Goal: Task Accomplishment & Management: Manage account settings

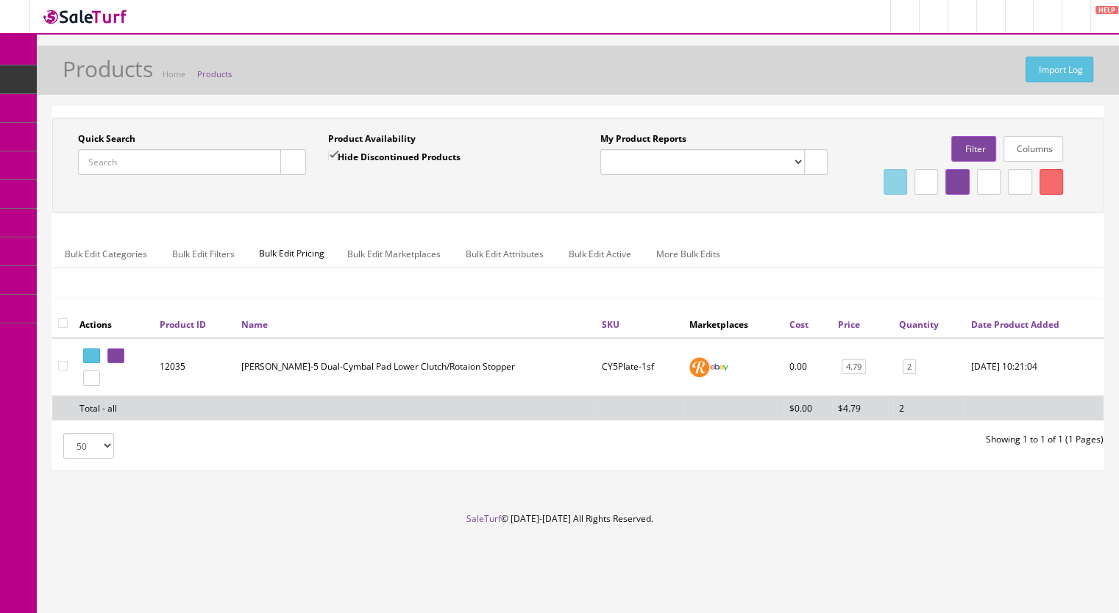
click at [120, 77] on span "Products" at bounding box center [113, 79] width 36 height 13
click at [179, 161] on input "Quick Search" at bounding box center [179, 162] width 203 height 26
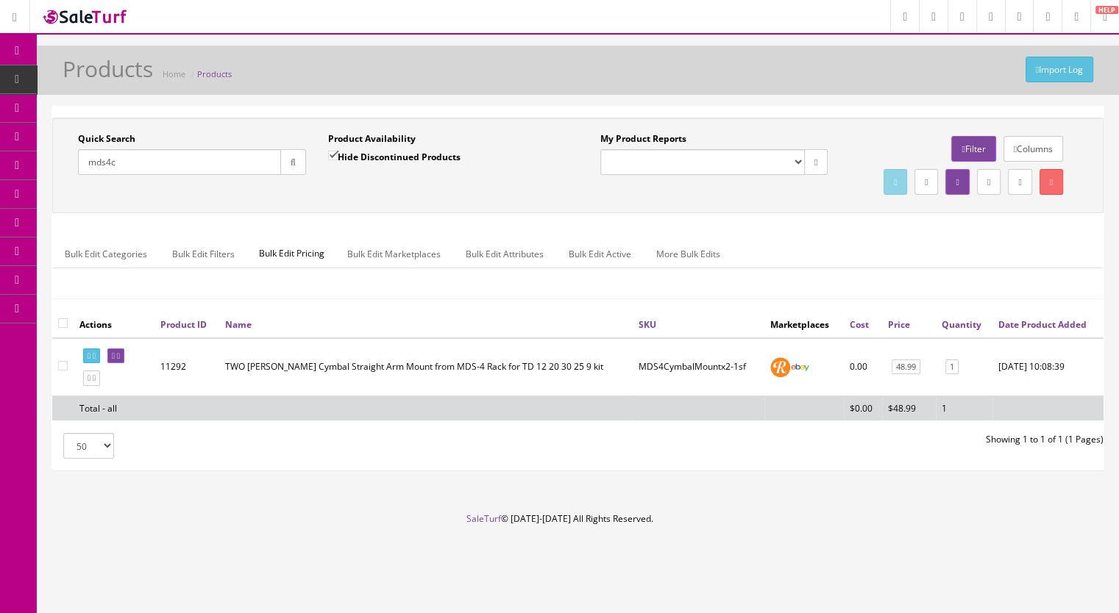
type input "mds4c"
click at [332, 151] on input "Hide Discontinued Products" at bounding box center [333, 156] width 10 height 10
checkbox input "false"
click at [294, 161] on icon "button" at bounding box center [292, 162] width 5 height 9
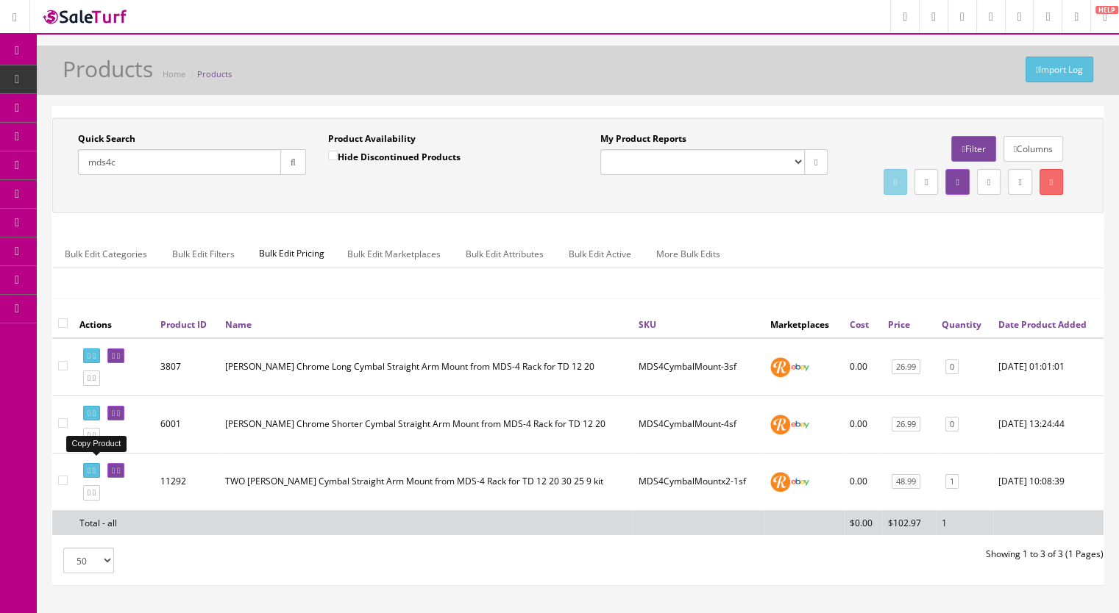
click at [96, 440] on icon at bounding box center [94, 436] width 3 height 8
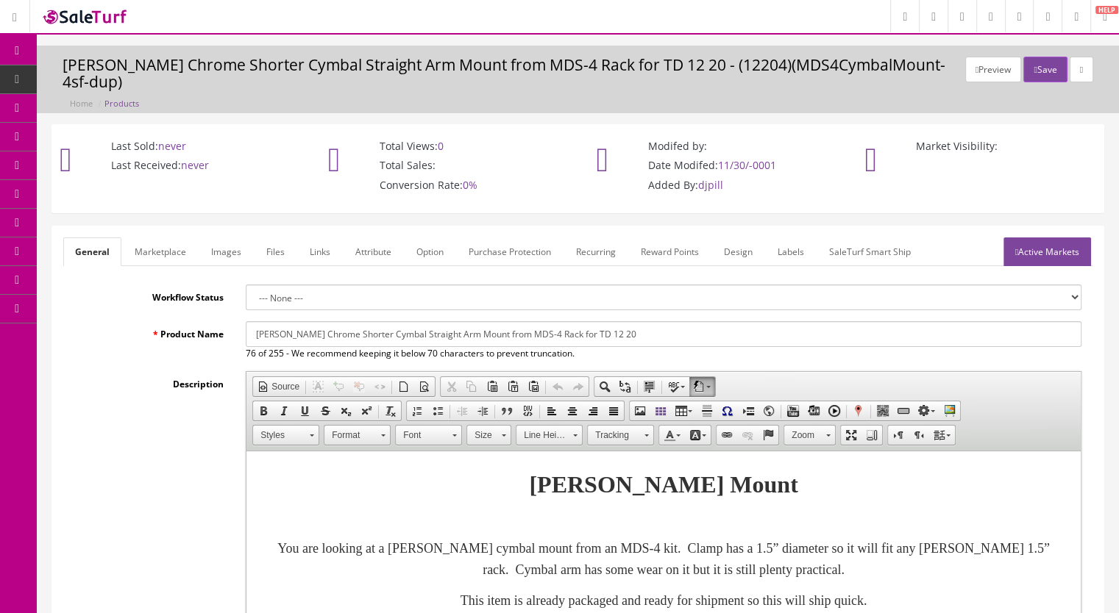
scroll to position [441, 0]
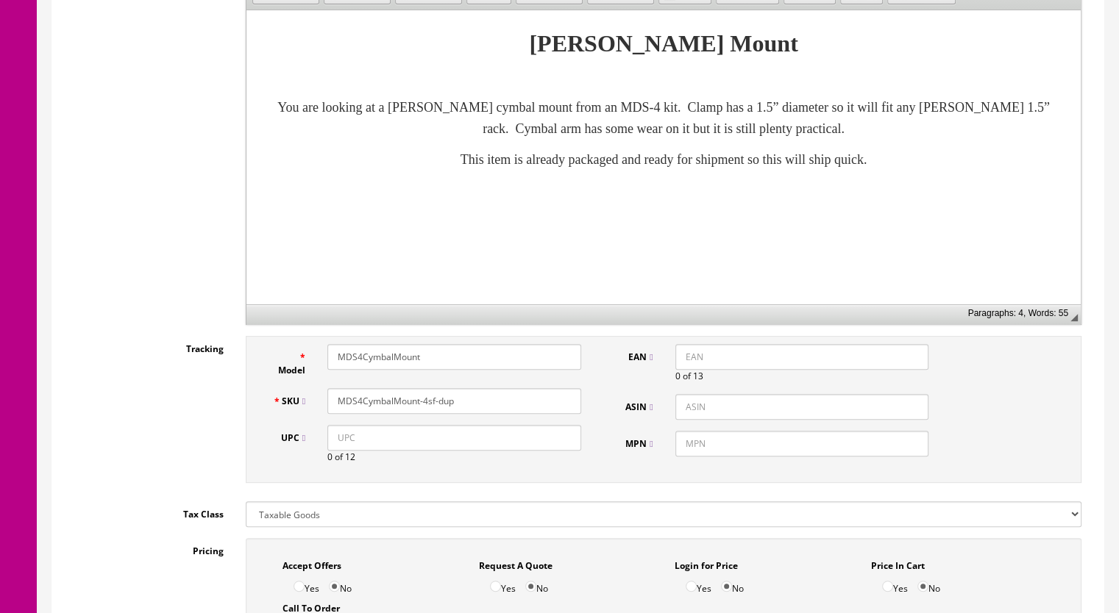
drag, startPoint x: 465, startPoint y: 386, endPoint x: 423, endPoint y: 392, distance: 42.3
click at [423, 392] on input "MDS4CymbalMount-4sf-dup" at bounding box center [454, 401] width 254 height 26
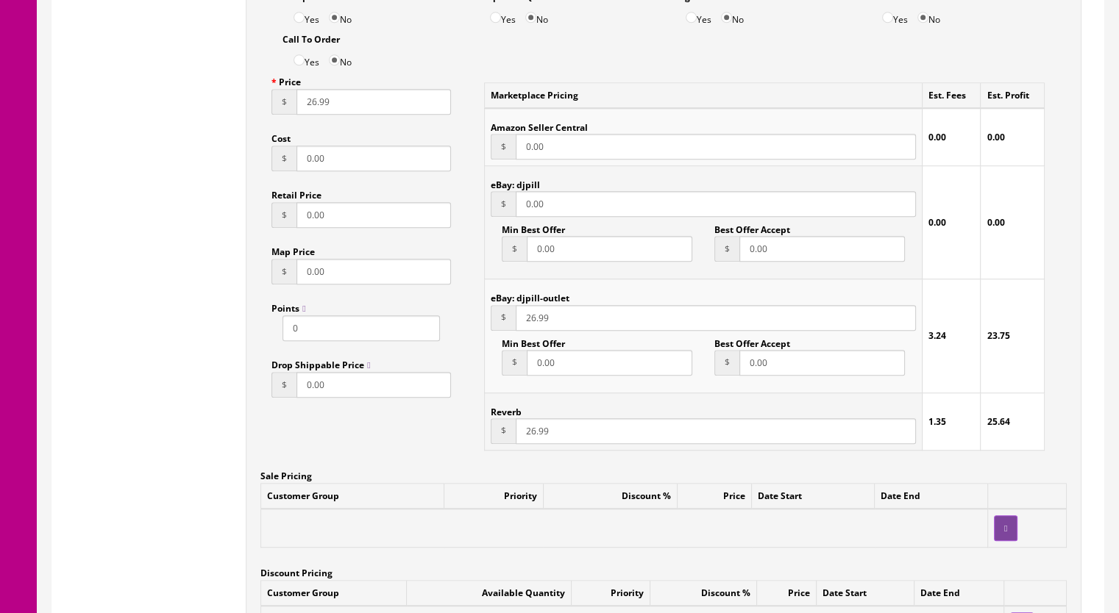
scroll to position [1030, 0]
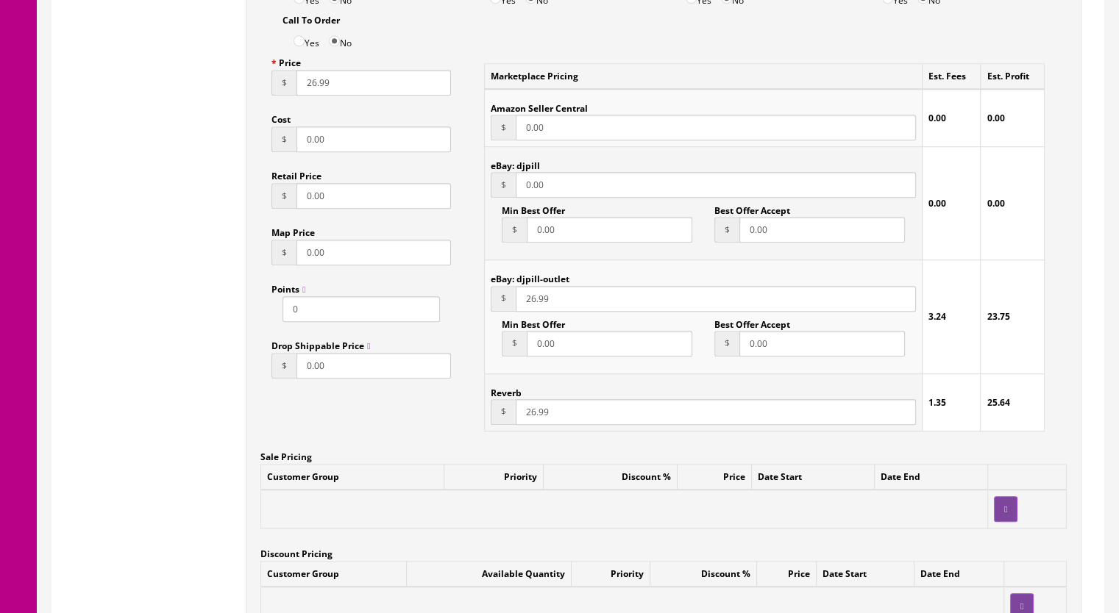
type input "MDS4CymbalMount-5sf"
click at [529, 399] on input "26.99" at bounding box center [716, 412] width 400 height 26
type input "24.99"
click at [308, 71] on input "26.99" at bounding box center [373, 83] width 154 height 26
type input "24.99"
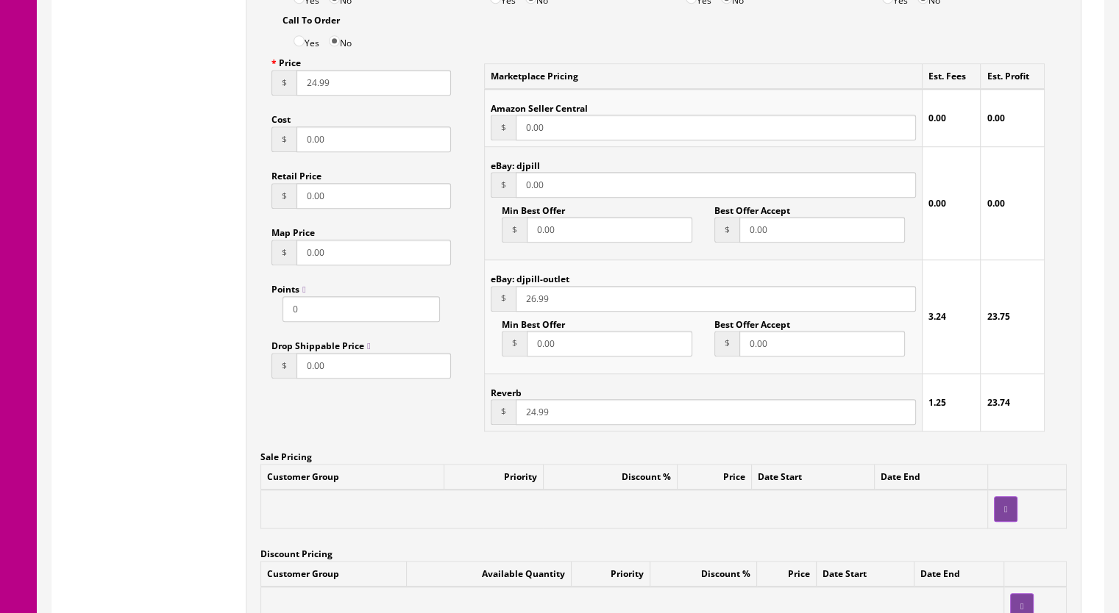
click at [521, 286] on input "26.99" at bounding box center [716, 299] width 400 height 26
drag, startPoint x: 527, startPoint y: 285, endPoint x: 535, endPoint y: 285, distance: 8.1
click at [528, 286] on input "26.99" at bounding box center [716, 299] width 400 height 26
type input "24.99"
click at [523, 172] on input "0.00" at bounding box center [716, 185] width 400 height 26
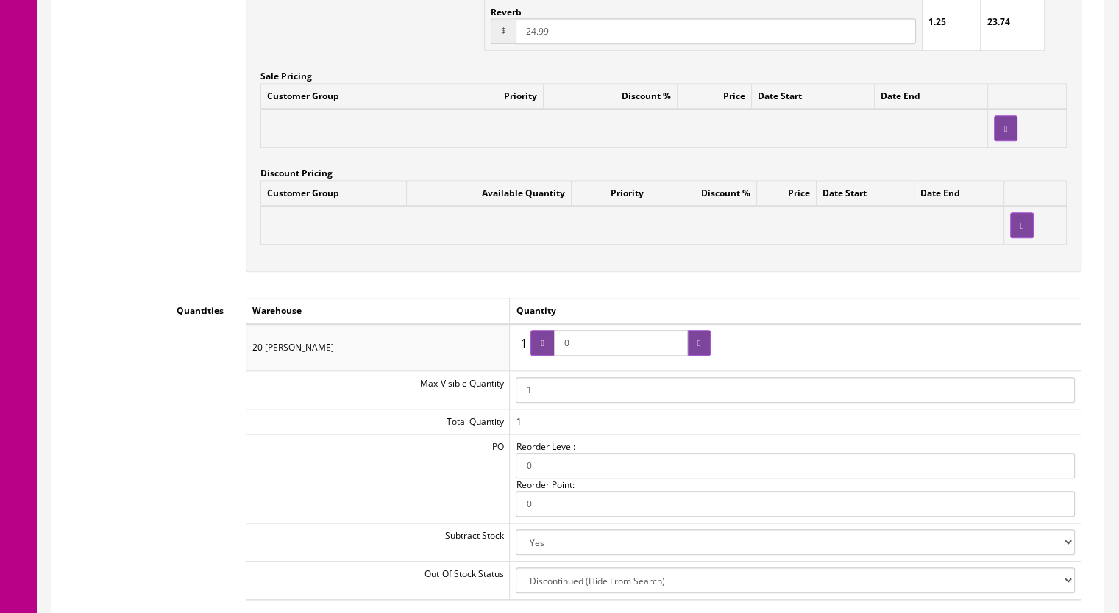
scroll to position [1471, 0]
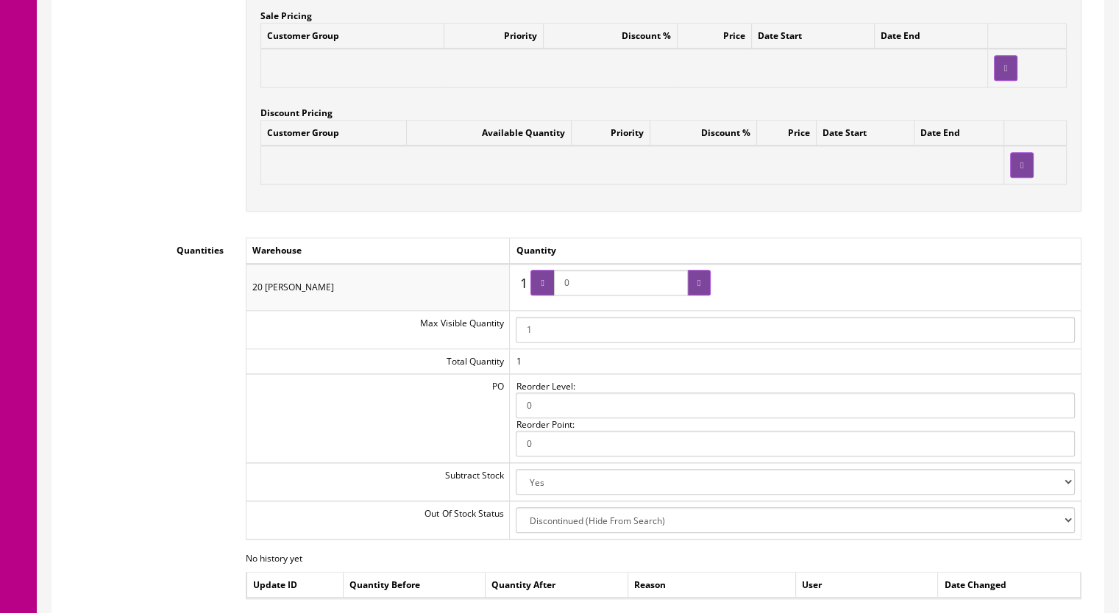
type input "24.00"
drag, startPoint x: 591, startPoint y: 268, endPoint x: 566, endPoint y: 267, distance: 25.0
click at [566, 270] on input "0" at bounding box center [621, 283] width 134 height 26
type input "1"
click at [698, 272] on div at bounding box center [699, 283] width 24 height 26
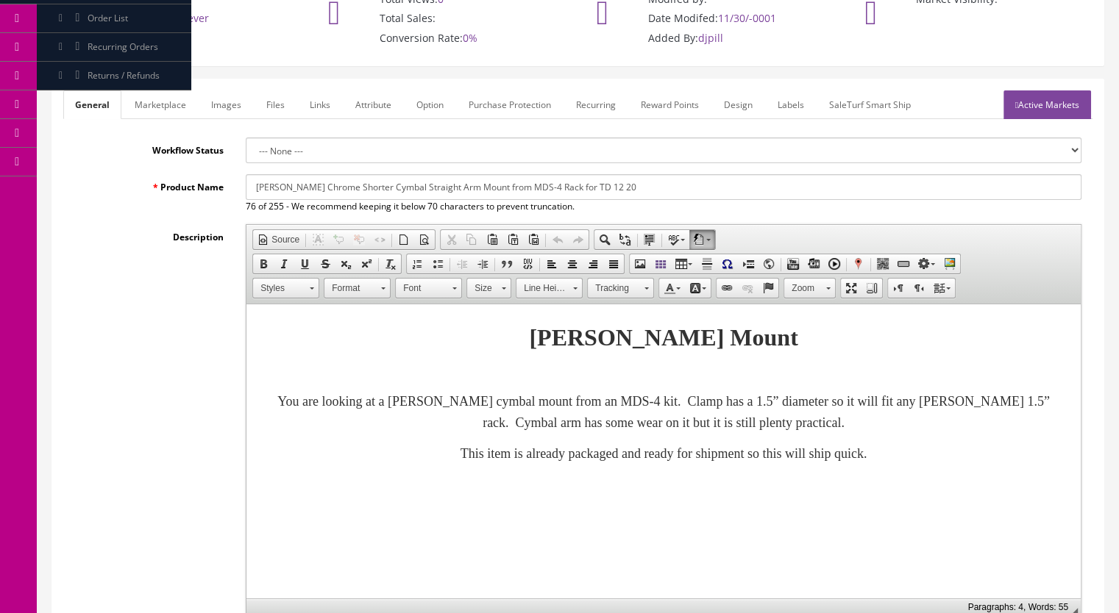
scroll to position [74, 0]
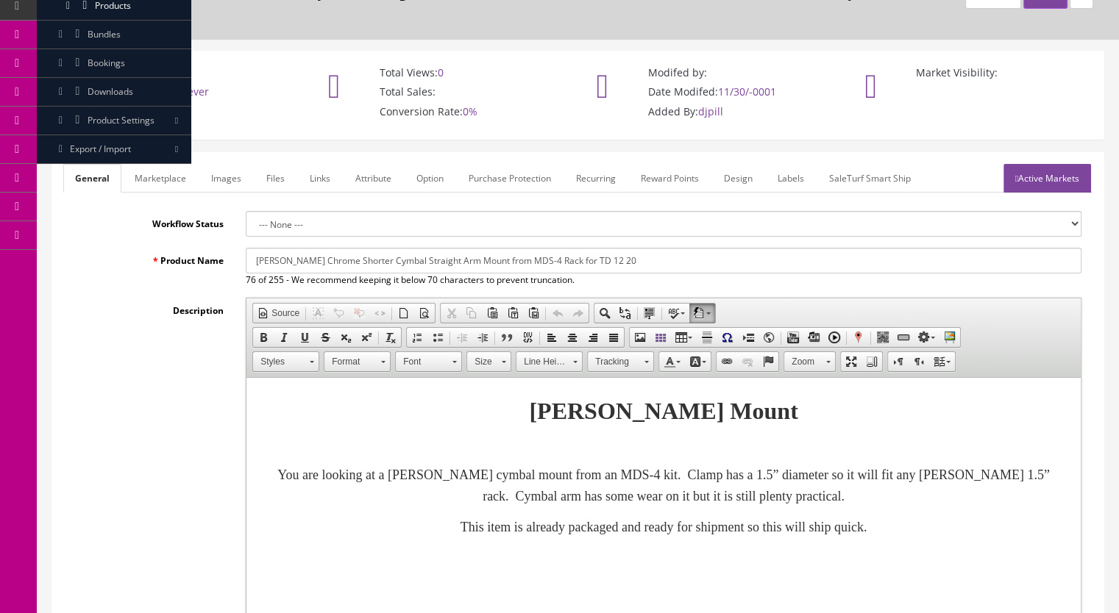
drag, startPoint x: 352, startPoint y: 242, endPoint x: 321, endPoint y: 242, distance: 30.9
click at [321, 248] on input "Roland Chrome Shorter Cymbal Straight Arm Mount from MDS-4 Rack for TD 12 20" at bounding box center [663, 261] width 835 height 26
type input "Roland Chrome Cymbal Straight Arm Mount from MDS-4 Rack for TD 12 20"
click at [162, 164] on link "Marketplace" at bounding box center [160, 178] width 75 height 29
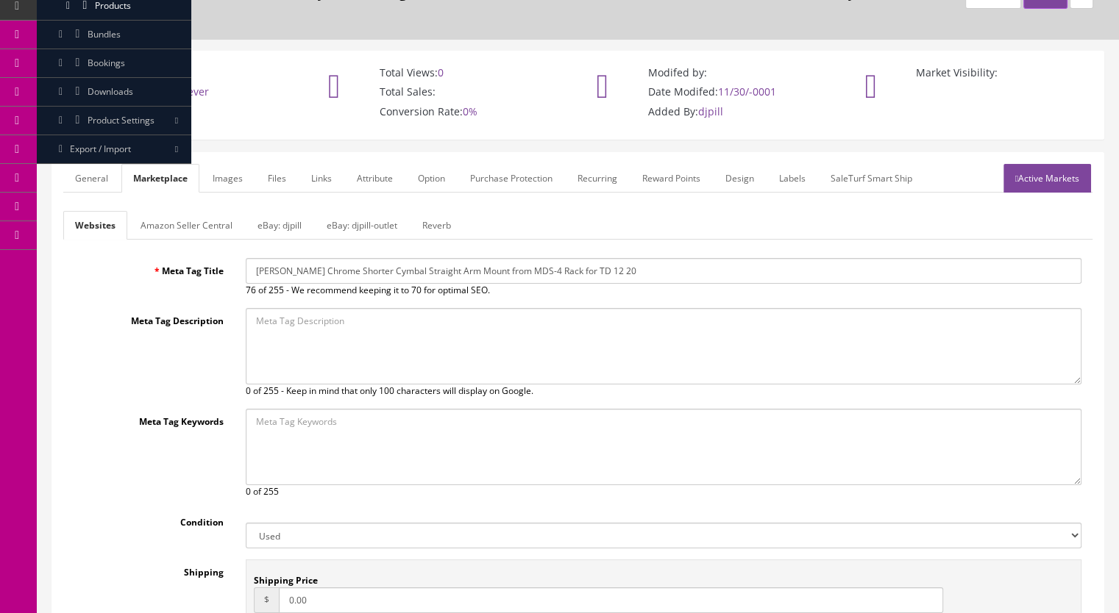
click at [438, 211] on link "Reverb" at bounding box center [436, 225] width 52 height 29
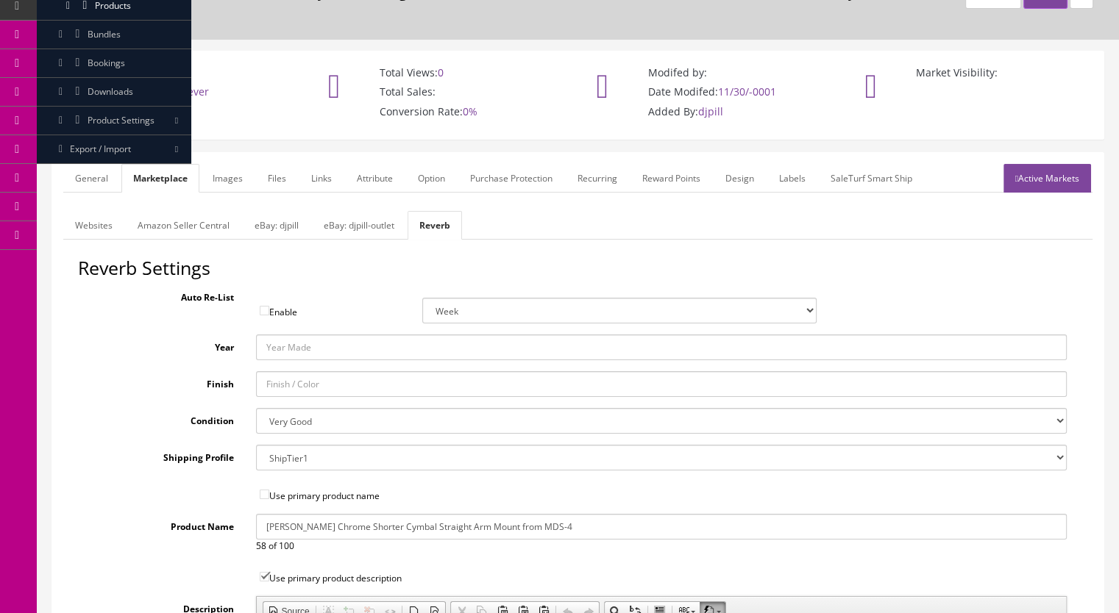
click at [90, 165] on link "General" at bounding box center [91, 178] width 57 height 29
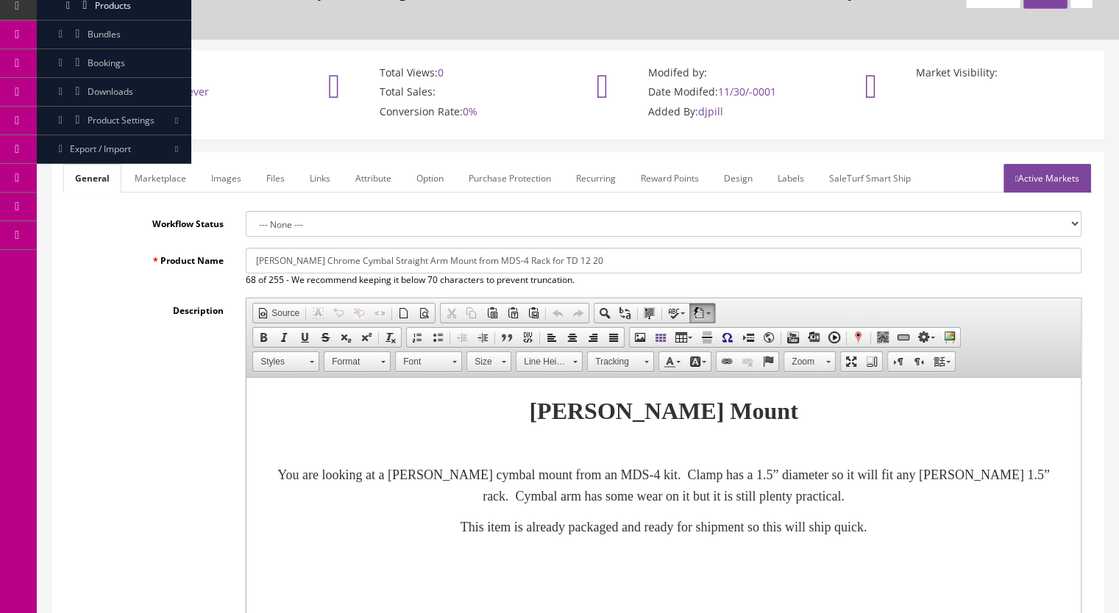
click at [154, 164] on link "Marketplace" at bounding box center [160, 178] width 75 height 29
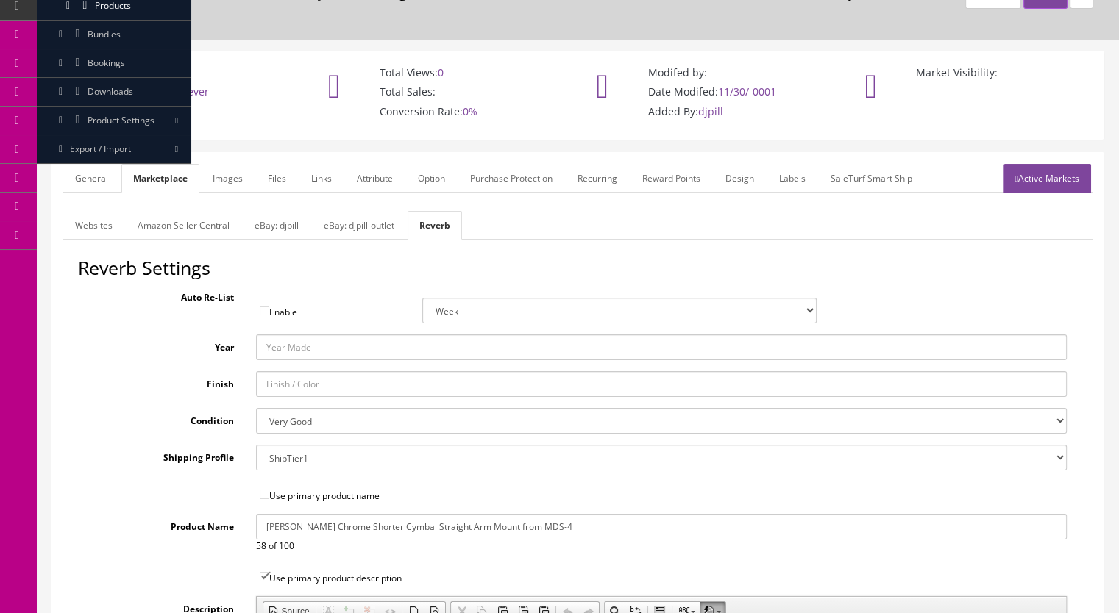
drag, startPoint x: 359, startPoint y: 509, endPoint x: 332, endPoint y: 513, distance: 26.8
click at [332, 514] on input "Roland Chrome Shorter Cymbal Straight Arm Mount from MDS-4" at bounding box center [661, 527] width 811 height 26
drag, startPoint x: 442, startPoint y: 510, endPoint x: 207, endPoint y: 510, distance: 234.6
click at [207, 514] on div "Product Name Roland Chrome Cymbal Straight Arm Mount from MDS-4 50 of 100" at bounding box center [577, 533] width 999 height 39
click at [327, 514] on input "Roland Chrome Cymbal Straight Arm Mount from MDS-4" at bounding box center [661, 527] width 811 height 26
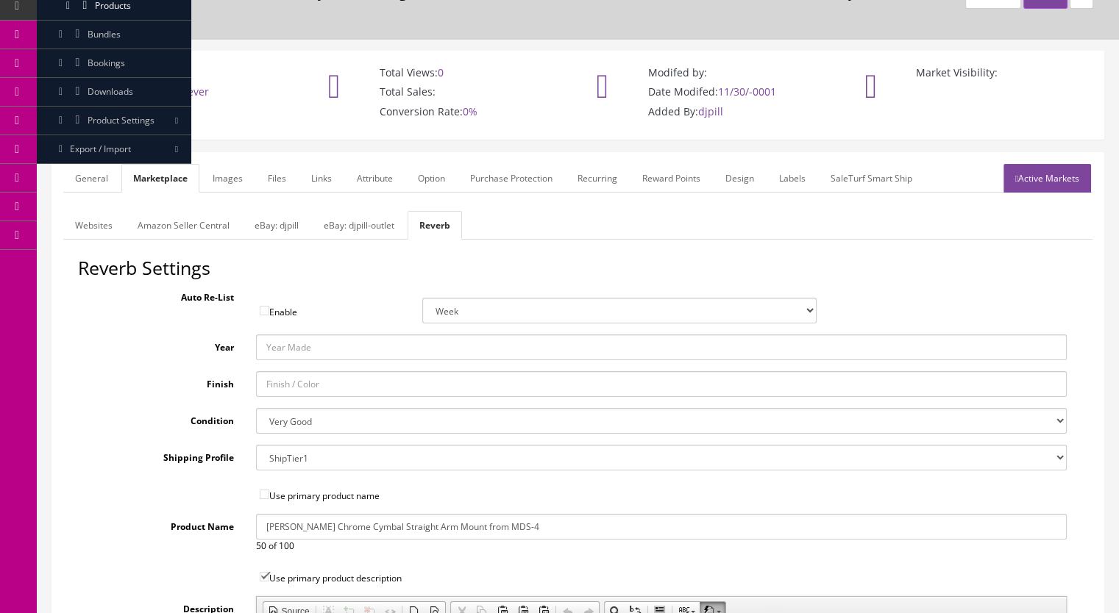
drag, startPoint x: 331, startPoint y: 507, endPoint x: 291, endPoint y: 509, distance: 39.8
click at [291, 514] on input "Roland Chrome Cymbal Straight Arm Mount from MDS-4" at bounding box center [661, 527] width 811 height 26
click at [384, 514] on input "Roland Cymbal Straight Arm Mount from MDS-4" at bounding box center [661, 527] width 811 height 26
drag, startPoint x: 543, startPoint y: 510, endPoint x: 197, endPoint y: 508, distance: 346.4
click at [197, 514] on div "Product Name Roland Cymbal Straight Arm Chrome Mount from MDS-4 50 of 100" at bounding box center [577, 533] width 999 height 39
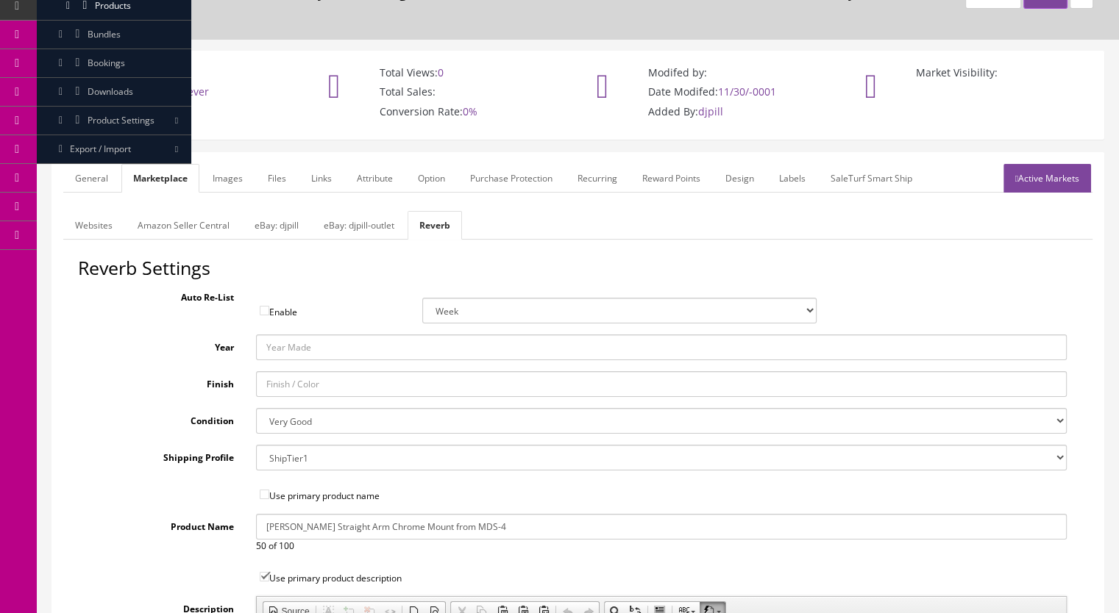
type input "Roland Cymbal Straight Arm Chrome Mount from MDS-4"
click at [97, 164] on link "General" at bounding box center [91, 178] width 57 height 29
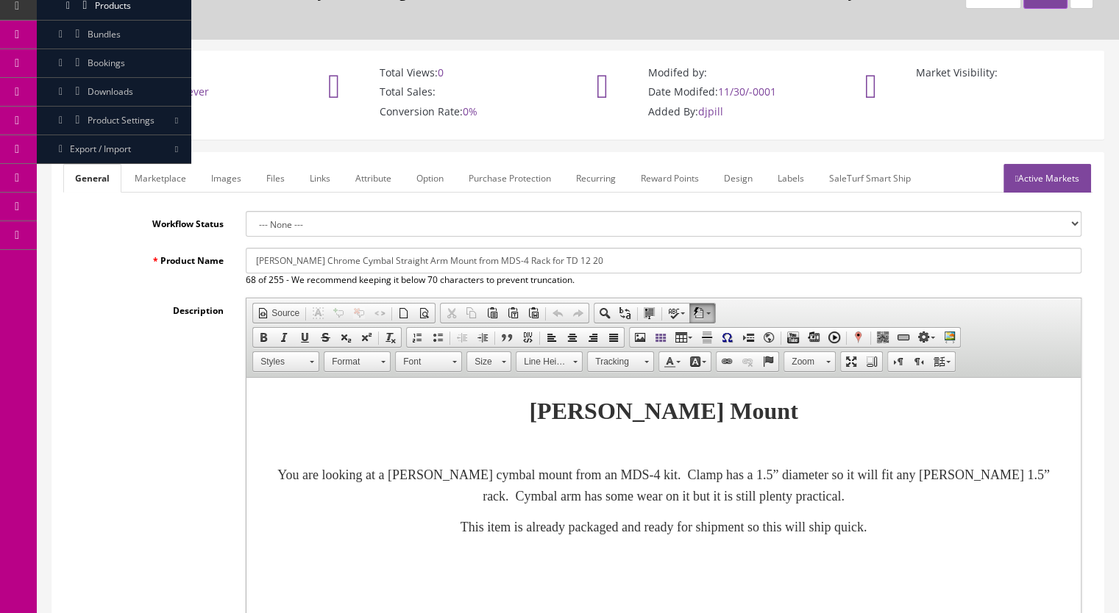
click at [604, 248] on input "Roland Chrome Cymbal Straight Arm Mount from MDS-4 Rack for TD 12 20" at bounding box center [663, 261] width 835 height 26
drag, startPoint x: 587, startPoint y: 246, endPoint x: 447, endPoint y: 246, distance: 139.7
click at [447, 248] on input "Roland Chrome Cymbal Straight Arm Mount from MDS-4 Rack for TD 12 20" at bounding box center [663, 261] width 835 height 26
click at [606, 248] on input "Roland Chrome Cymbal Straight Arm Mount from MDS-4 Rack for TD 12 20" at bounding box center [663, 261] width 835 height 26
click at [164, 164] on link "Marketplace" at bounding box center [160, 178] width 75 height 29
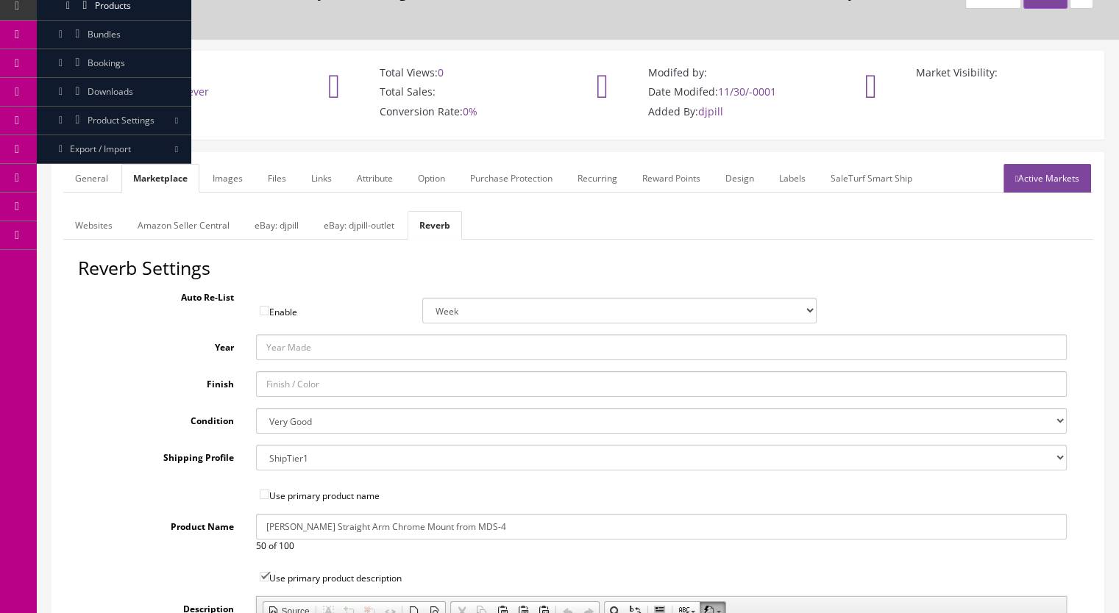
click at [85, 211] on link "Websites" at bounding box center [93, 225] width 61 height 29
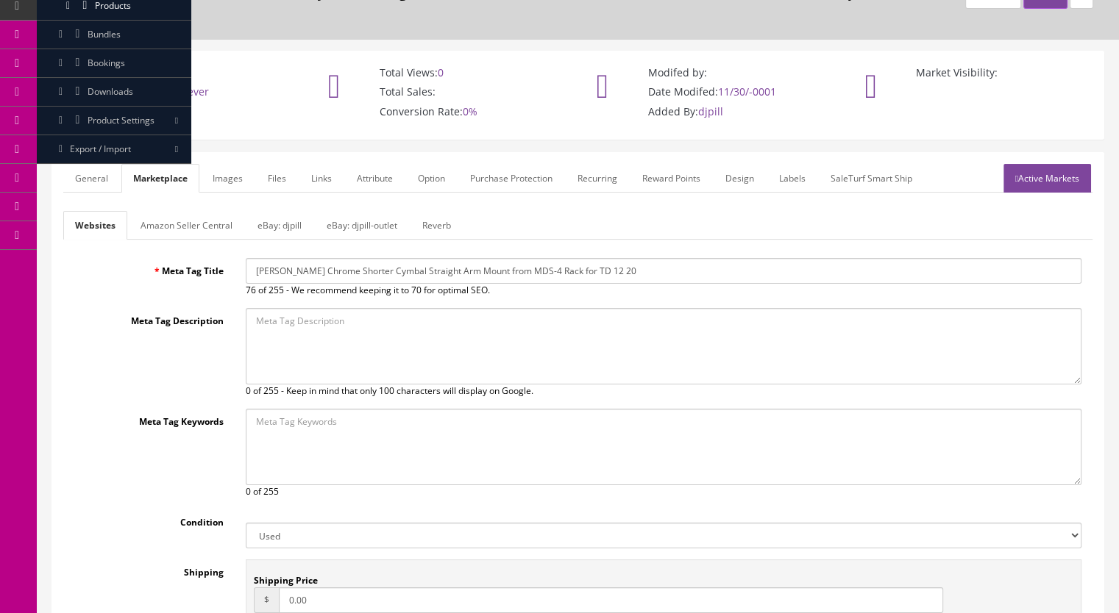
drag, startPoint x: 663, startPoint y: 252, endPoint x: 182, endPoint y: 256, distance: 480.2
click at [182, 258] on div "Meta Tag Title Roland Chrome Shorter Cymbal Straight Arm Mount from MDS-4 Rack …" at bounding box center [577, 277] width 1029 height 39
paste input "ymbal Straight Arm Chrome Mount from MDS-4"
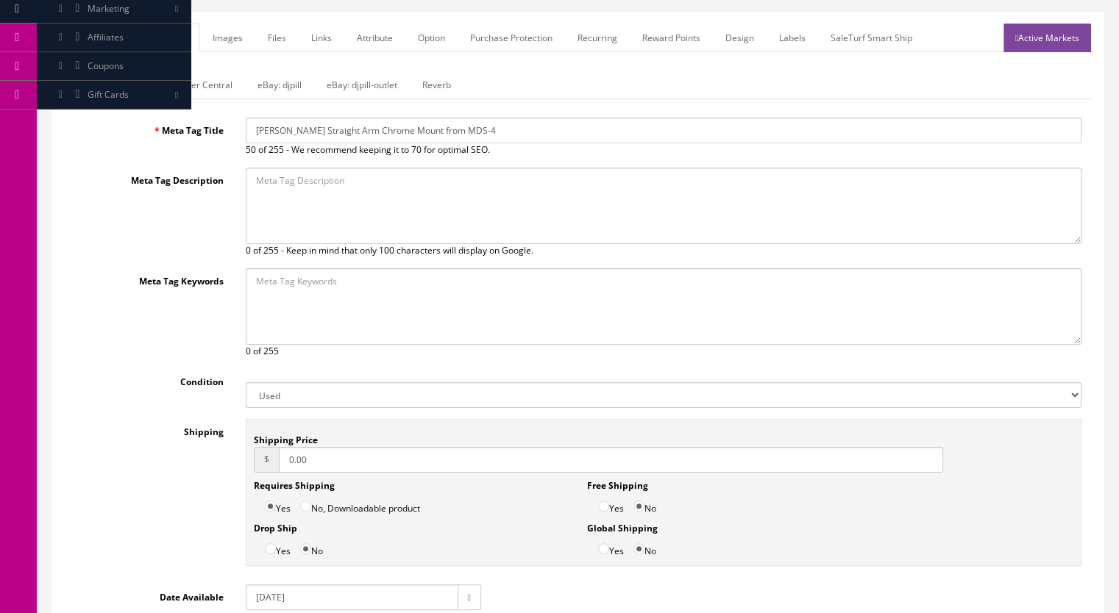
scroll to position [109, 0]
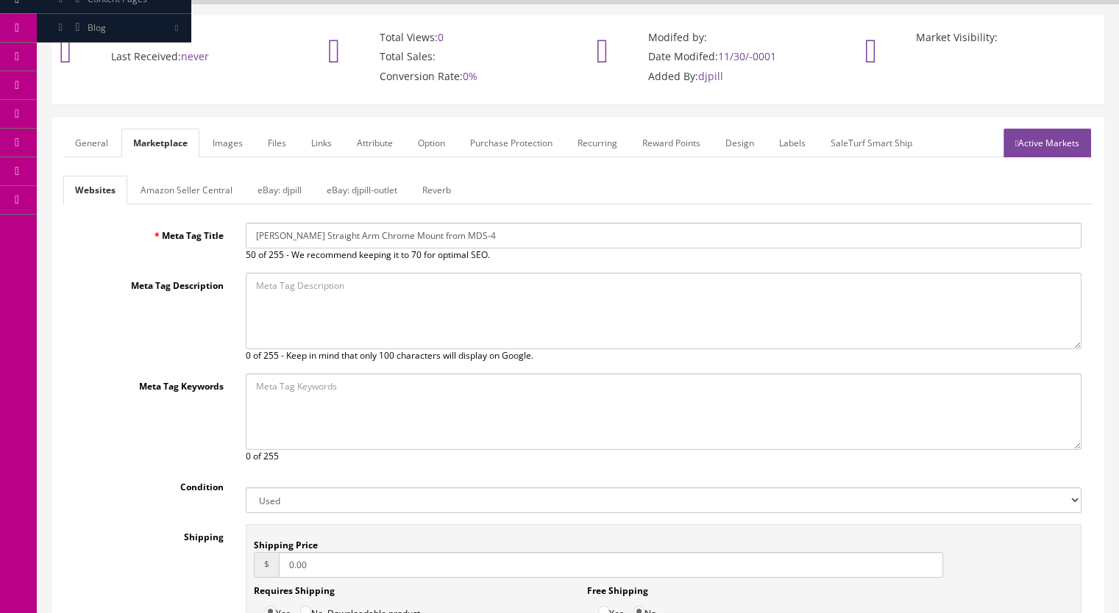
type input "Roland Cymbal Straight Arm Chrome Mount from MDS-4"
click at [283, 176] on link "eBay: djpill" at bounding box center [280, 190] width 68 height 29
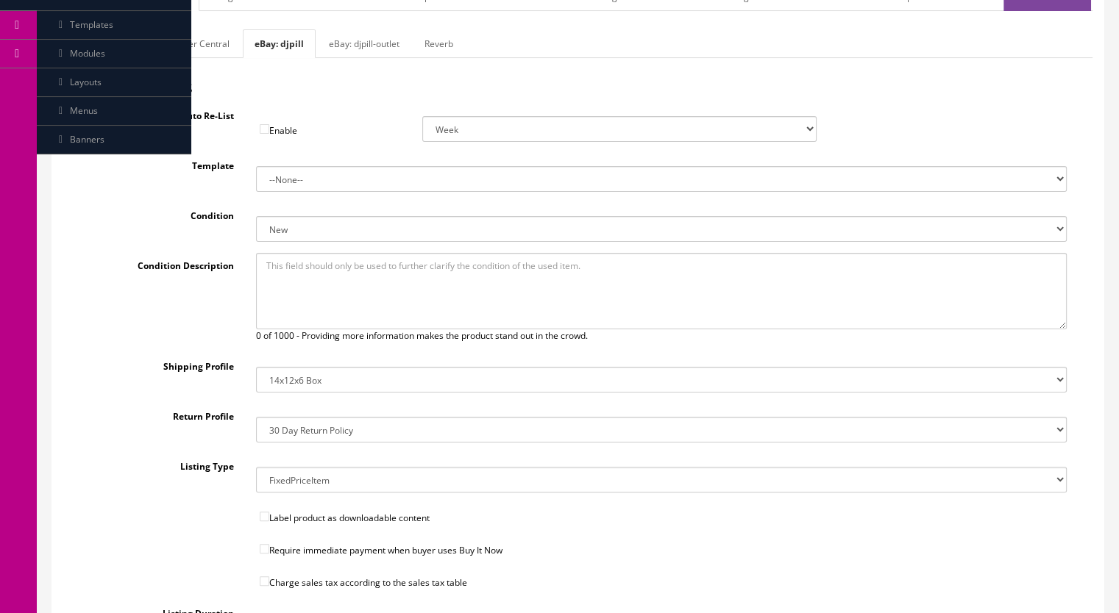
scroll to position [256, 0]
click at [265, 543] on input"] "Require immediate payment when buyer uses Buy It Now" at bounding box center [265, 548] width 10 height 10
checkbox input"] "true"
click at [265, 576] on input"] "Charge sales tax according to the sales tax table" at bounding box center [265, 581] width 10 height 10
checkbox input"] "true"
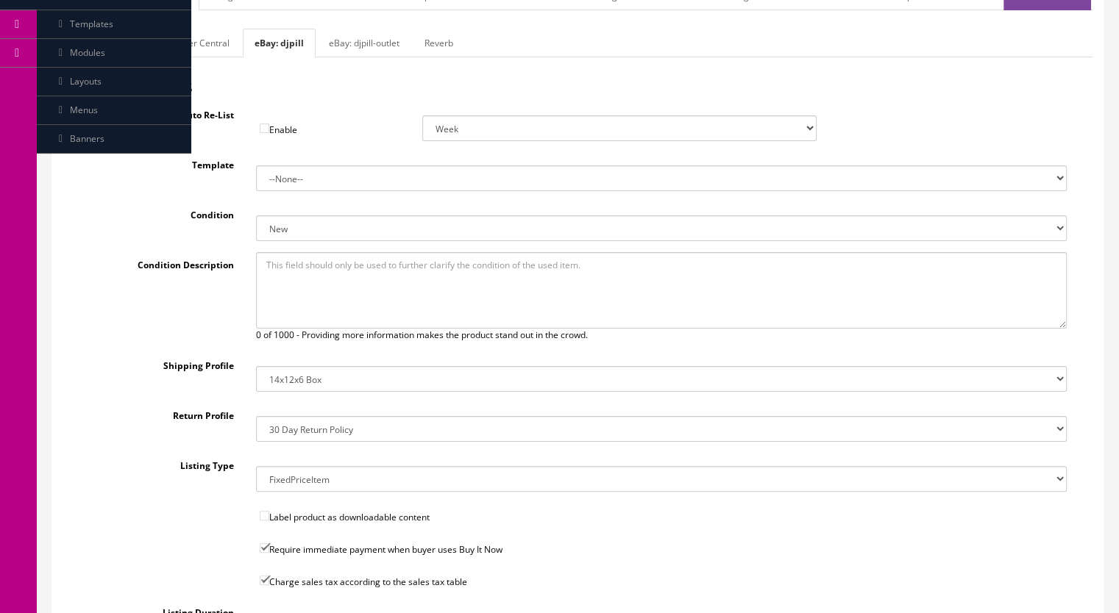
click at [315, 366] on select "14x12x6 Box Flat Rate - 19.99 14x14x5 Box 12x12x5 Box 13x13x5 Box 13x13x4 Box 1…" at bounding box center [661, 379] width 811 height 26
click at [256, 366] on select "14x12x6 Box Flat Rate - 19.99 14x14x5 Box 12x12x5 Box 13x13x5 Box 13x13x4 Box 1…" at bounding box center [661, 379] width 811 height 26
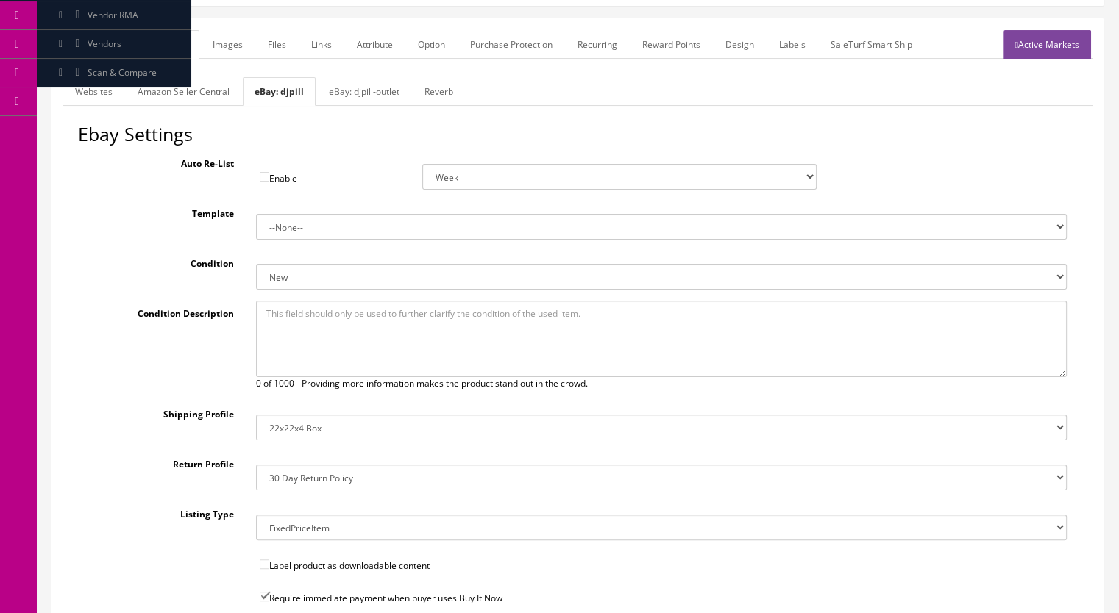
scroll to position [182, 0]
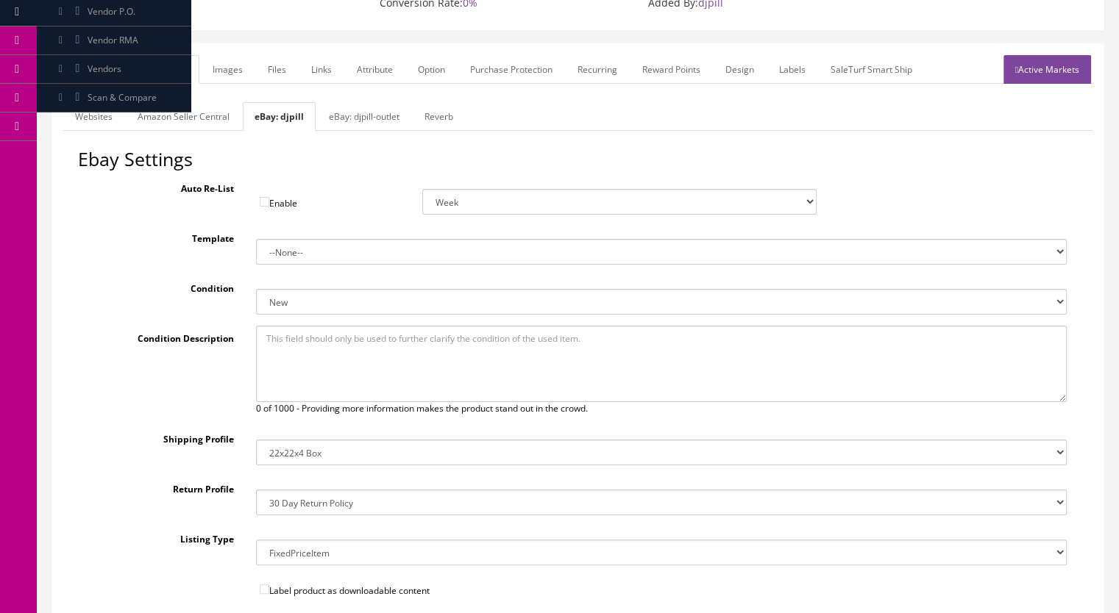
click at [346, 104] on link "eBay: djpill-outlet" at bounding box center [364, 116] width 94 height 29
click at [283, 102] on link "eBay: djpill" at bounding box center [277, 116] width 68 height 29
click at [310, 440] on select "14x12x6 Box Flat Rate - 19.99 14x14x5 Box 12x12x5 Box 13x13x5 Box 13x13x4 Box 1…" at bounding box center [661, 453] width 811 height 26
select select "23"
click at [256, 440] on select "14x12x6 Box Flat Rate - 19.99 14x14x5 Box 12x12x5 Box 13x13x5 Box 13x13x4 Box 1…" at bounding box center [661, 453] width 811 height 26
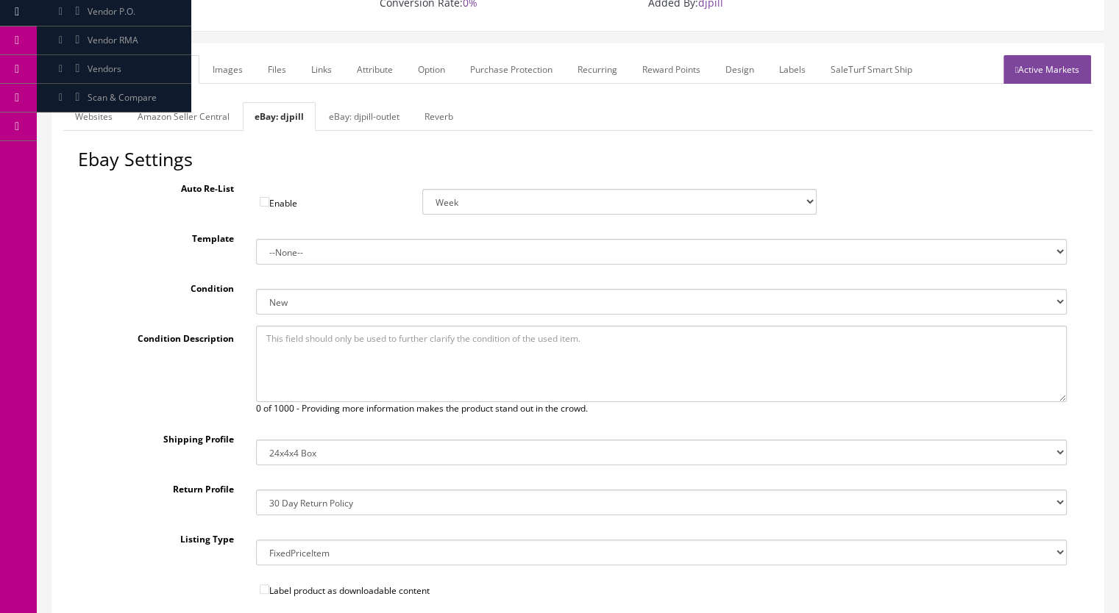
click at [103, 527] on label "Listing Type" at bounding box center [161, 537] width 167 height 20
click at [256, 540] on select "FixedPriceItem" at bounding box center [661, 553] width 811 height 26
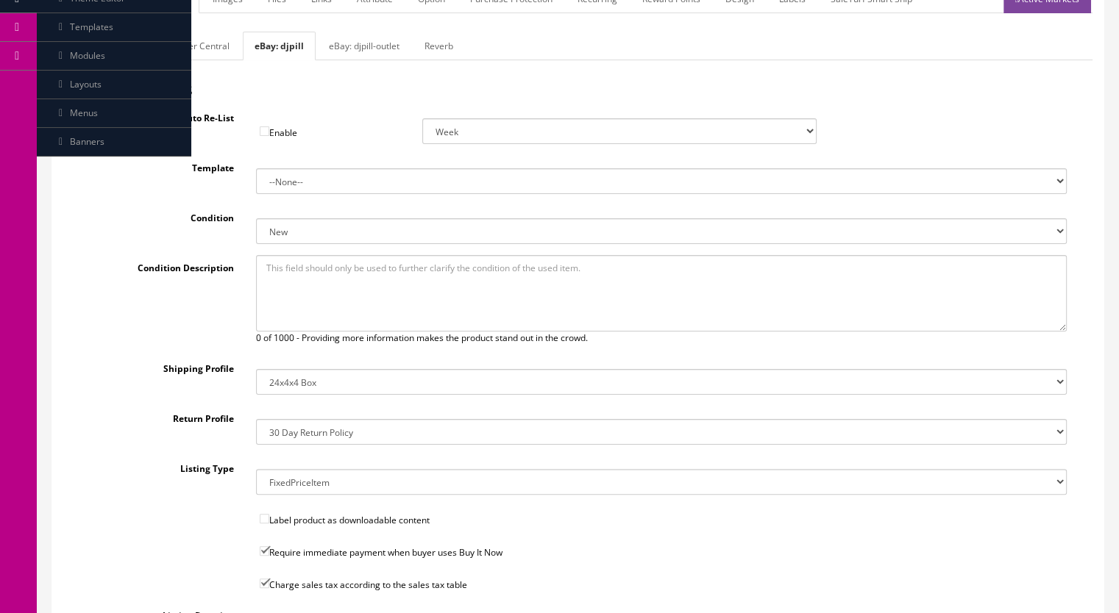
scroll to position [109, 0]
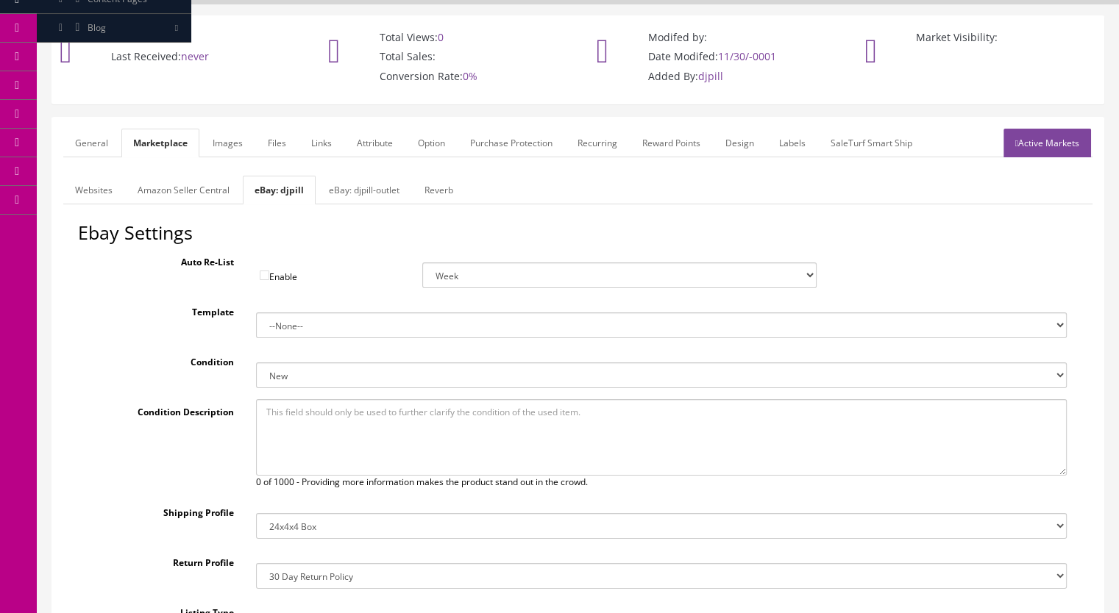
click at [346, 176] on link "eBay: djpill-outlet" at bounding box center [364, 190] width 94 height 29
click at [271, 176] on link "eBay: djpill" at bounding box center [277, 190] width 68 height 29
click at [454, 176] on link "Reverb" at bounding box center [439, 190] width 52 height 29
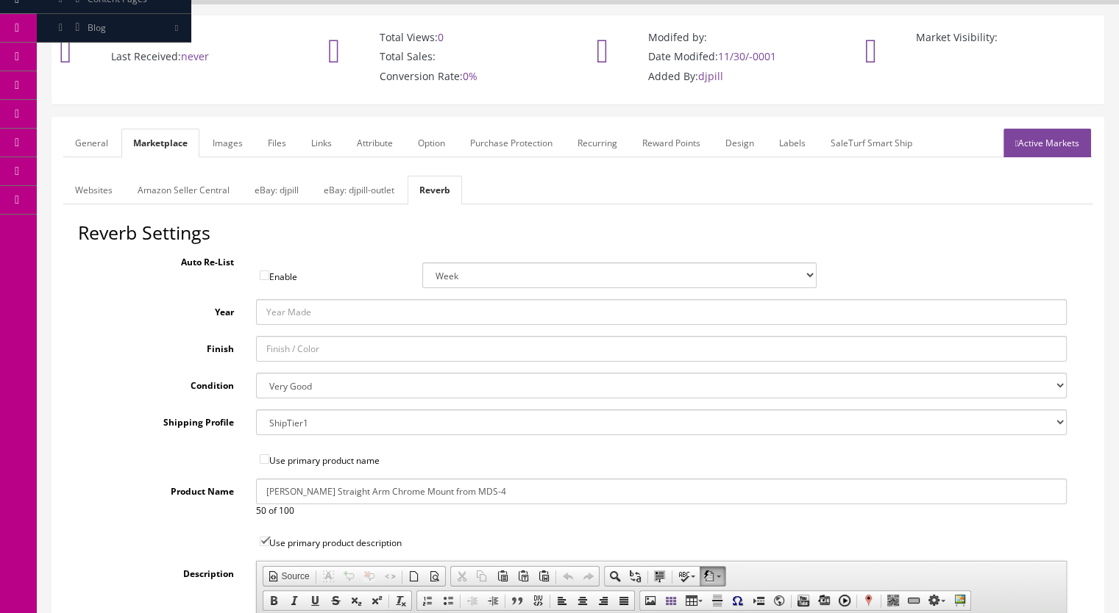
click at [226, 129] on link "Images" at bounding box center [228, 143] width 54 height 29
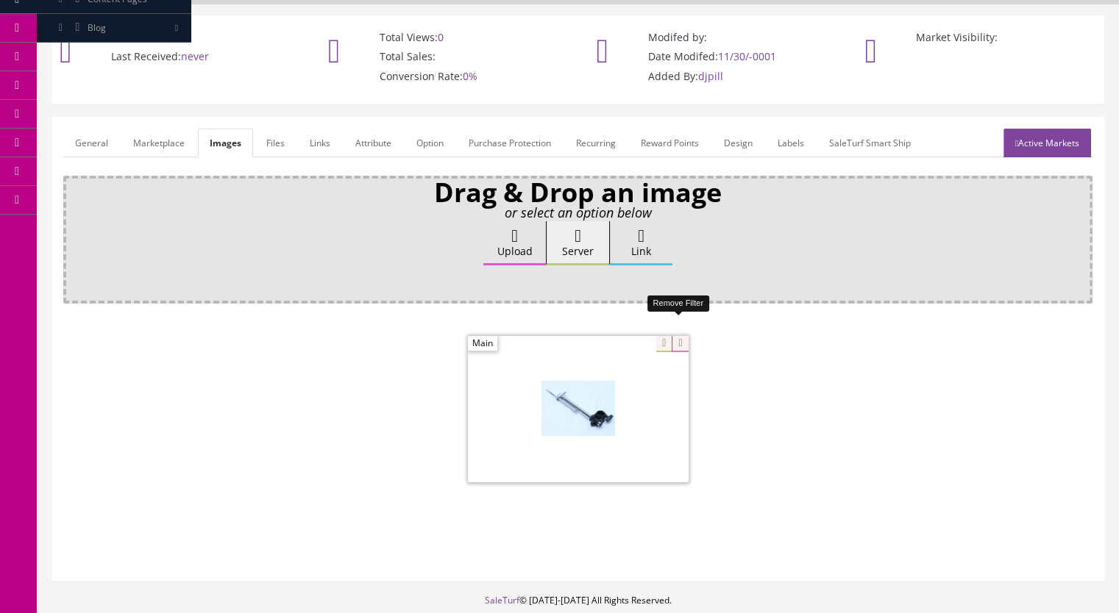
click at [681, 336] on icon at bounding box center [679, 344] width 16 height 16
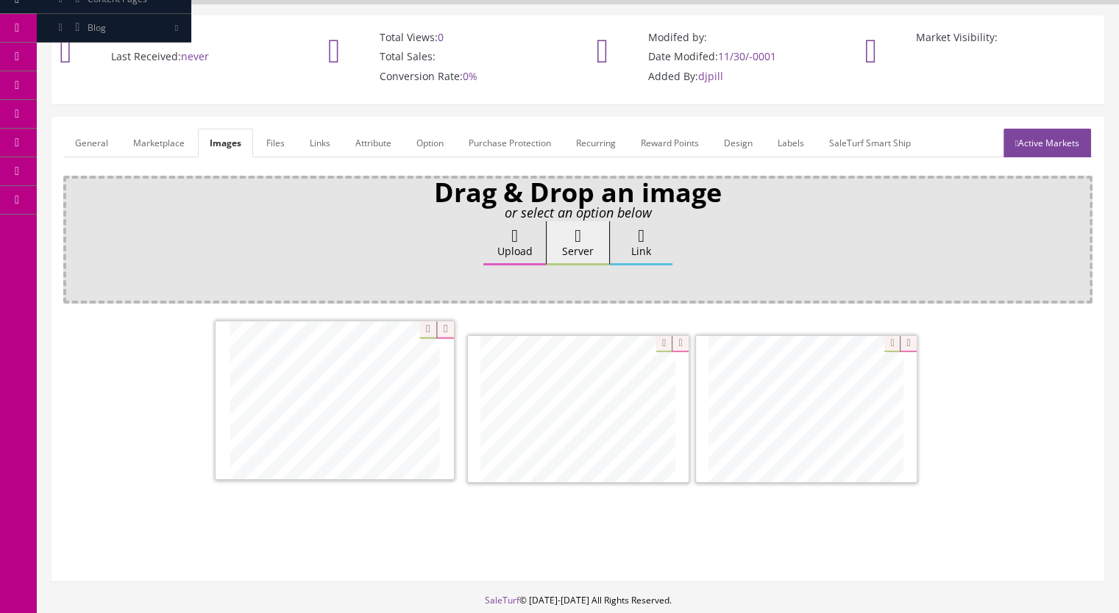
drag, startPoint x: 849, startPoint y: 415, endPoint x: 378, endPoint y: 408, distance: 471.4
click at [161, 129] on link "Marketplace" at bounding box center [158, 143] width 75 height 29
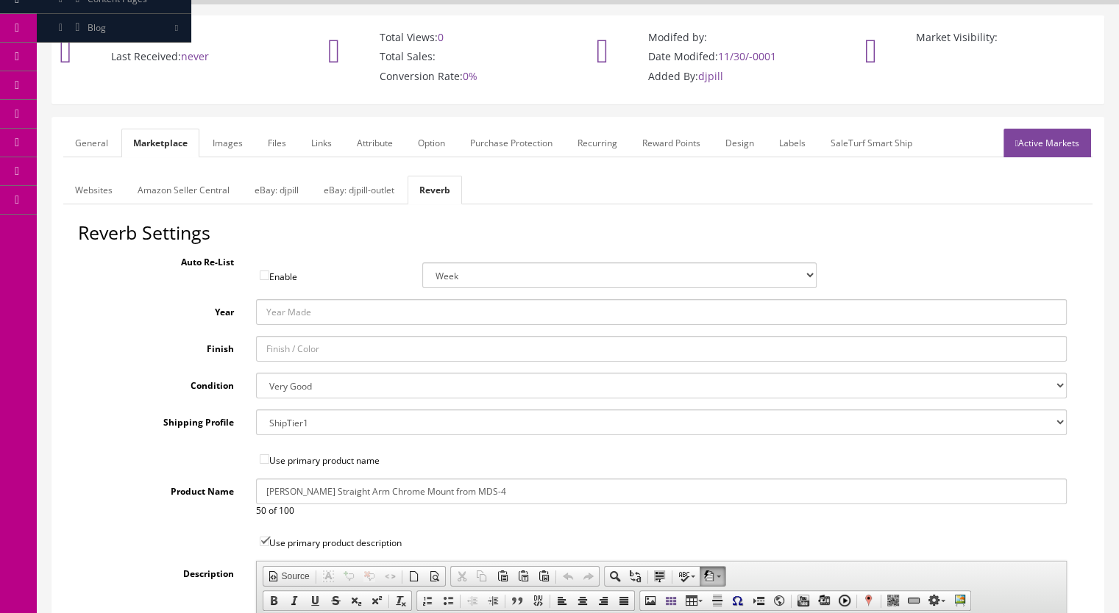
click at [97, 132] on link "General" at bounding box center [91, 143] width 57 height 29
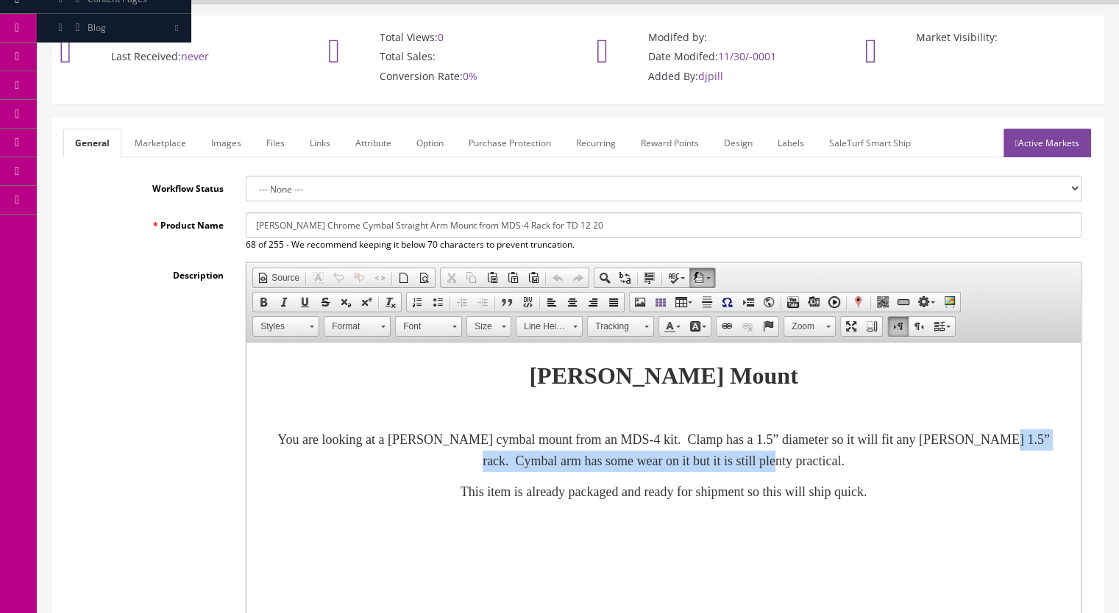
drag, startPoint x: 477, startPoint y: 466, endPoint x: 928, endPoint y: 461, distance: 450.8
click at [928, 461] on p "You are looking at a Roland cymbal mount from an MDS-4 kit. Clamp has a 1.5” di…" at bounding box center [663, 450] width 805 height 43
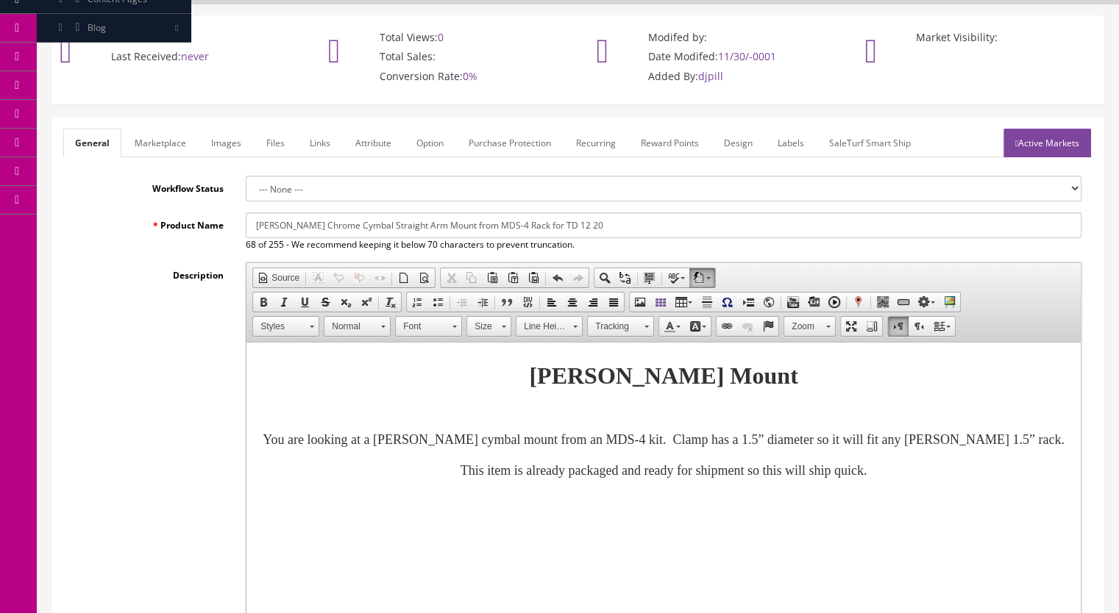
click at [1063, 132] on link "Active Markets" at bounding box center [1047, 143] width 88 height 29
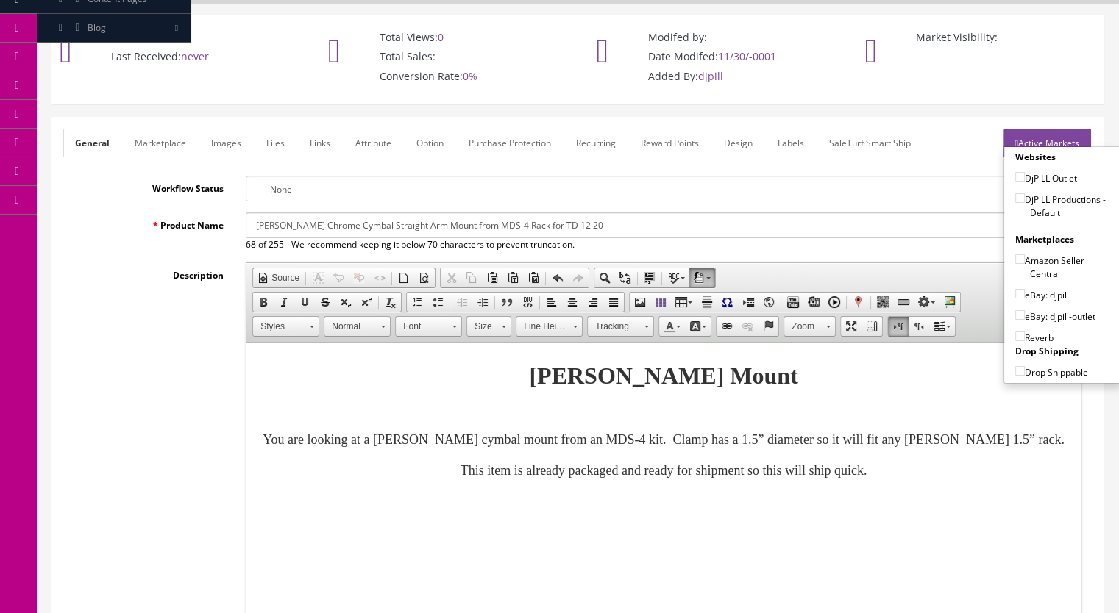
click at [1015, 193] on input"] "DjPiLL Productions - Default" at bounding box center [1020, 198] width 10 height 10
checkbox input"] "true"
click at [1015, 289] on input"] "eBay: djpill" at bounding box center [1020, 294] width 10 height 10
checkbox input"] "true"
click at [1015, 332] on input"] "Reverb" at bounding box center [1020, 337] width 10 height 10
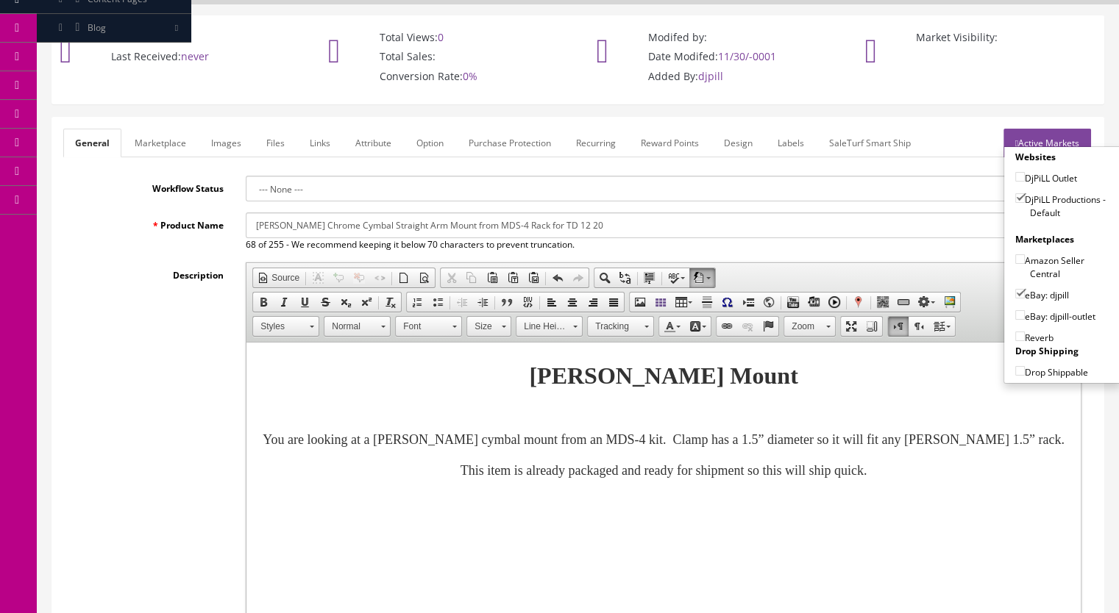
checkbox input"] "true"
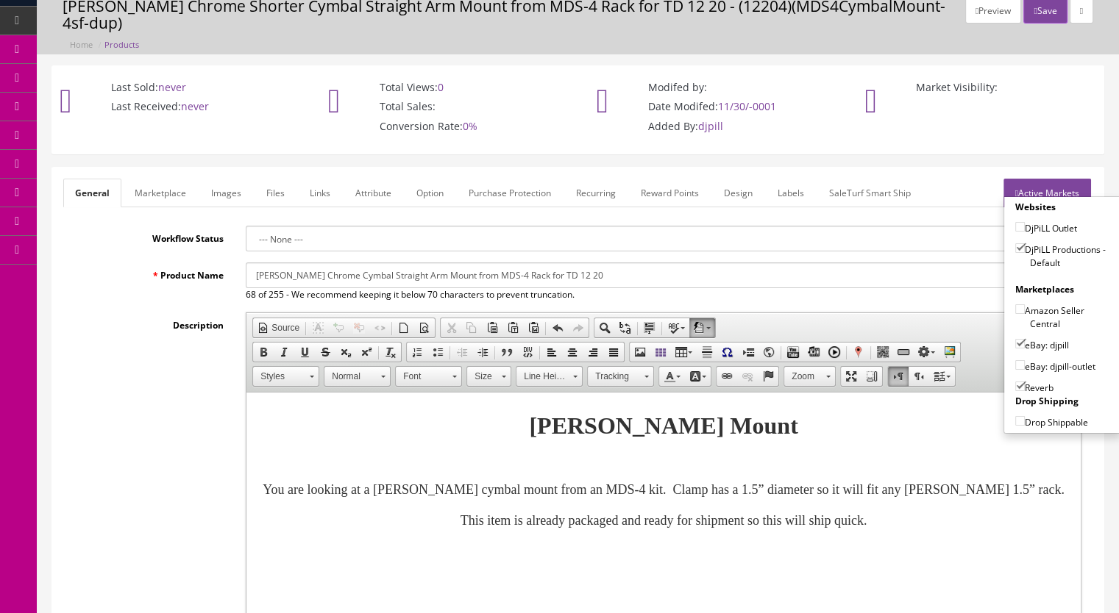
scroll to position [0, 0]
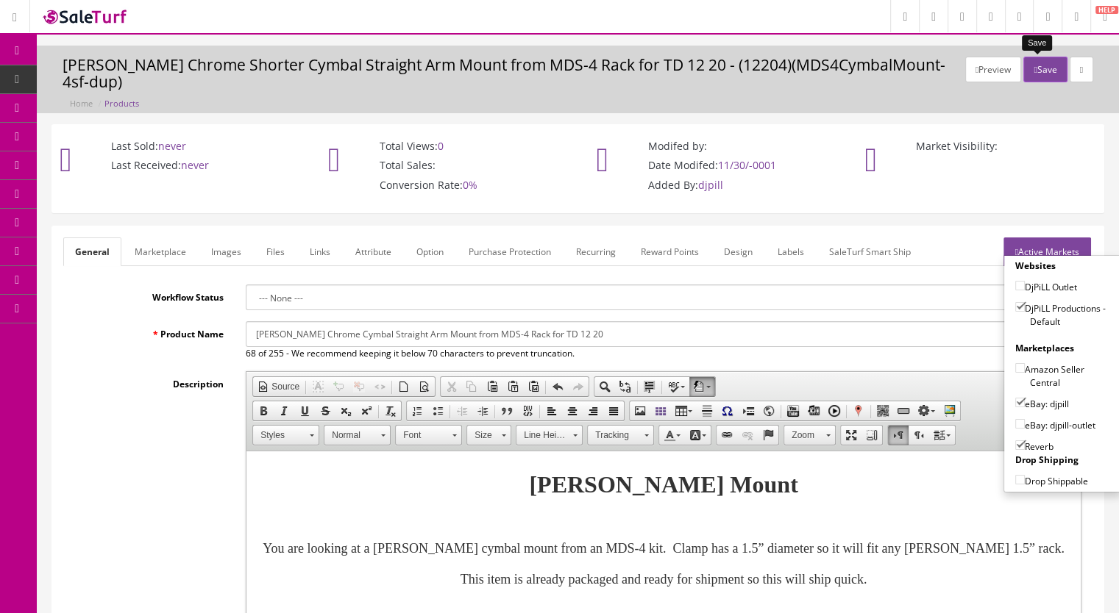
click at [1035, 70] on button "Save" at bounding box center [1044, 70] width 43 height 26
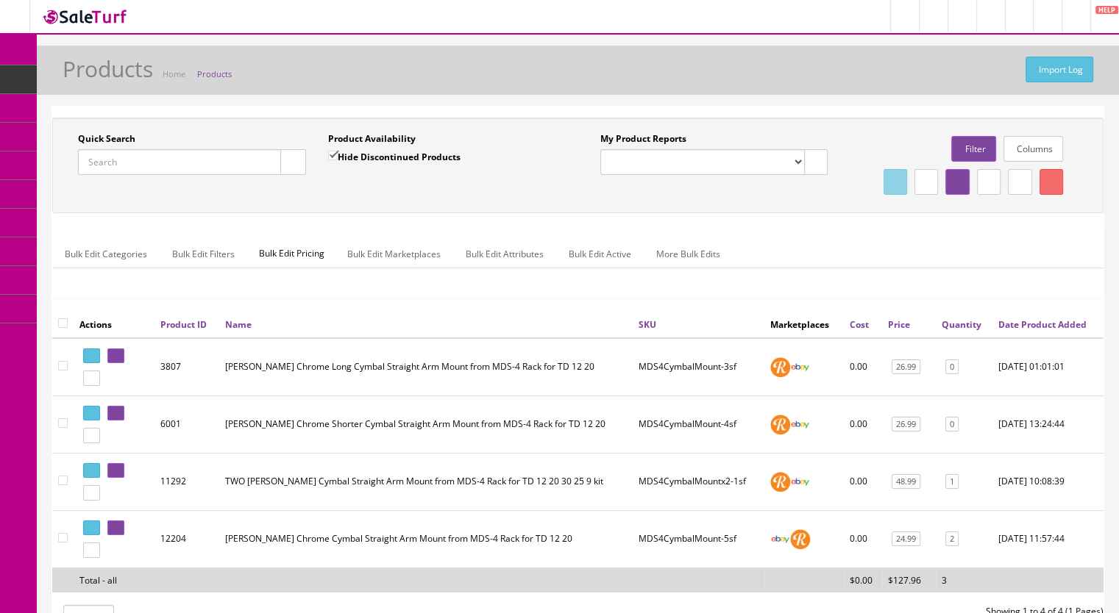
click at [157, 159] on input "Quick Search" at bounding box center [179, 162] width 203 height 26
paste input "MDH6U-6b"
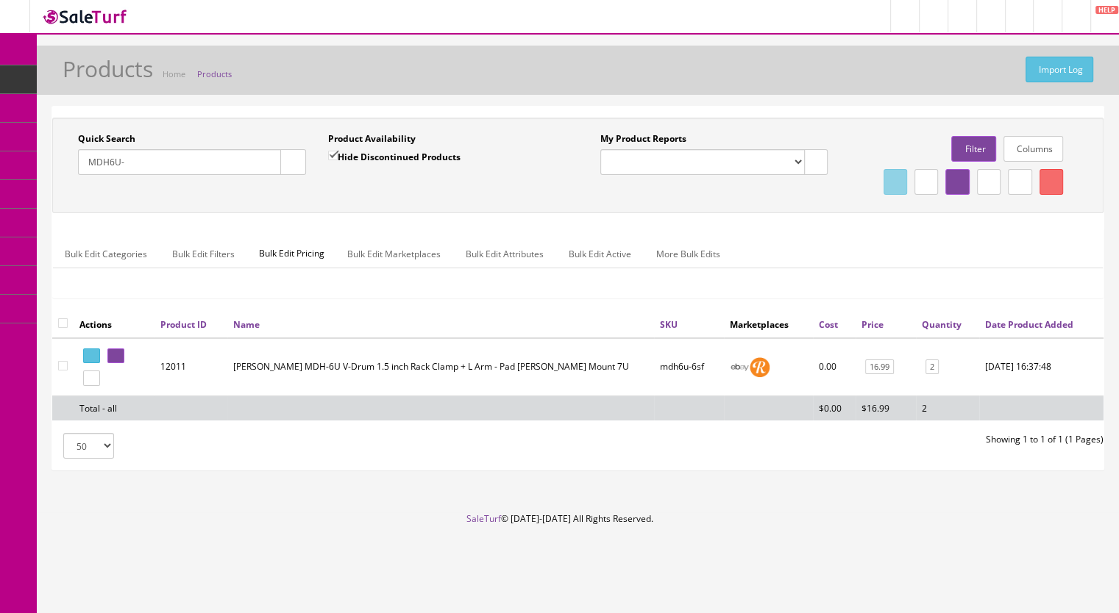
type input "MDH6U-"
click at [335, 153] on input "Hide Discontinued Products" at bounding box center [333, 156] width 10 height 10
checkbox input "false"
click at [293, 160] on icon "button" at bounding box center [292, 162] width 5 height 9
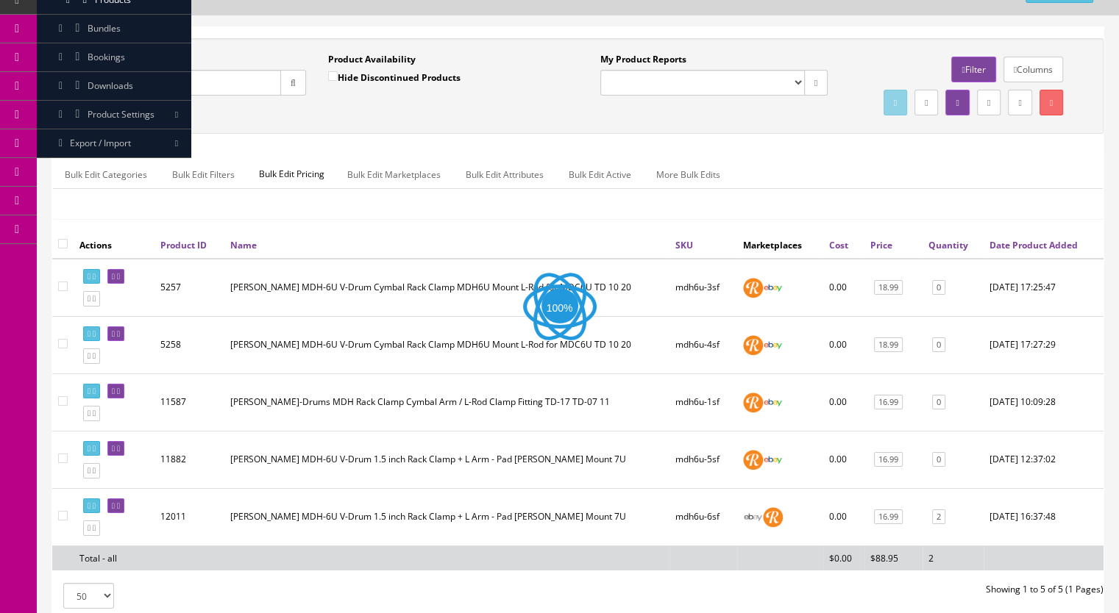
scroll to position [229, 0]
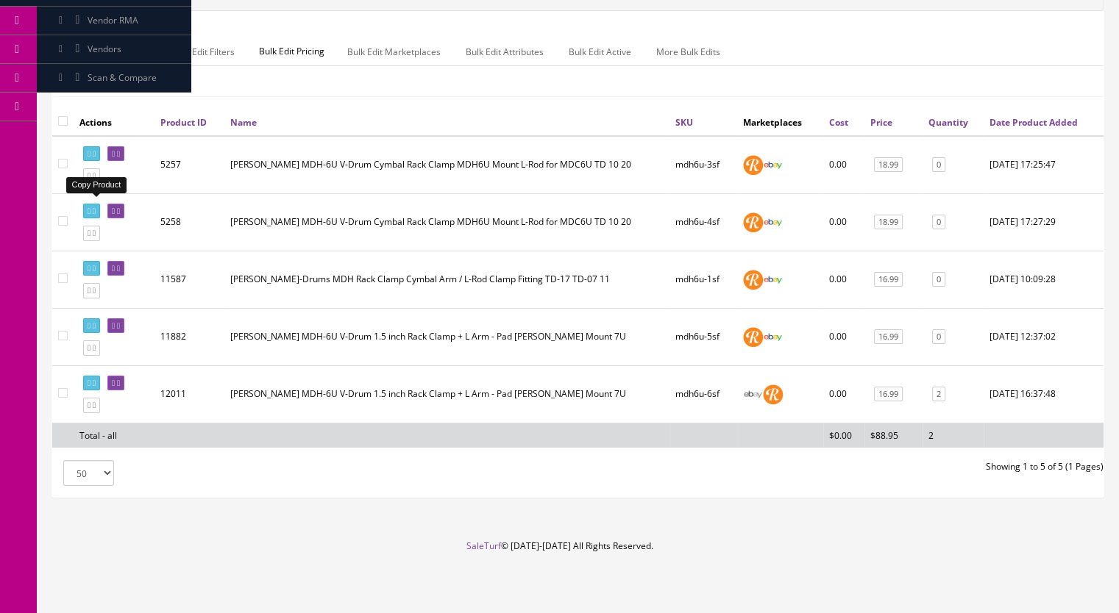
click at [96, 180] on icon at bounding box center [94, 176] width 3 height 8
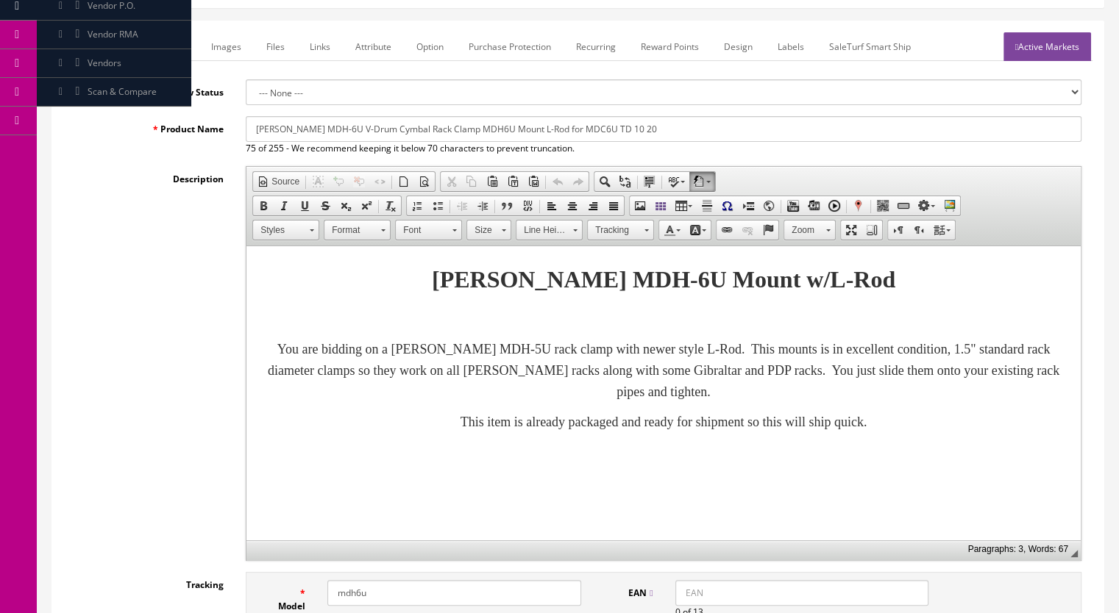
scroll to position [368, 0]
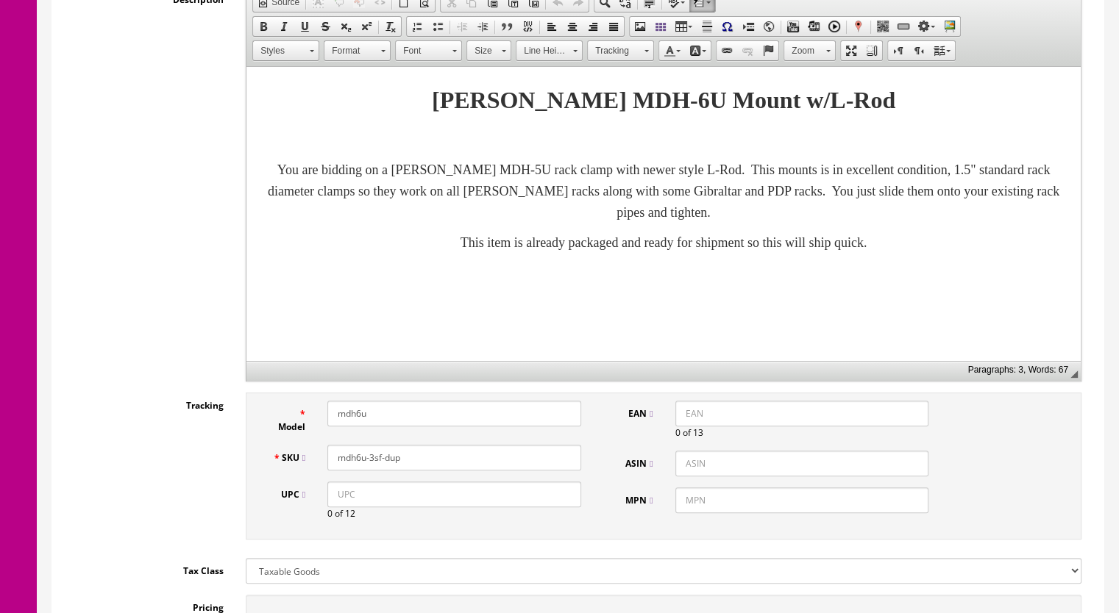
drag, startPoint x: 411, startPoint y: 461, endPoint x: 371, endPoint y: 469, distance: 41.2
click at [371, 469] on div "SKU mdh6u-3sf-dup" at bounding box center [426, 458] width 331 height 26
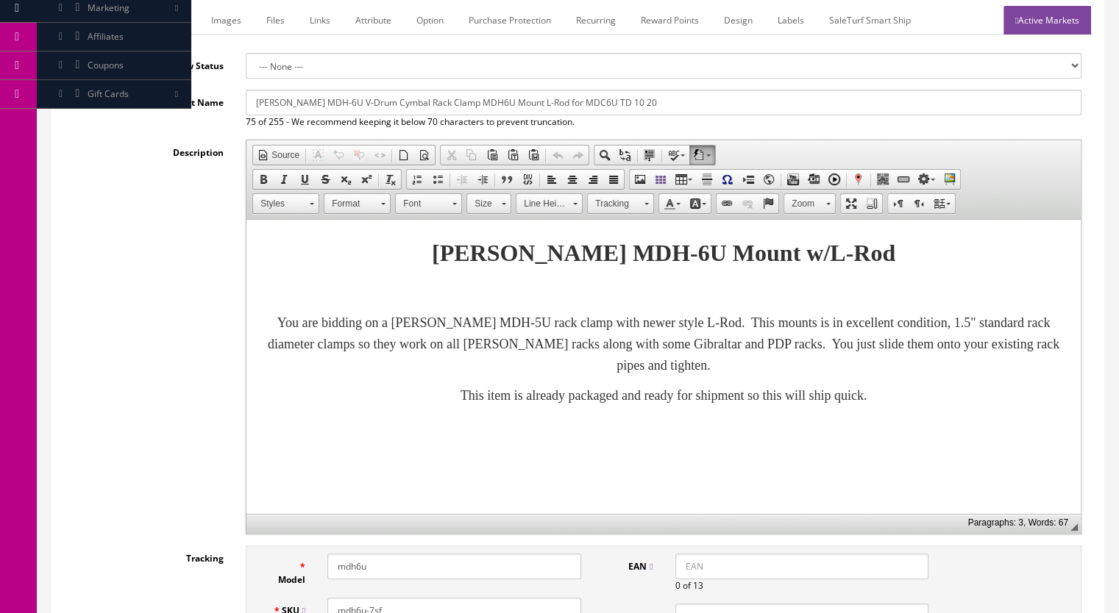
scroll to position [74, 0]
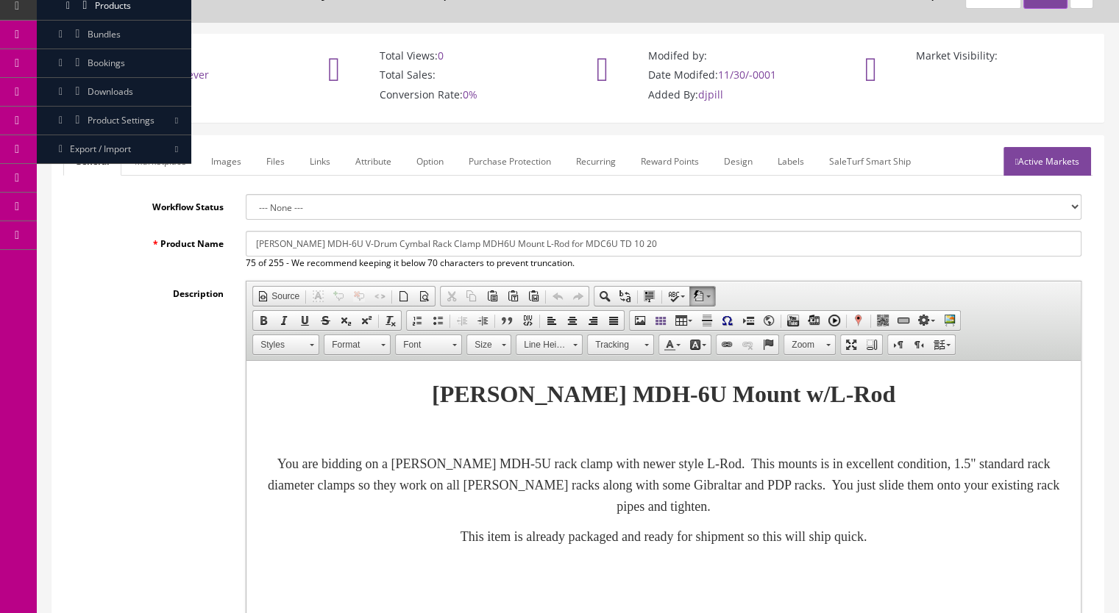
type input "mdh6u-7sf"
click at [224, 163] on link "Images" at bounding box center [226, 161] width 54 height 29
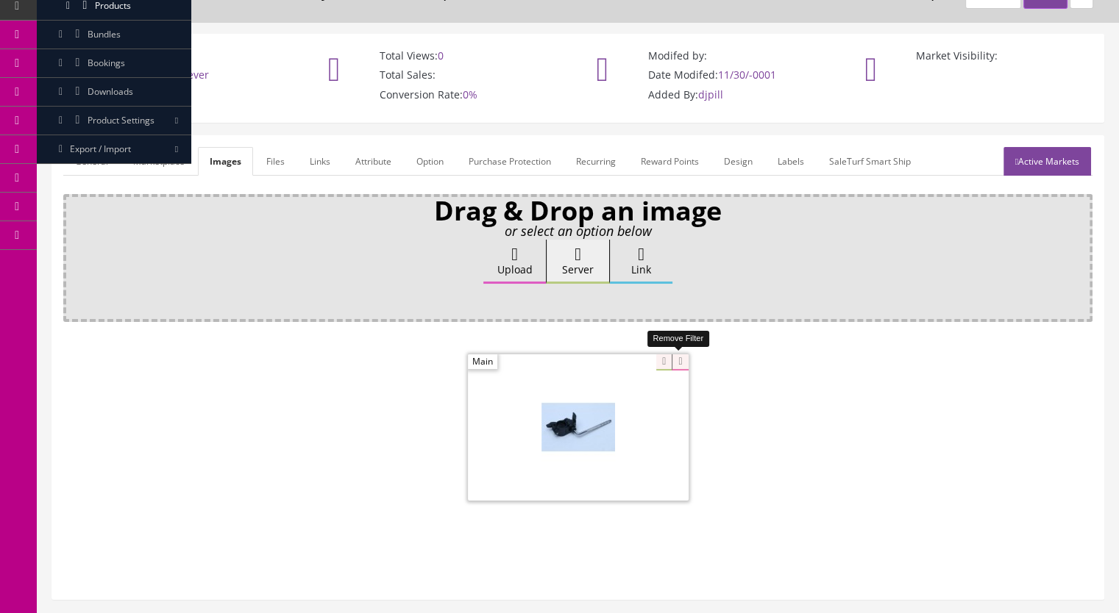
click at [677, 360] on icon at bounding box center [679, 362] width 16 height 16
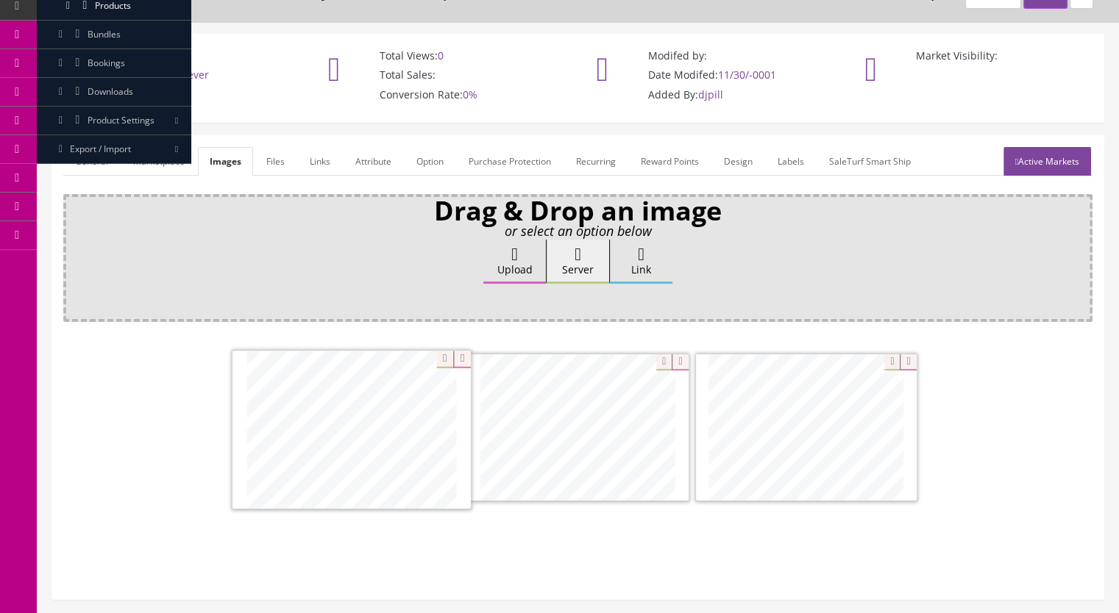
drag, startPoint x: 798, startPoint y: 452, endPoint x: 399, endPoint y: 457, distance: 398.6
drag, startPoint x: 822, startPoint y: 467, endPoint x: 600, endPoint y: 472, distance: 222.1
click at [160, 151] on link "Marketplace" at bounding box center [158, 161] width 75 height 29
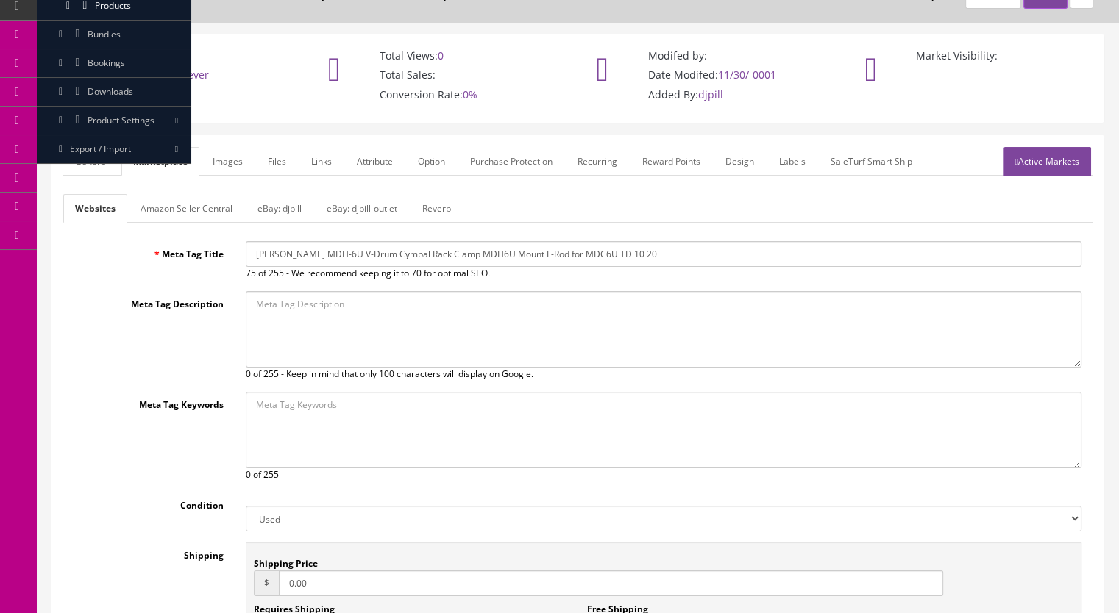
click at [431, 207] on link "Reverb" at bounding box center [436, 208] width 52 height 29
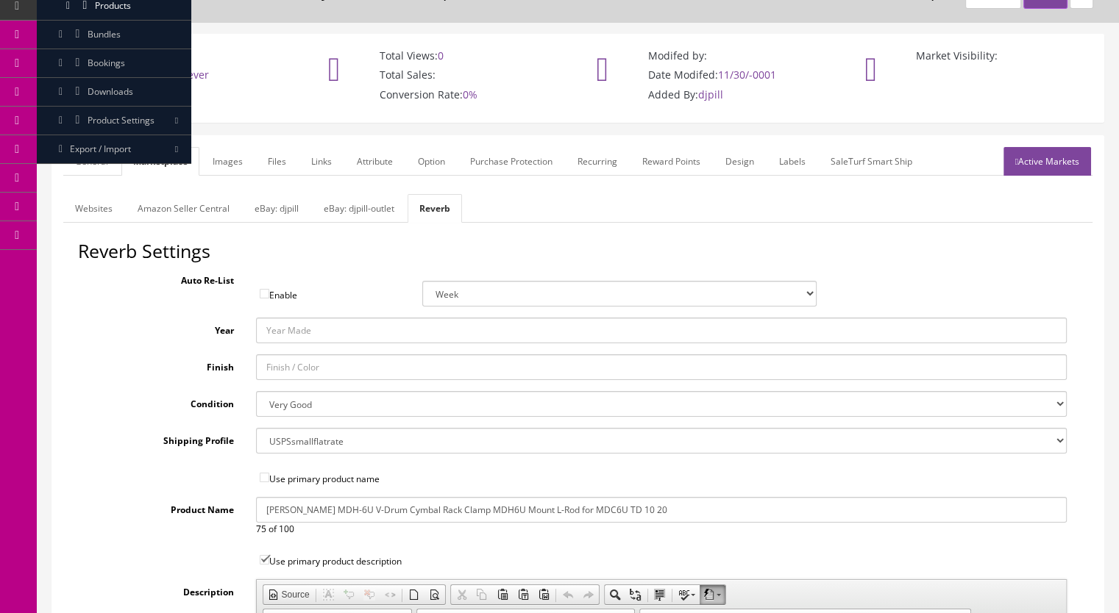
click at [324, 407] on select "Brand New Mint Excellent Very Good Good Fair Poor B-Stock Non Functioning" at bounding box center [661, 404] width 811 height 26
select select "f7a3f48c-972a-44c6-b01a-0cd27488d3f6"
click at [256, 391] on select "Brand New Mint Excellent Very Good Good Fair Poor B-Stock Non Functioning" at bounding box center [661, 404] width 811 height 26
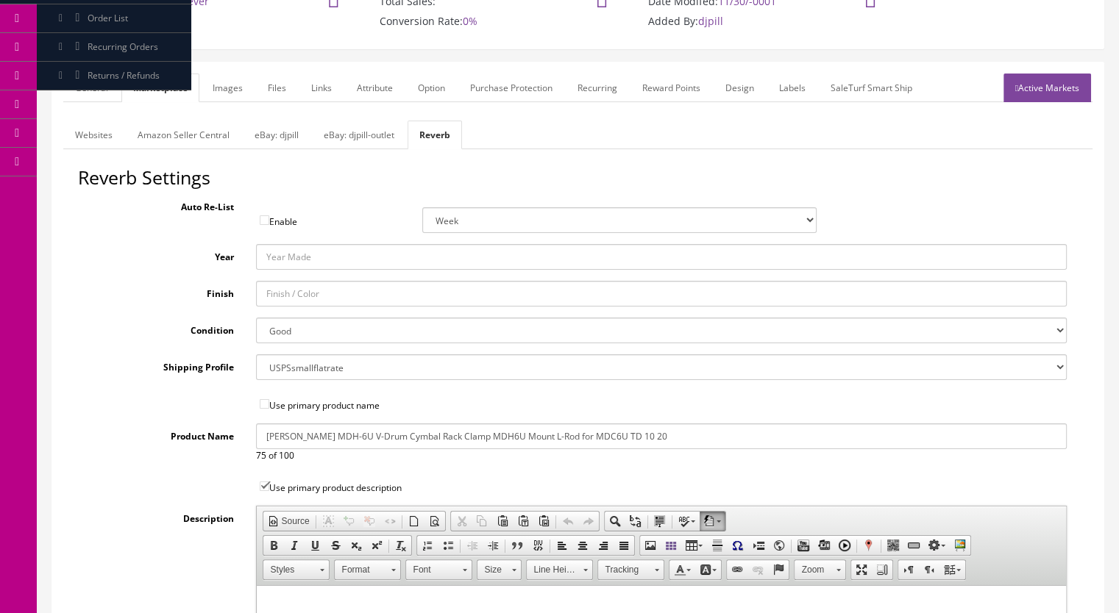
click at [356, 128] on link "eBay: djpill-outlet" at bounding box center [359, 135] width 94 height 29
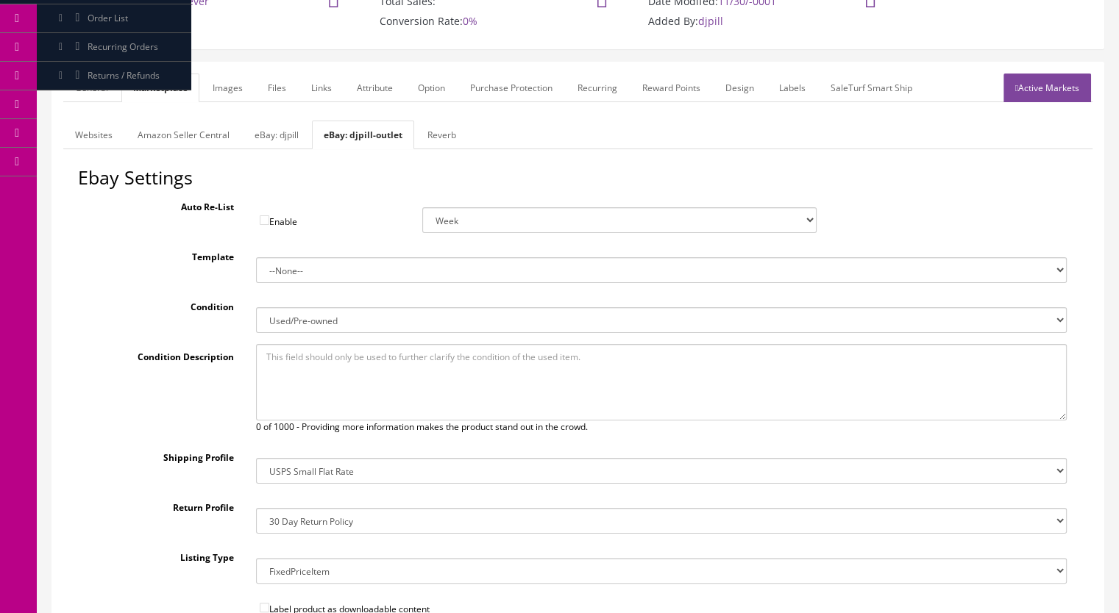
click at [274, 136] on link "eBay: djpill" at bounding box center [277, 135] width 68 height 29
click at [278, 321] on select "New New other New with defects Manufacturer refurbished Seller refurbished Used…" at bounding box center [661, 320] width 811 height 26
select select "3000"
click at [256, 307] on select "New New other New with defects Manufacturer refurbished Seller refurbished Used…" at bounding box center [661, 320] width 811 height 26
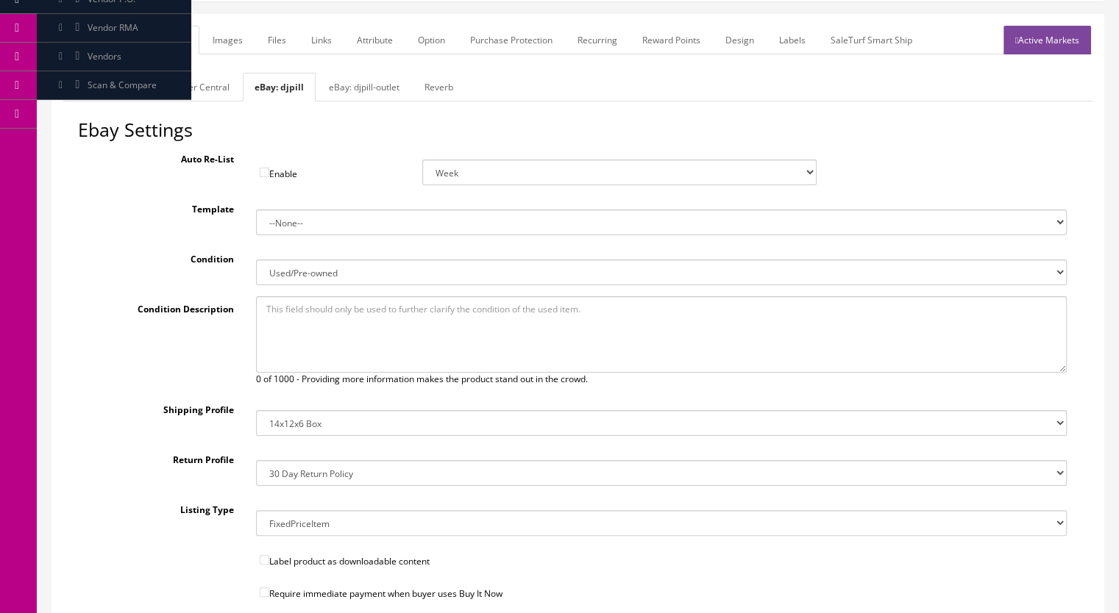
scroll to position [221, 0]
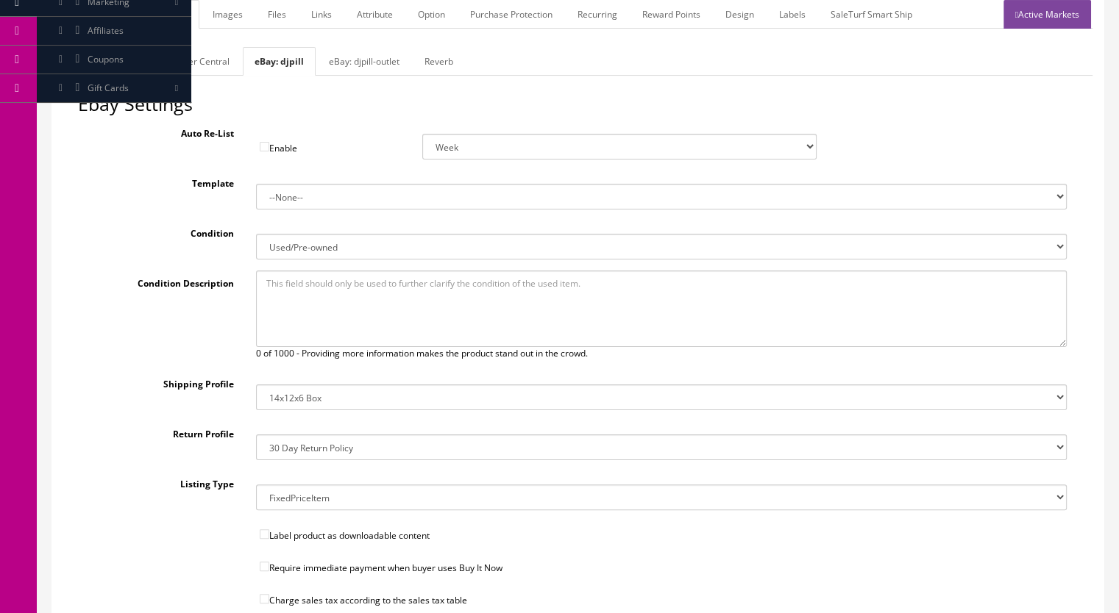
click at [315, 396] on select "14x12x6 Box Flat Rate - 19.99 14x14x5 Box 12x12x5 Box 13x13x5 Box 13x13x4 Box 1…" at bounding box center [661, 398] width 811 height 26
select select "34"
click at [256, 385] on select "14x12x6 Box Flat Rate - 19.99 14x14x5 Box 12x12x5 Box 13x13x5 Box 13x13x4 Box 1…" at bounding box center [661, 398] width 811 height 26
click at [260, 564] on input"] "Require immediate payment when buyer uses Buy It Now" at bounding box center [265, 567] width 10 height 10
checkbox input"] "true"
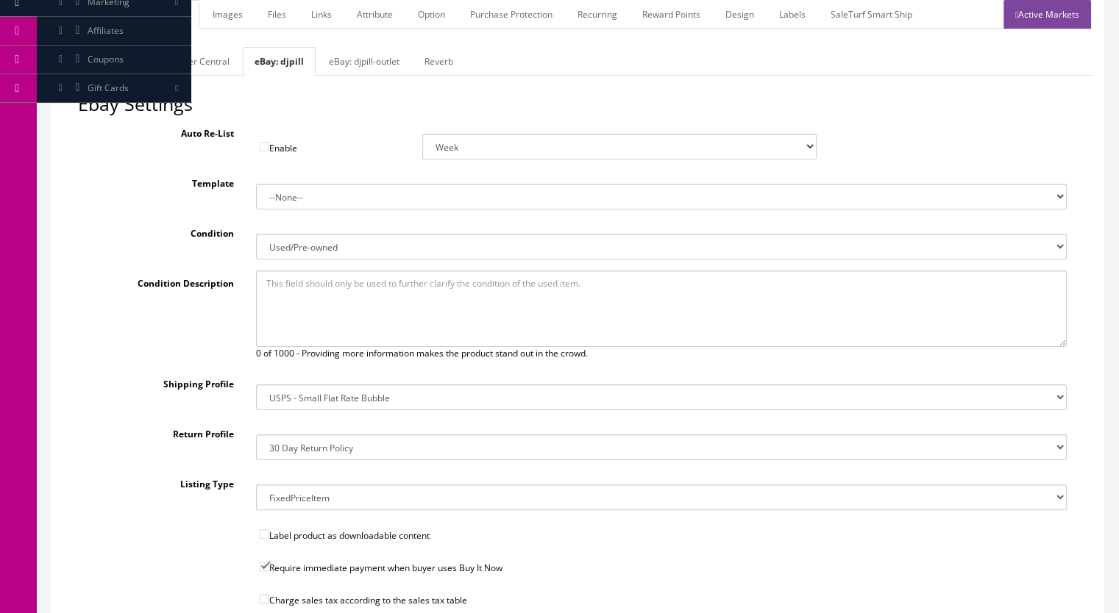
drag, startPoint x: 264, startPoint y: 598, endPoint x: 301, endPoint y: 585, distance: 38.8
click at [265, 598] on input"] "Charge sales tax according to the sales tax table" at bounding box center [265, 599] width 10 height 10
checkbox input"] "true"
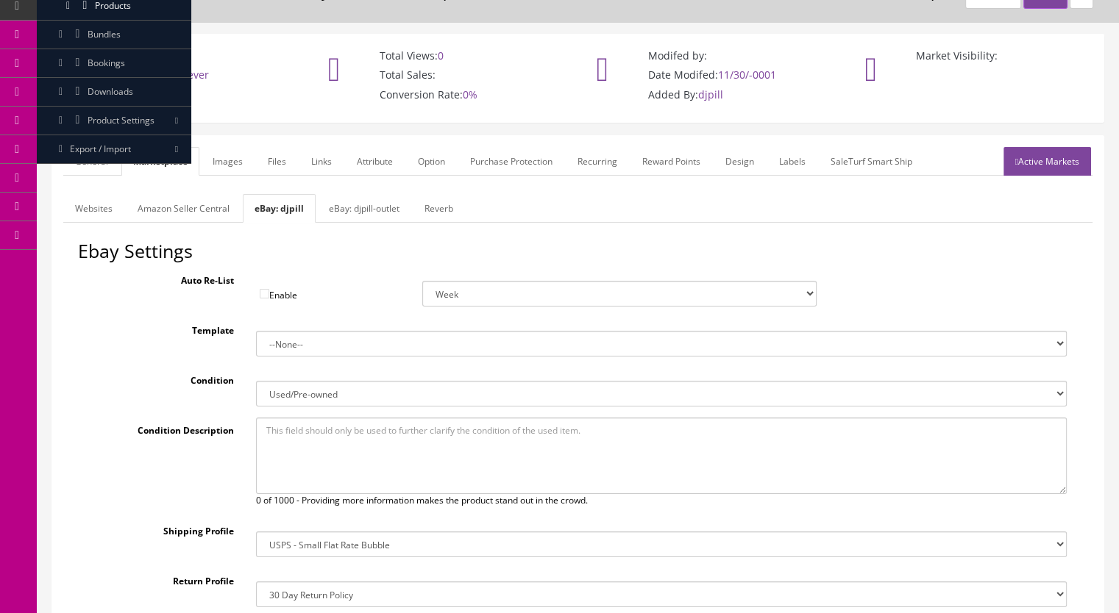
click at [193, 212] on link "Amazon Seller Central" at bounding box center [183, 208] width 115 height 29
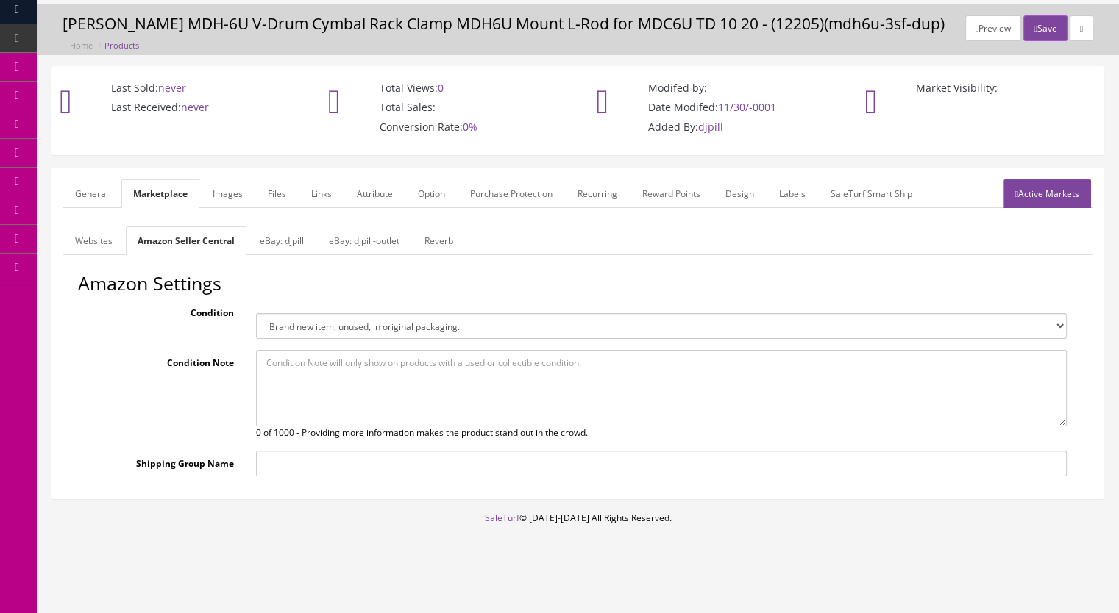
click at [82, 231] on link "Websites" at bounding box center [93, 241] width 61 height 29
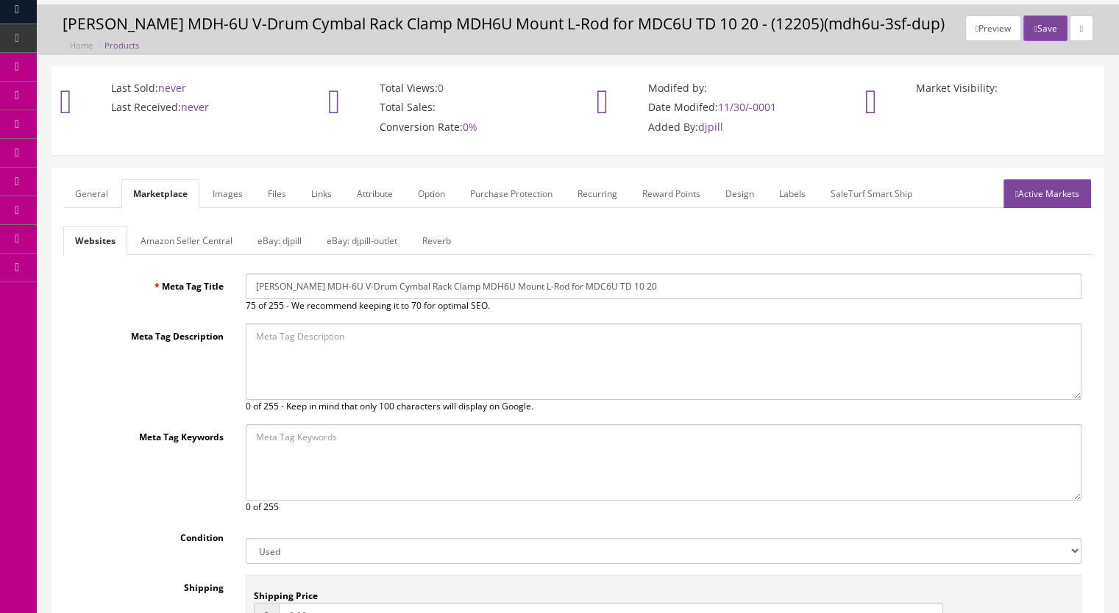
click at [90, 200] on link "General" at bounding box center [91, 193] width 57 height 29
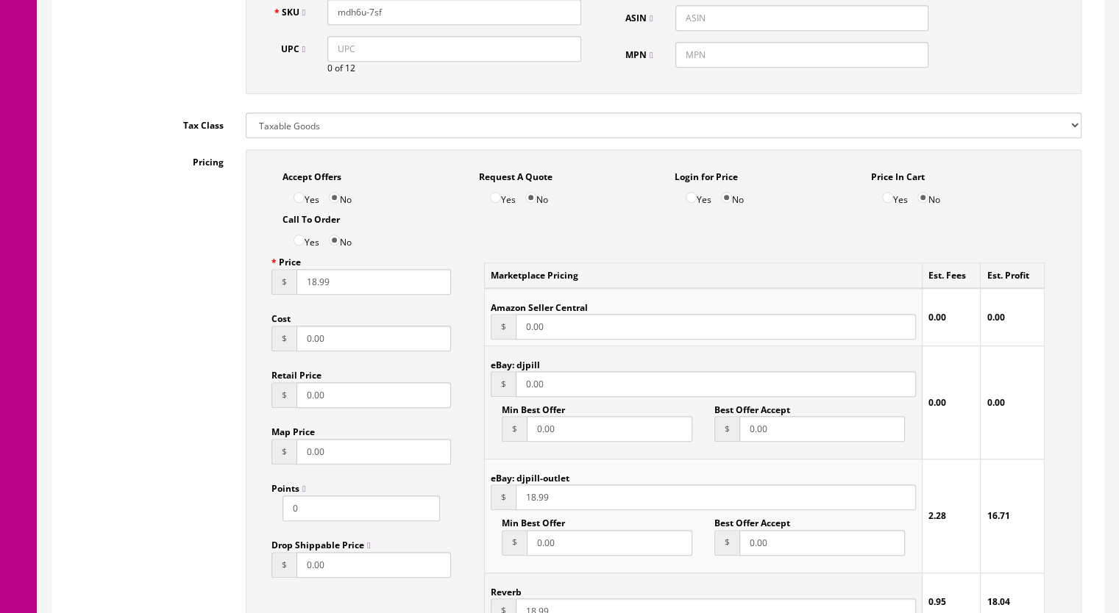
scroll to position [997, 0]
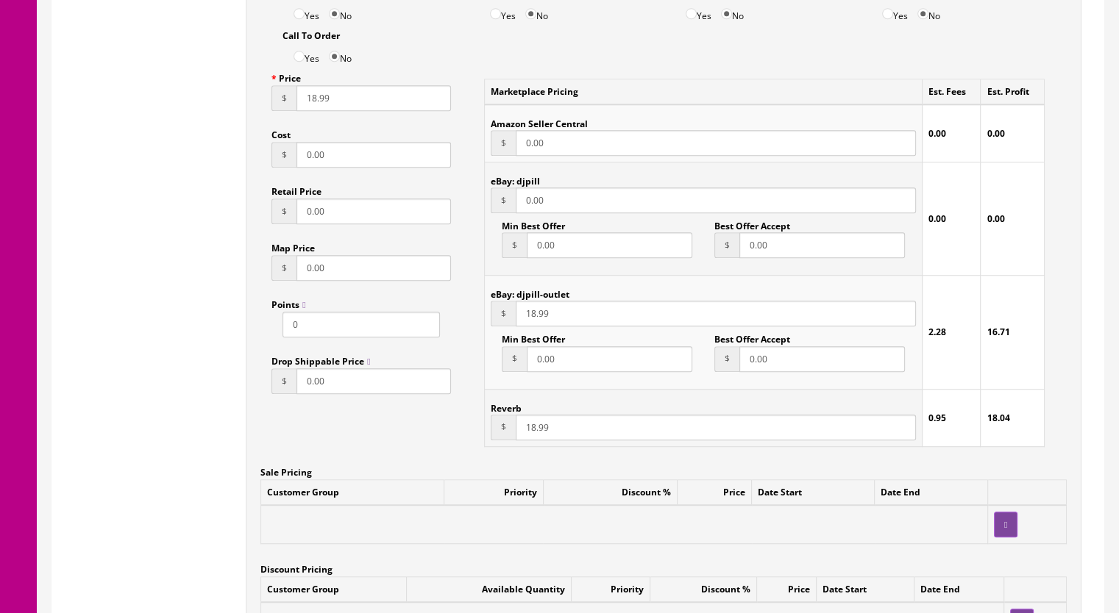
click at [531, 429] on input "18.99" at bounding box center [716, 428] width 400 height 26
type input "16.99"
click at [526, 319] on input "18.99" at bounding box center [716, 314] width 400 height 26
click at [529, 316] on input "18.99" at bounding box center [716, 314] width 400 height 26
type input "16.99"
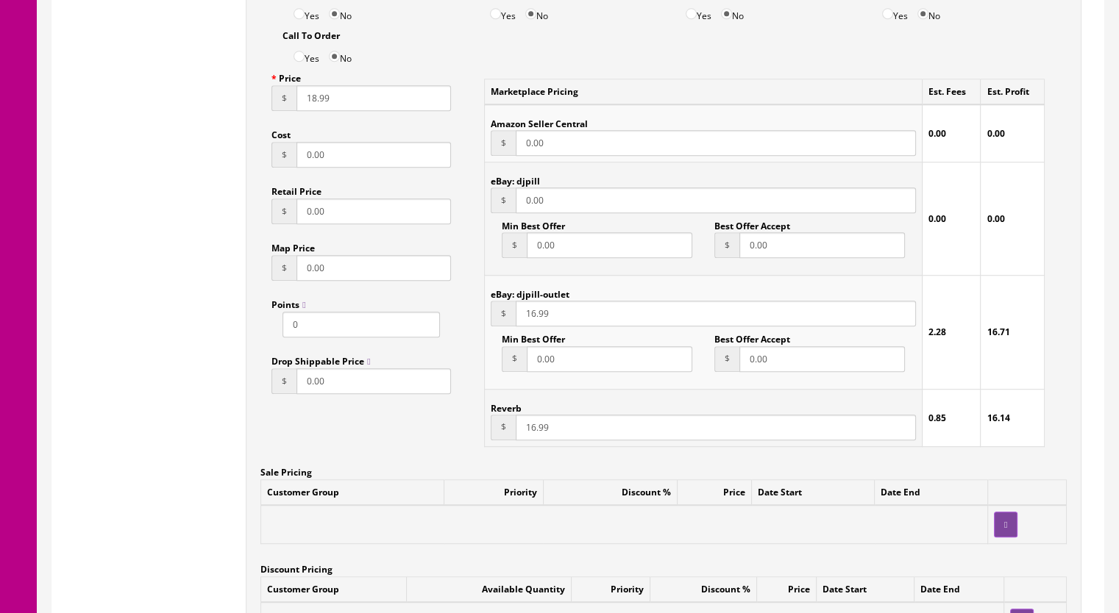
click at [524, 201] on input "0.00" at bounding box center [716, 201] width 400 height 26
type input "16.00"
click at [309, 103] on input "18.99" at bounding box center [373, 98] width 154 height 26
type input "16.99"
drag, startPoint x: 546, startPoint y: 203, endPoint x: 539, endPoint y: 205, distance: 7.7
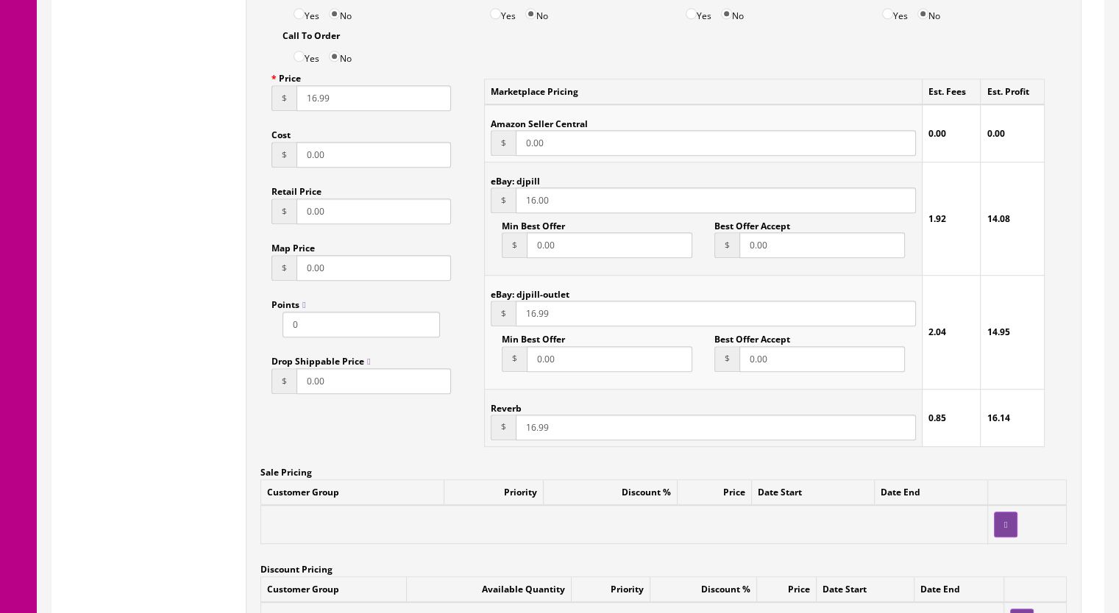
click at [539, 205] on input "16.00" at bounding box center [716, 201] width 400 height 26
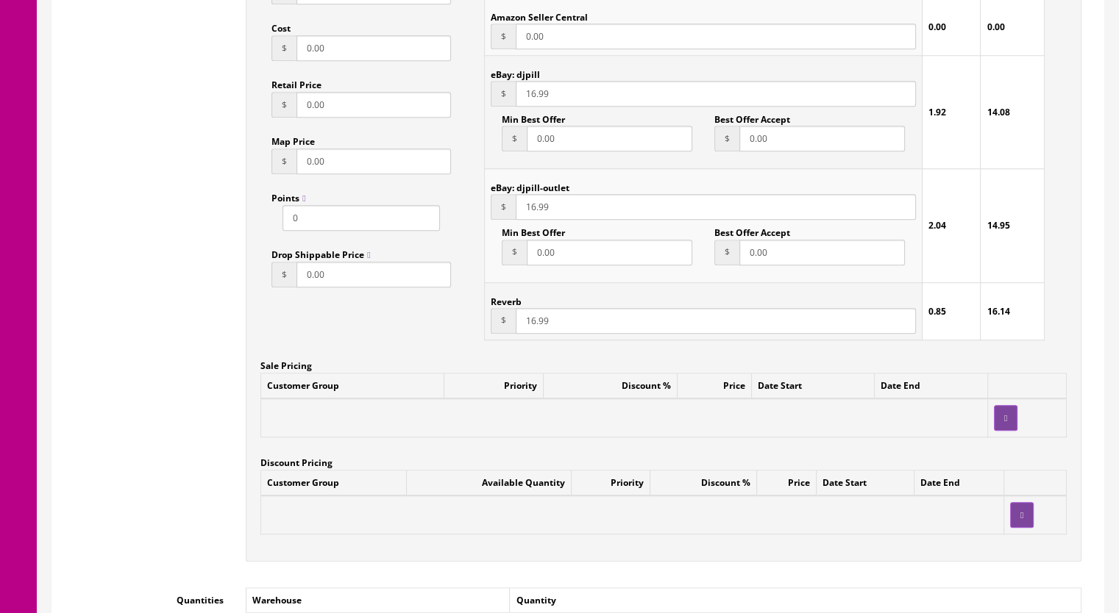
scroll to position [1291, 0]
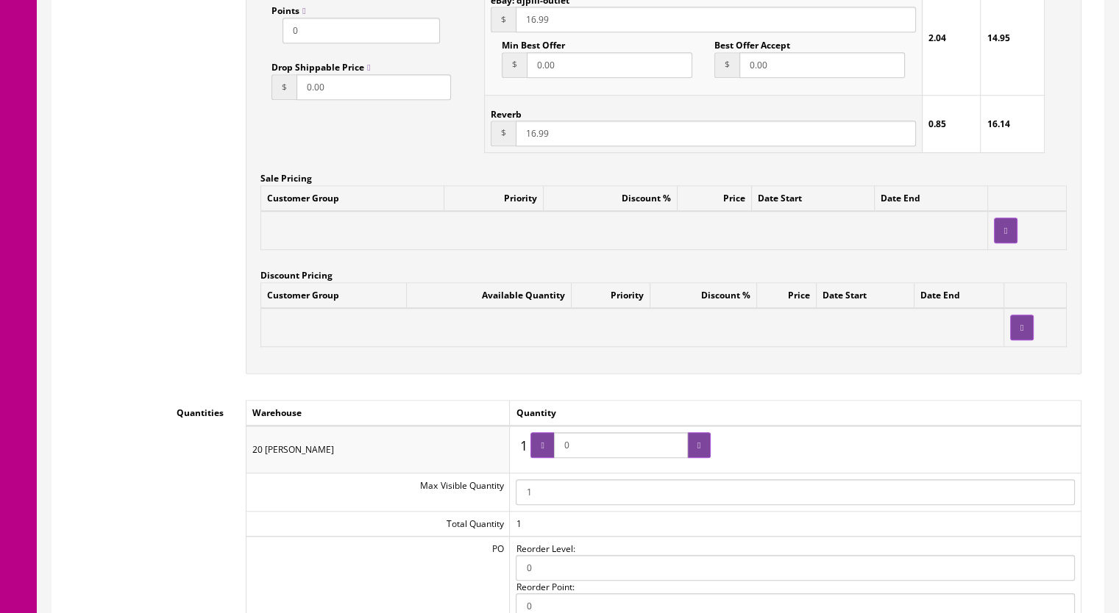
type input "16.99"
drag, startPoint x: 595, startPoint y: 448, endPoint x: 569, endPoint y: 448, distance: 25.7
click at [569, 448] on input "0" at bounding box center [621, 445] width 134 height 26
type input "1"
click at [689, 444] on div at bounding box center [699, 445] width 24 height 26
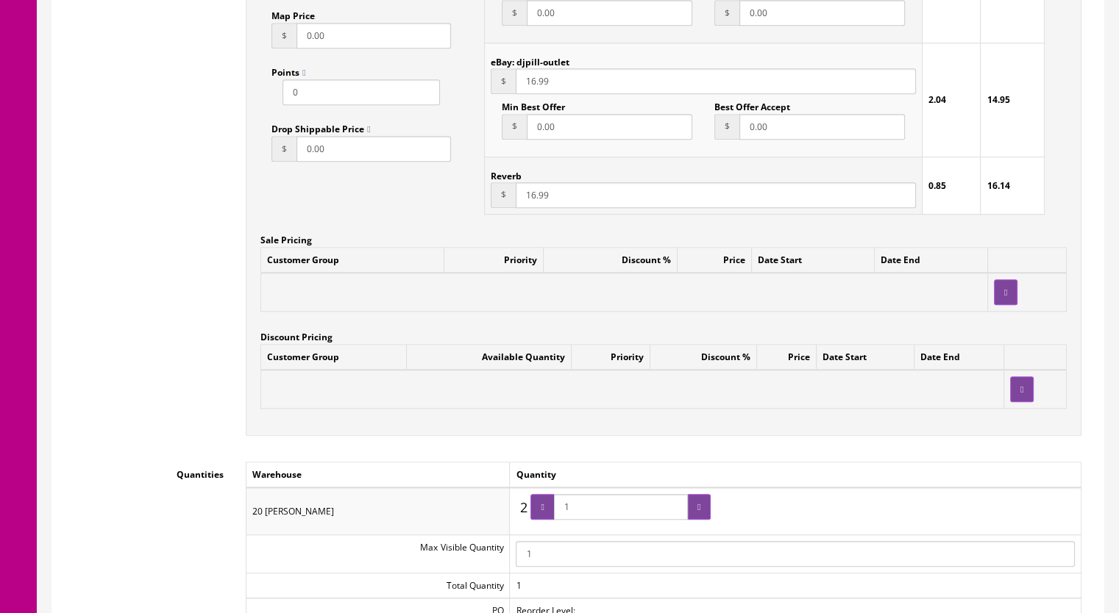
scroll to position [997, 0]
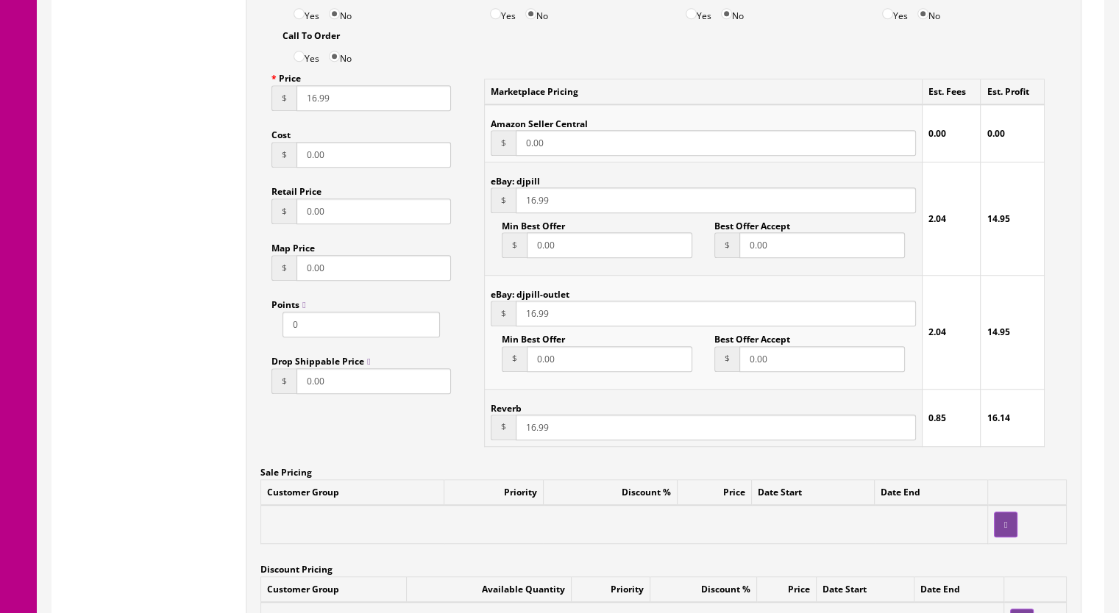
click at [530, 431] on input "16.99" at bounding box center [716, 428] width 400 height 26
type input "15.99"
drag, startPoint x: 527, startPoint y: 317, endPoint x: 581, endPoint y: 313, distance: 53.8
click at [527, 318] on input "16.99" at bounding box center [716, 314] width 400 height 26
type input "15.99"
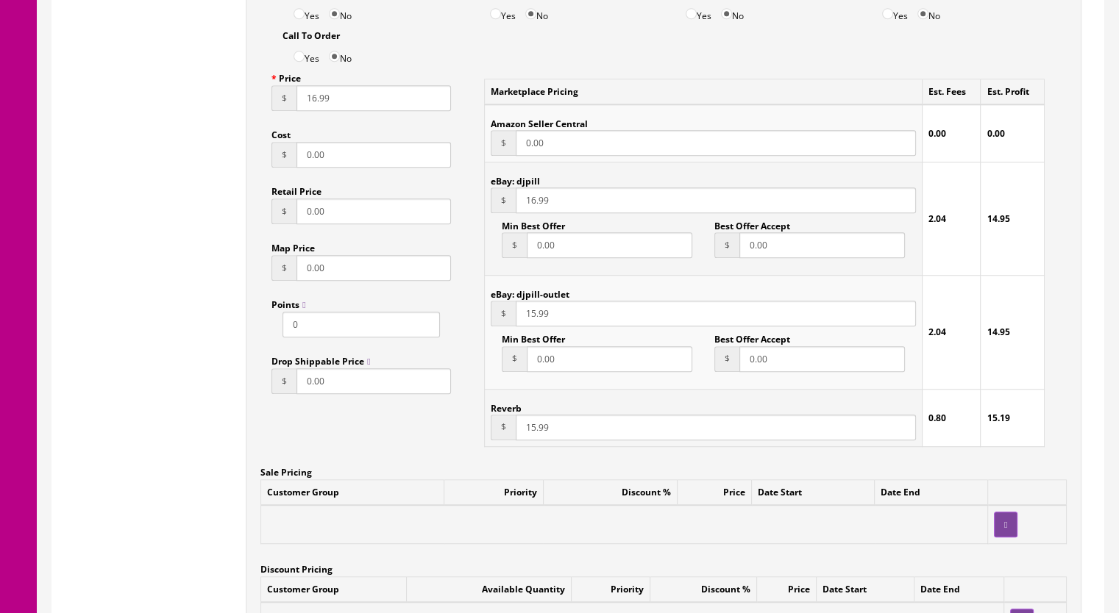
click at [529, 202] on input "16.99" at bounding box center [716, 201] width 400 height 26
type input "15.99"
click at [309, 102] on input "16.99" at bounding box center [373, 98] width 154 height 26
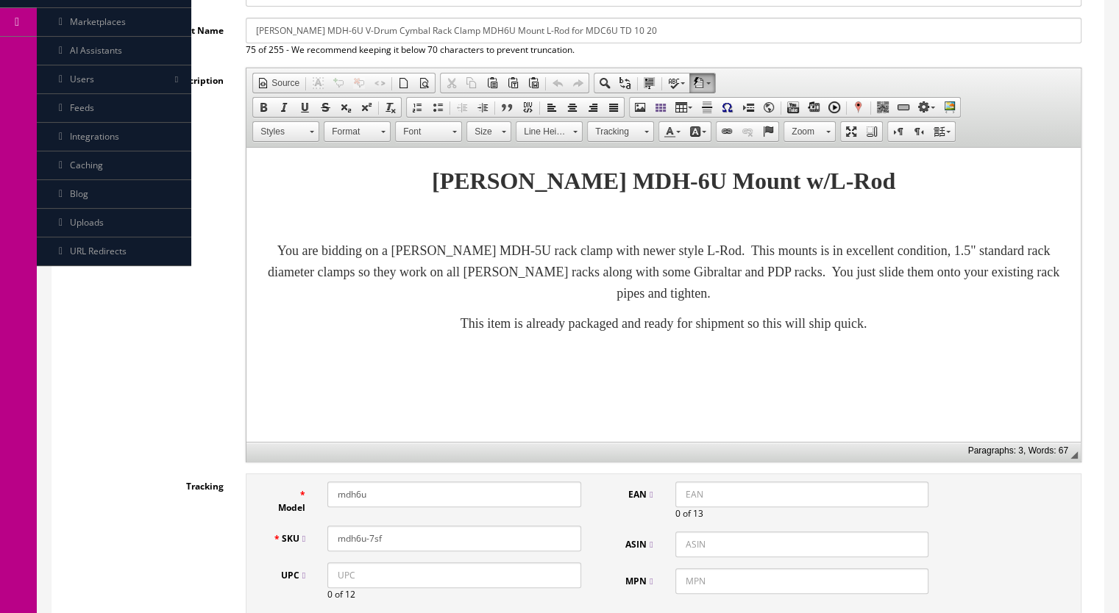
scroll to position [262, 0]
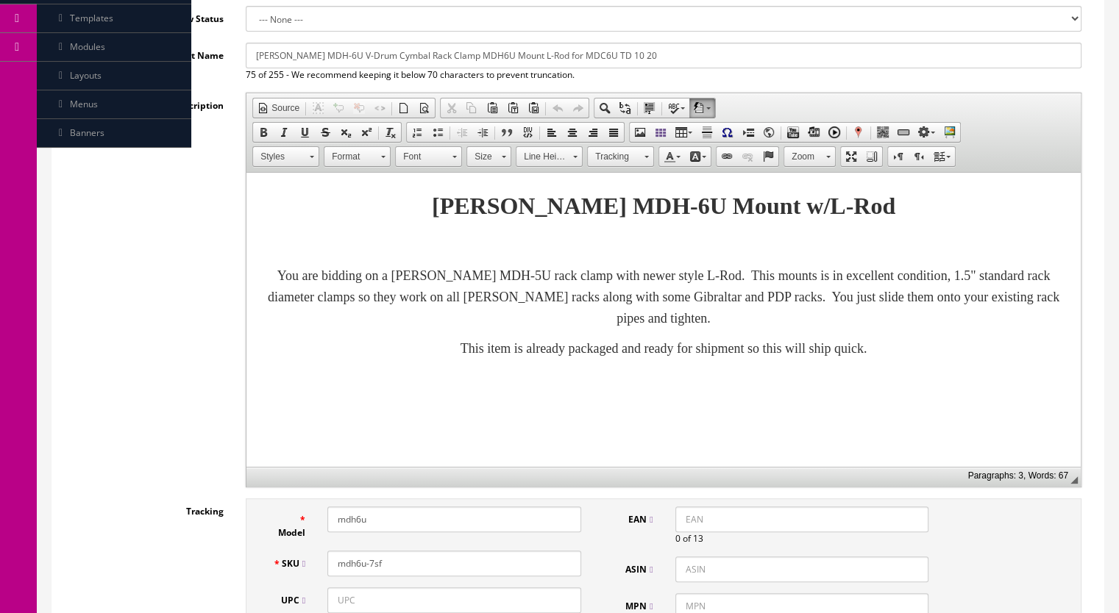
type input "15.99"
drag, startPoint x: 901, startPoint y: 277, endPoint x: 949, endPoint y: 273, distance: 48.7
click at [949, 273] on font "You are bidding on a Roland MDH-5U rack clamp with newer style L-Rod. This moun…" at bounding box center [663, 296] width 791 height 57
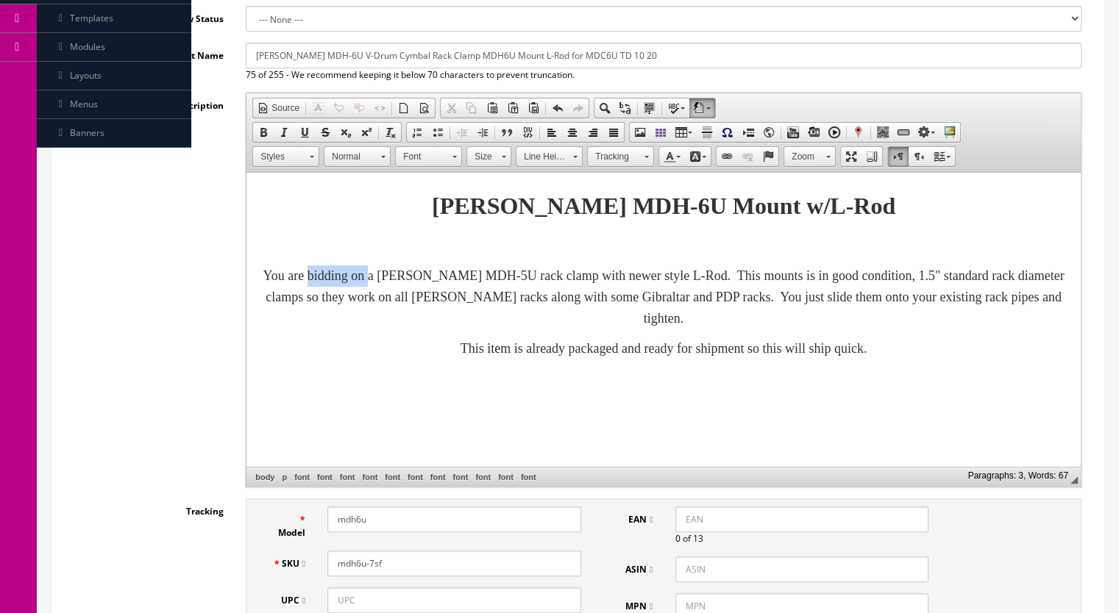
drag, startPoint x: 345, startPoint y: 275, endPoint x: 417, endPoint y: 282, distance: 72.4
click at [417, 282] on font "You are bidding on a Roland MDH-5U rack clamp with newer style L-Rod. This moun…" at bounding box center [663, 296] width 801 height 57
click at [524, 274] on font "You are looking at a Roland MDH-5U rack clamp with newer style L-Rod. This moun…" at bounding box center [663, 296] width 797 height 57
drag, startPoint x: 537, startPoint y: 273, endPoint x: 501, endPoint y: 279, distance: 36.5
click at [501, 279] on font "You are looking at a Roland MDH-6 U rack clamp with newer style L-Rod. This mou…" at bounding box center [663, 296] width 797 height 57
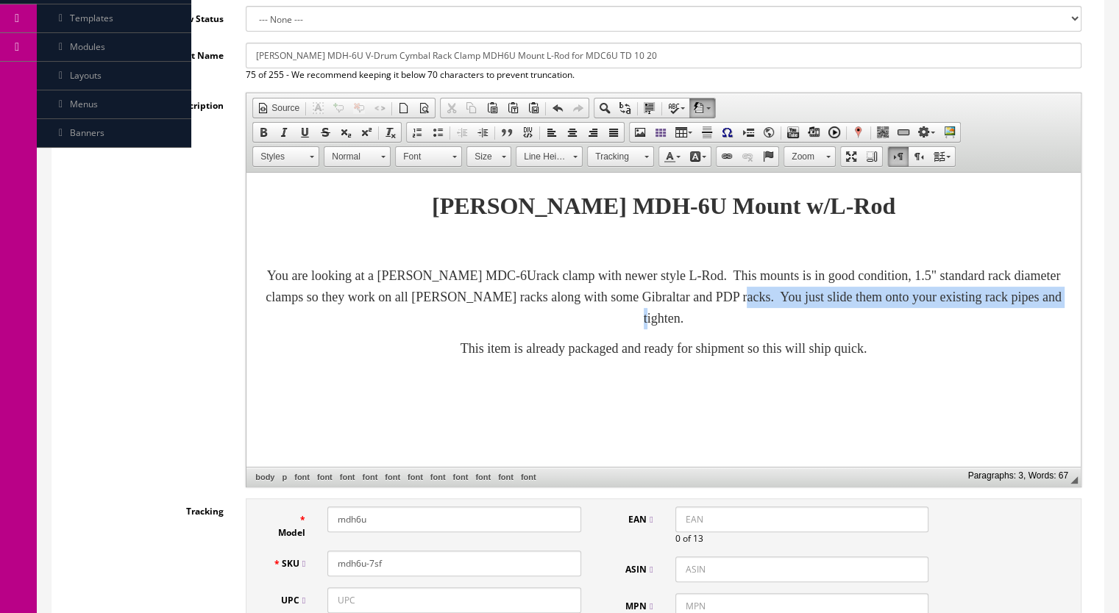
drag, startPoint x: 997, startPoint y: 299, endPoint x: 1046, endPoint y: 315, distance: 52.1
click at [1046, 315] on p "You are looking at a Roland MDC-6U rack clamp with newer style L-Rod. This moun…" at bounding box center [663, 296] width 805 height 63
click at [898, 327] on p "You are looking at a Roland MDC-6U rack clamp with newer style L-Rod. This moun…" at bounding box center [663, 296] width 805 height 63
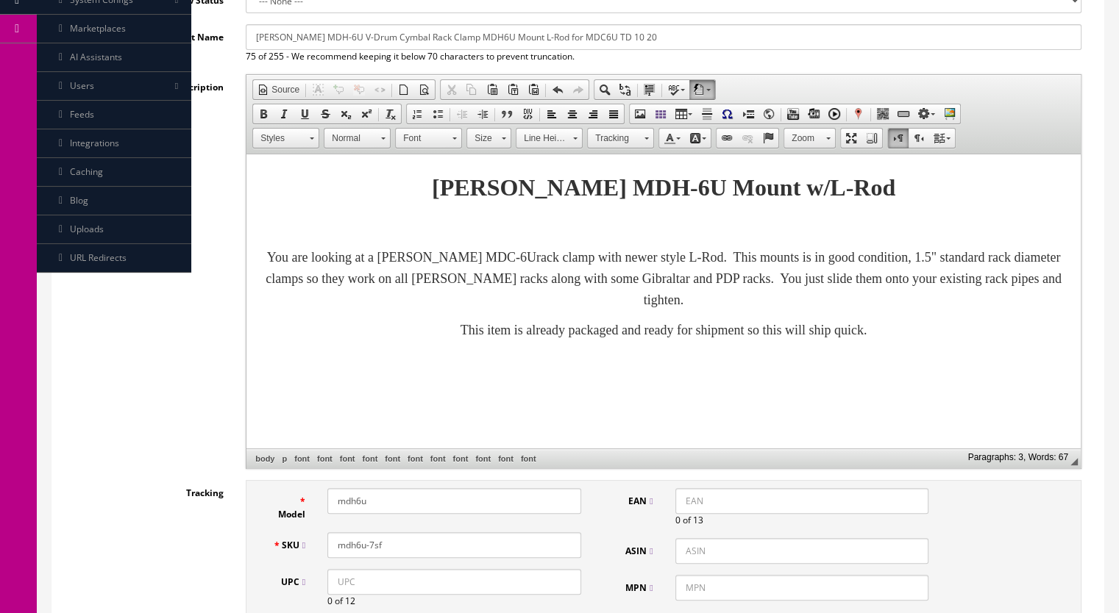
scroll to position [188, 0]
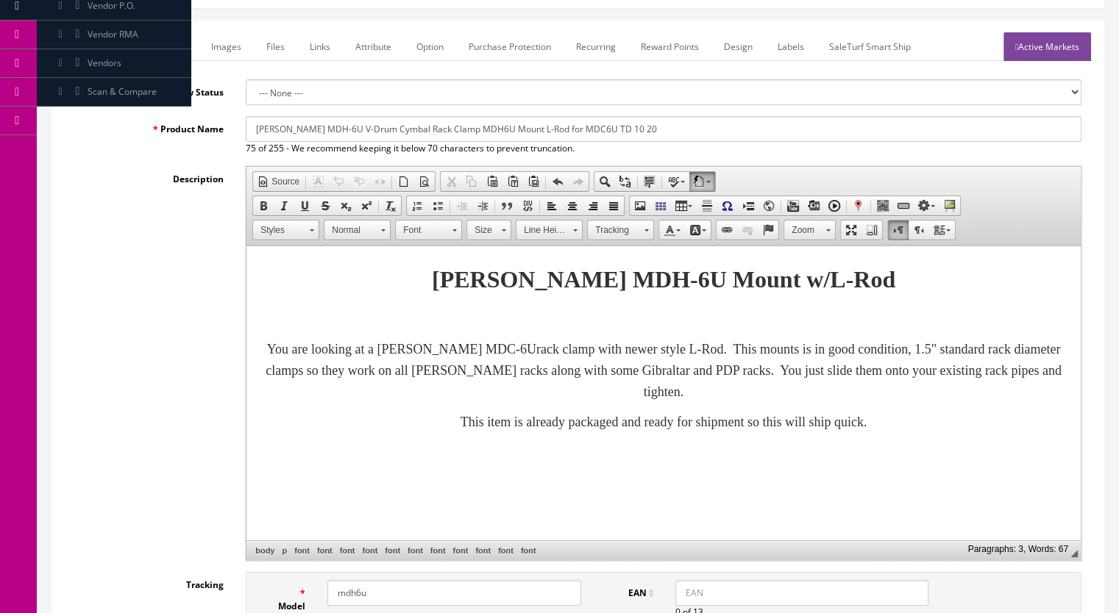
drag, startPoint x: 435, startPoint y: 129, endPoint x: 413, endPoint y: 130, distance: 22.8
click at [413, 130] on input "Roland MDH-6U V-Drum Cymbal Rack Clamp MDH6U Mount L-Rod for MDC6U TD 10 20" at bounding box center [663, 129] width 835 height 26
click at [458, 127] on input "Roland MDH-6U V-Drum Cymbal Rack Mount MDH6U Mount L-Rod for MDC6U TD 10 20" at bounding box center [663, 129] width 835 height 26
drag, startPoint x: 477, startPoint y: 128, endPoint x: 503, endPoint y: 128, distance: 26.5
click at [503, 128] on input "Roland MDH-6U V-Drum Cymbal Rack Mount MDC6U Mount L-Rod for MDC6U TD 10 20" at bounding box center [663, 129] width 835 height 26
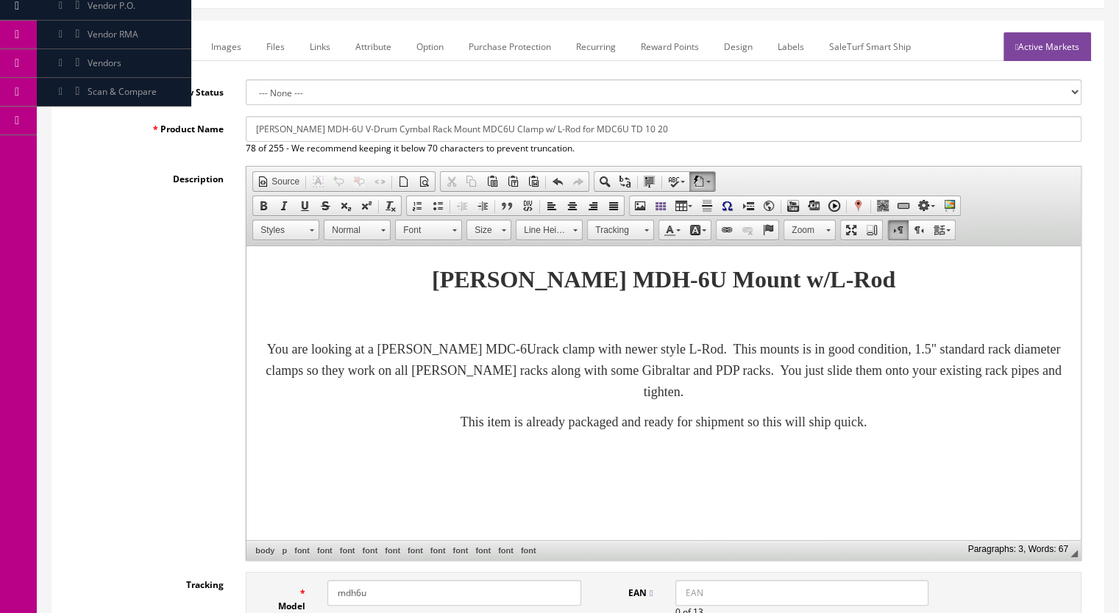
drag, startPoint x: 656, startPoint y: 129, endPoint x: 543, endPoint y: 136, distance: 112.7
click at [543, 136] on input "Roland MDH-6U V-Drum Cymbal Rack Mount MDC6U Clamp w/ L-Rod for MDC6U TD 10 20" at bounding box center [663, 129] width 835 height 26
drag, startPoint x: 574, startPoint y: 127, endPoint x: 235, endPoint y: 125, distance: 339.0
click at [238, 126] on div "Roland MDH-6U V-Drum Cymbal Rack Mount MDC6U Clamp w/ L-Rod 59 of 255 - We reco…" at bounding box center [663, 135] width 857 height 39
type input "Roland MDH-6U V-Drum Cymbal Rack Mount MDC6U Clamp w/ L-Rod"
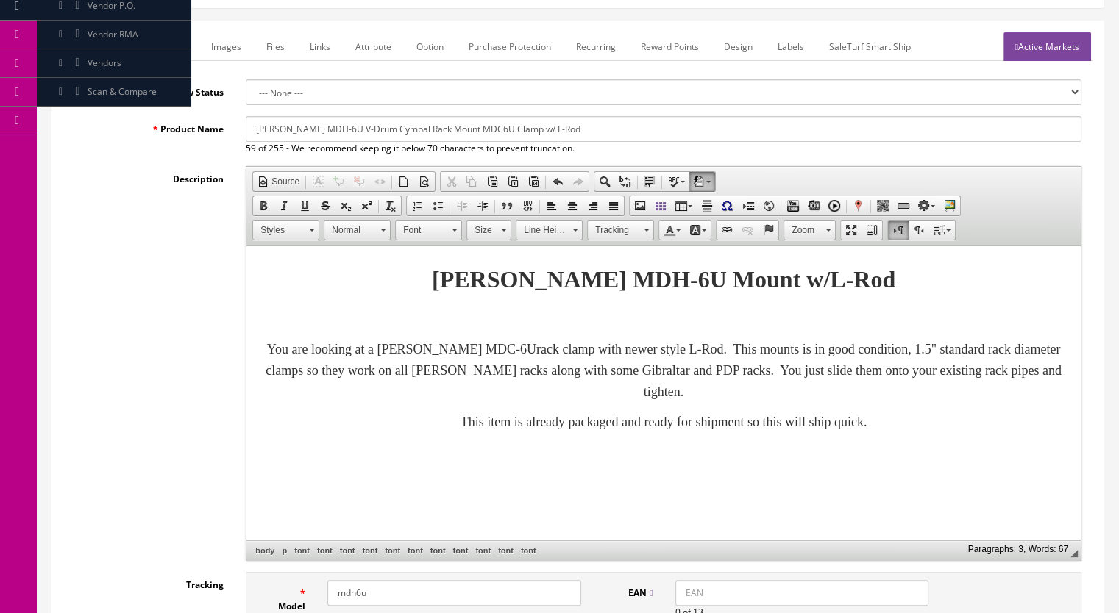
click at [154, 48] on link "Marketplace" at bounding box center [160, 46] width 75 height 29
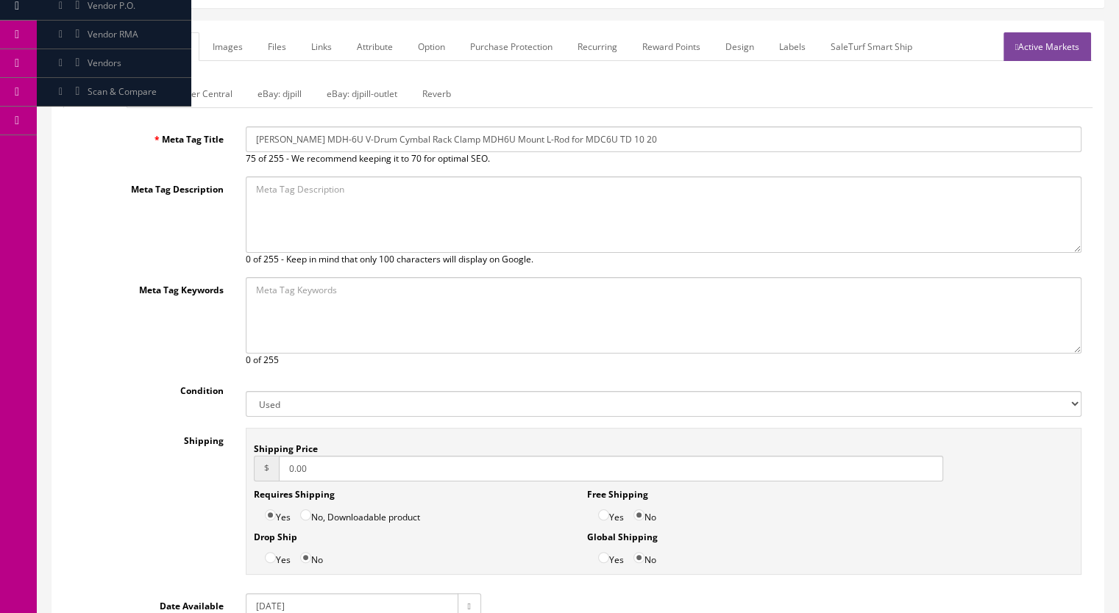
drag, startPoint x: 653, startPoint y: 140, endPoint x: 126, endPoint y: 140, distance: 526.5
click at [126, 140] on div "Meta Tag Title Roland MDH-6U V-Drum Cymbal Rack Clamp MDH6U Mount L-Rod for MDC…" at bounding box center [577, 145] width 1029 height 39
paste input "Mount MDC6U Clamp w/ L-Rod"
type input "Roland MDH-6U V-Drum Cymbal Rack Mount MDC6U Clamp w/ L-Rod"
click at [439, 92] on link "Reverb" at bounding box center [436, 93] width 52 height 29
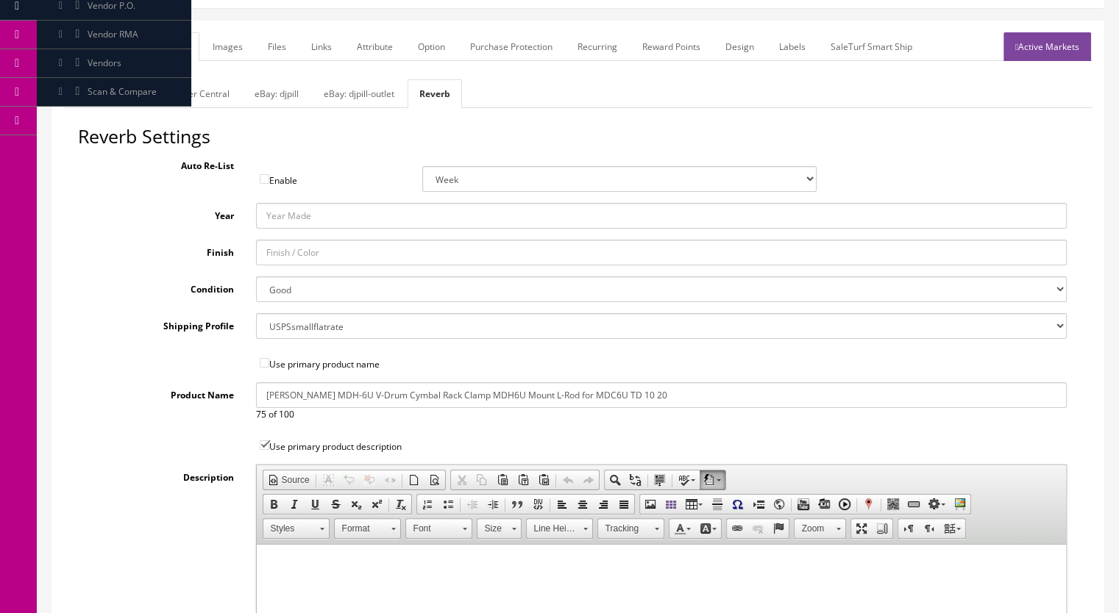
drag, startPoint x: 657, startPoint y: 393, endPoint x: 260, endPoint y: 381, distance: 397.3
click at [260, 382] on input "Roland MDH-6U V-Drum Cymbal Rack Clamp MDH6U Mount L-Rod for MDC6U TD 10 20" at bounding box center [661, 395] width 811 height 26
paste input "Mount MDC6U Clamp w/ L-Rod"
type input "Roland MDH-6U V-Drum Cymbal Rack Mount MDC6U Clamp w/ L-Rod"
drag, startPoint x: 1065, startPoint y: 49, endPoint x: 1032, endPoint y: 61, distance: 34.4
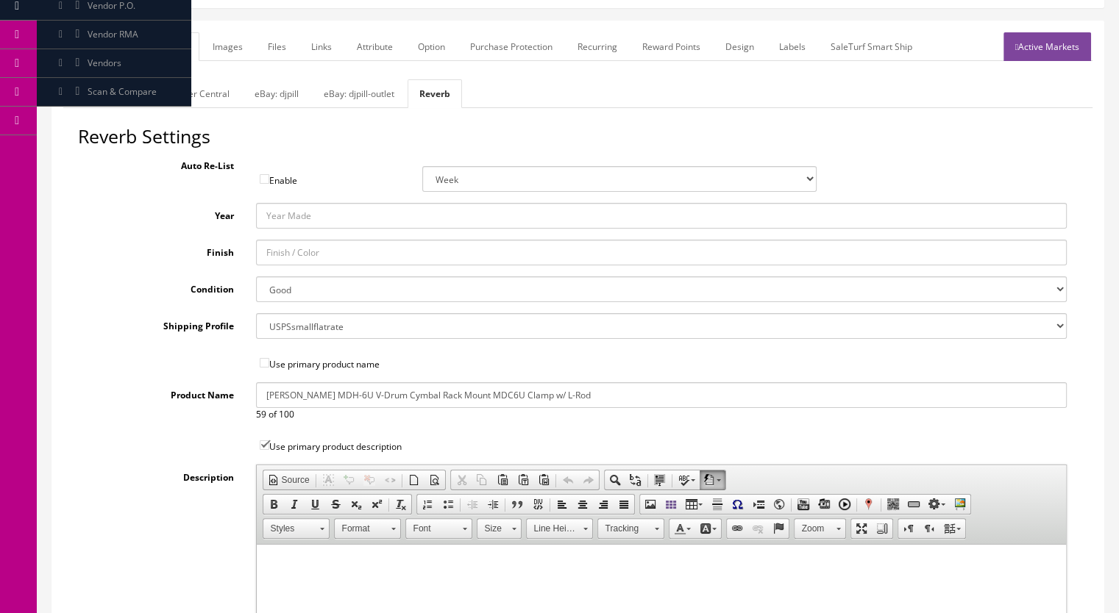
click at [1065, 49] on link "Active Markets" at bounding box center [1047, 46] width 88 height 29
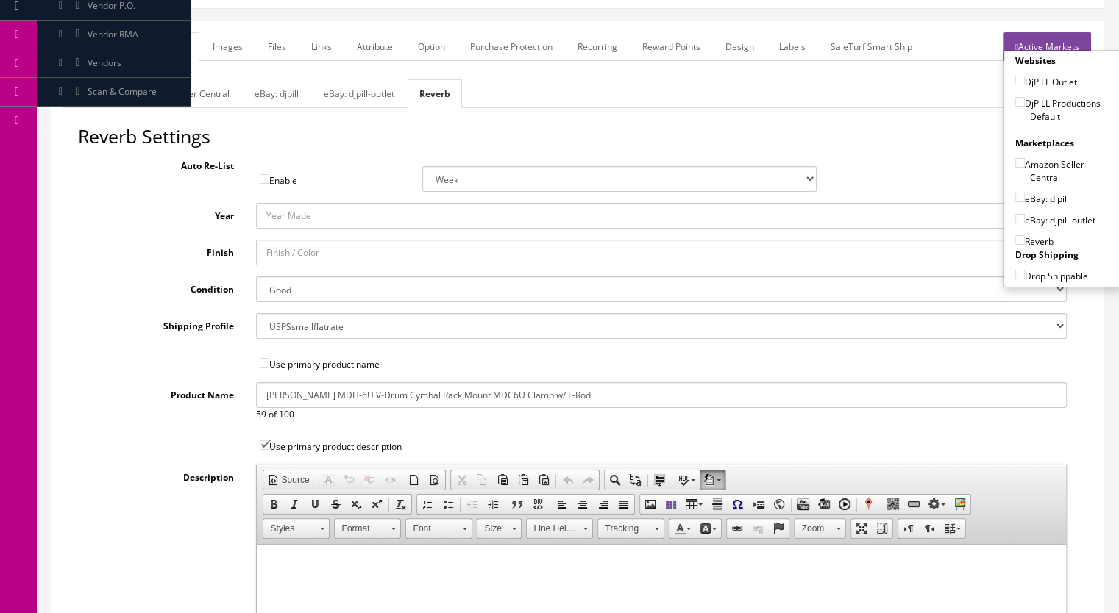
click at [1015, 98] on input"] "DjPiLL Productions - Default" at bounding box center [1020, 102] width 10 height 10
checkbox input"] "true"
click at [1015, 194] on input"] "eBay: djpill" at bounding box center [1020, 198] width 10 height 10
checkbox input"] "true"
click at [1016, 239] on input"] "Reverb" at bounding box center [1020, 240] width 10 height 10
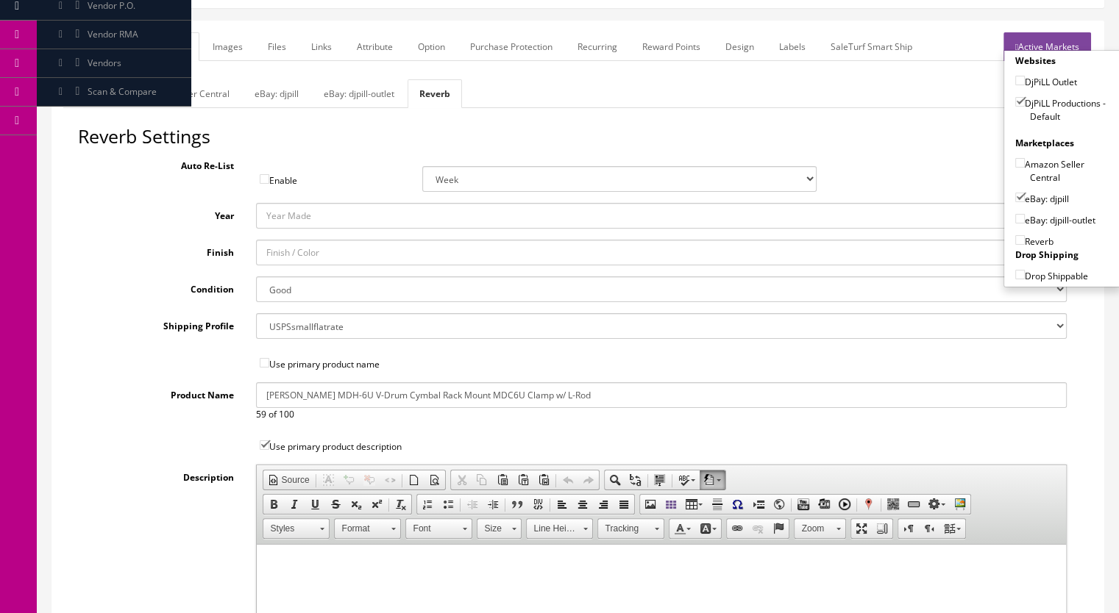
checkbox input"] "true"
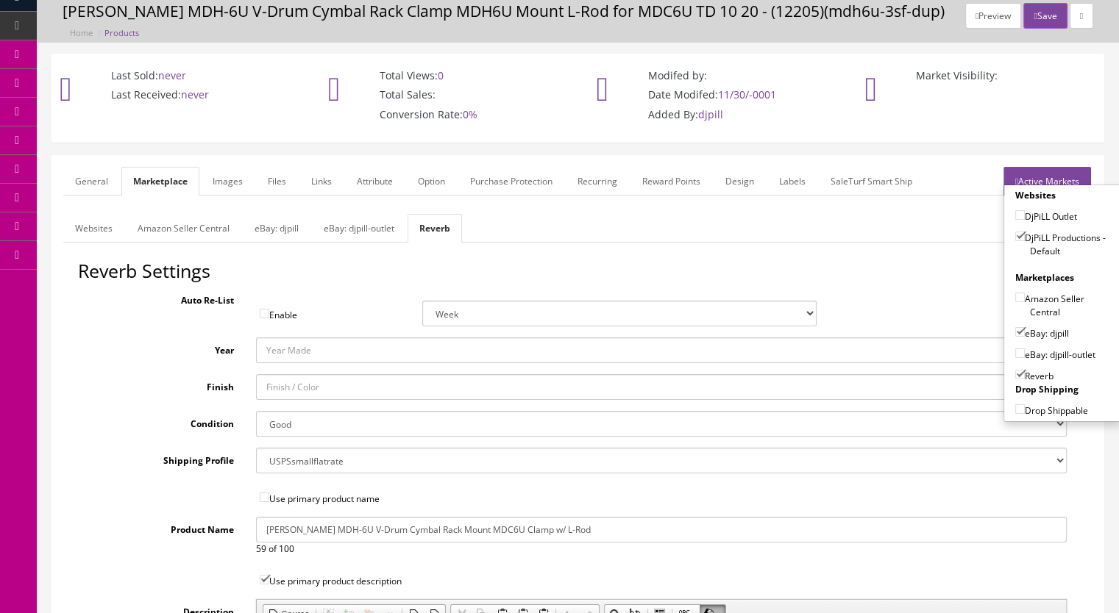
scroll to position [0, 0]
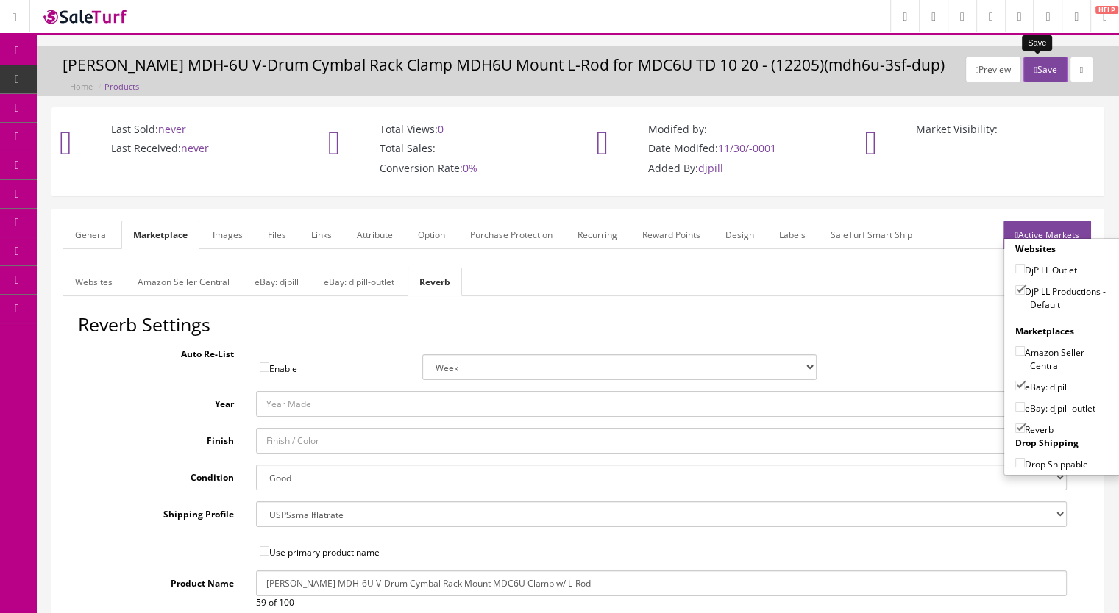
click at [1032, 65] on button "Save" at bounding box center [1044, 70] width 43 height 26
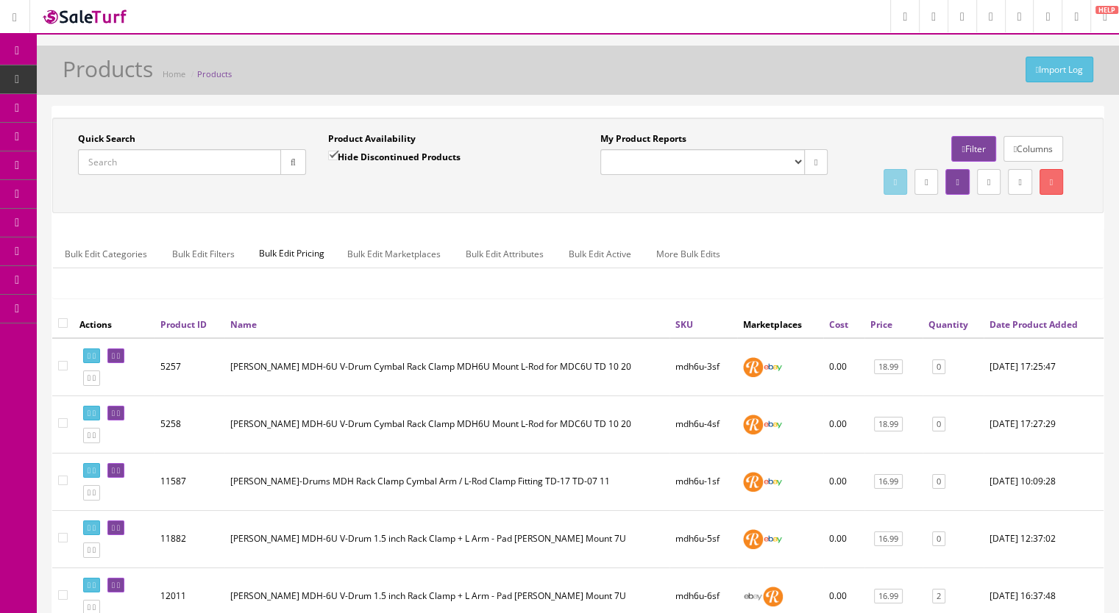
click at [92, 174] on input "Quick Search" at bounding box center [179, 162] width 203 height 26
paste input "MDS9HiHatMount-11a"
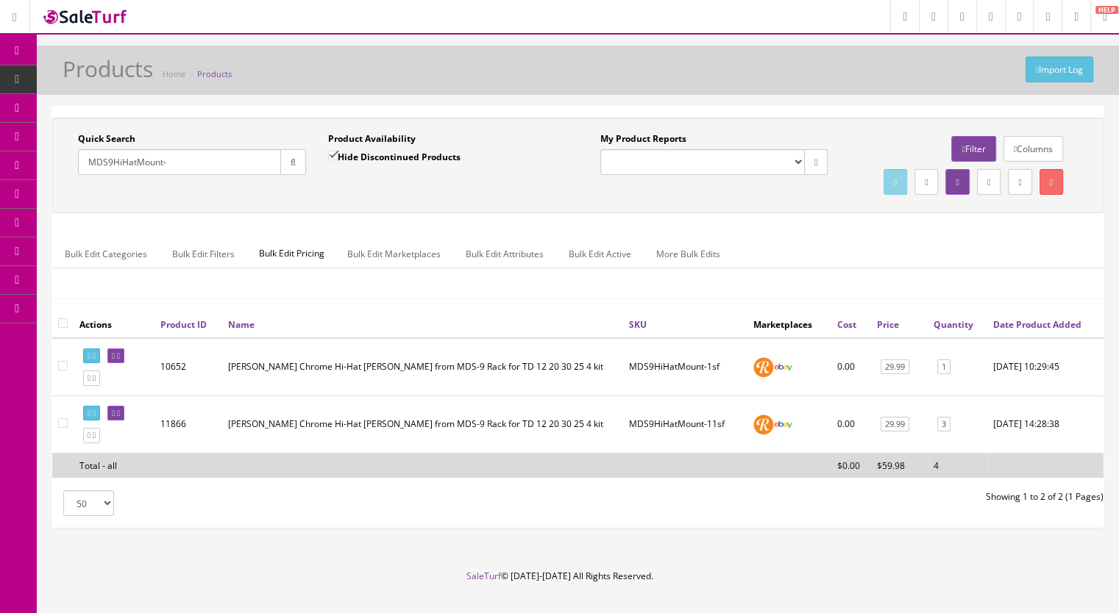
type input "MDS9HiHatMount-"
click at [96, 440] on icon at bounding box center [94, 436] width 3 height 8
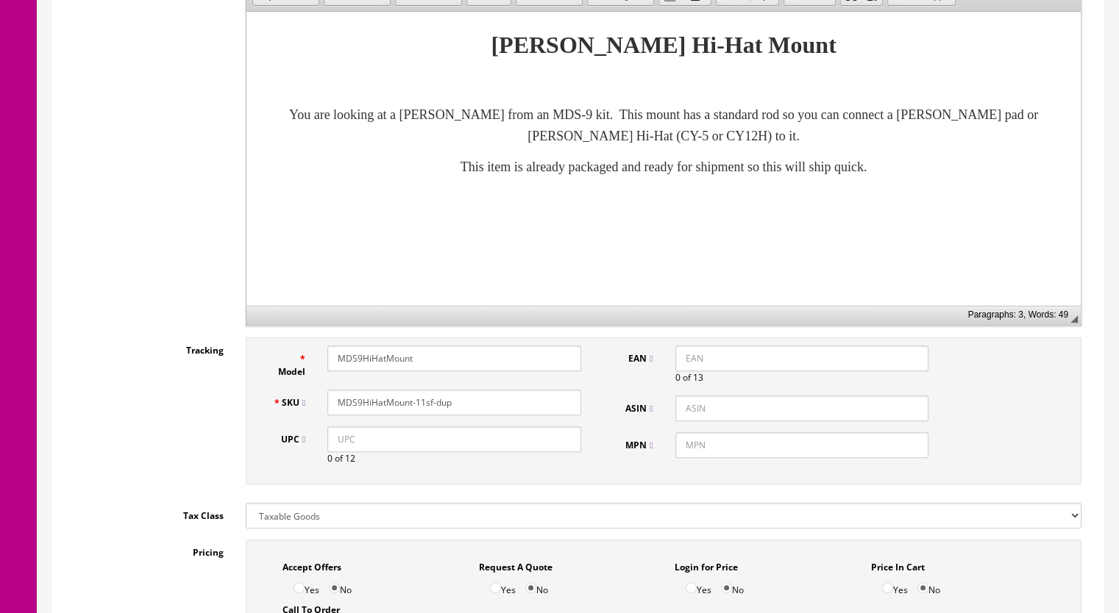
scroll to position [441, 0]
drag, startPoint x: 468, startPoint y: 385, endPoint x: 420, endPoint y: 390, distance: 48.8
click at [420, 390] on input "MDS9HiHatMount-11sf-dup" at bounding box center [454, 401] width 254 height 26
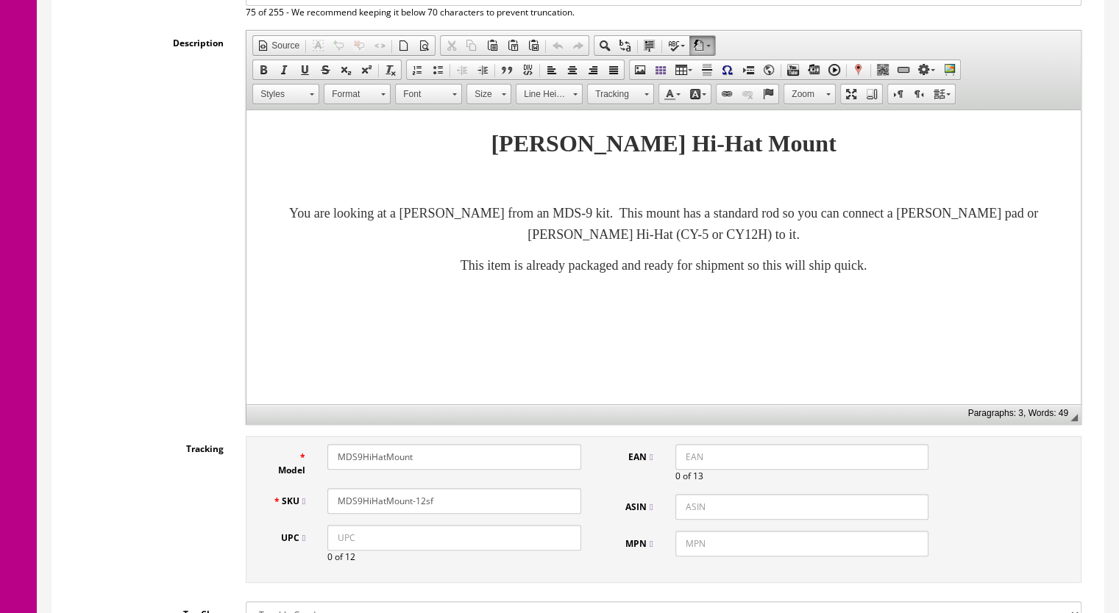
scroll to position [221, 0]
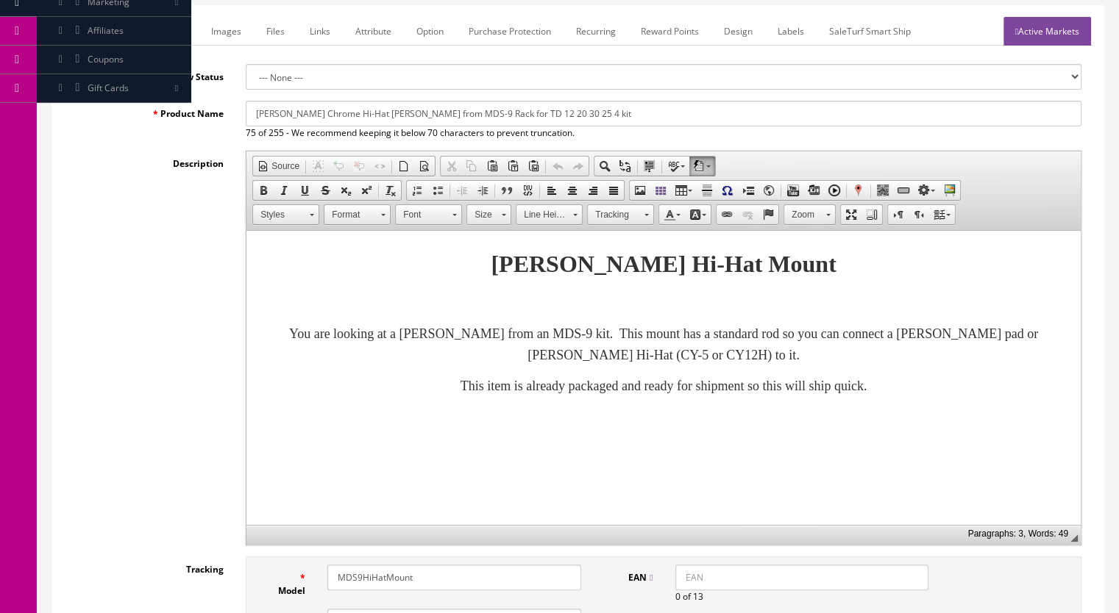
type input "MDS9HiHatMount-12sf"
click at [160, 17] on link "Marketplace" at bounding box center [160, 31] width 75 height 29
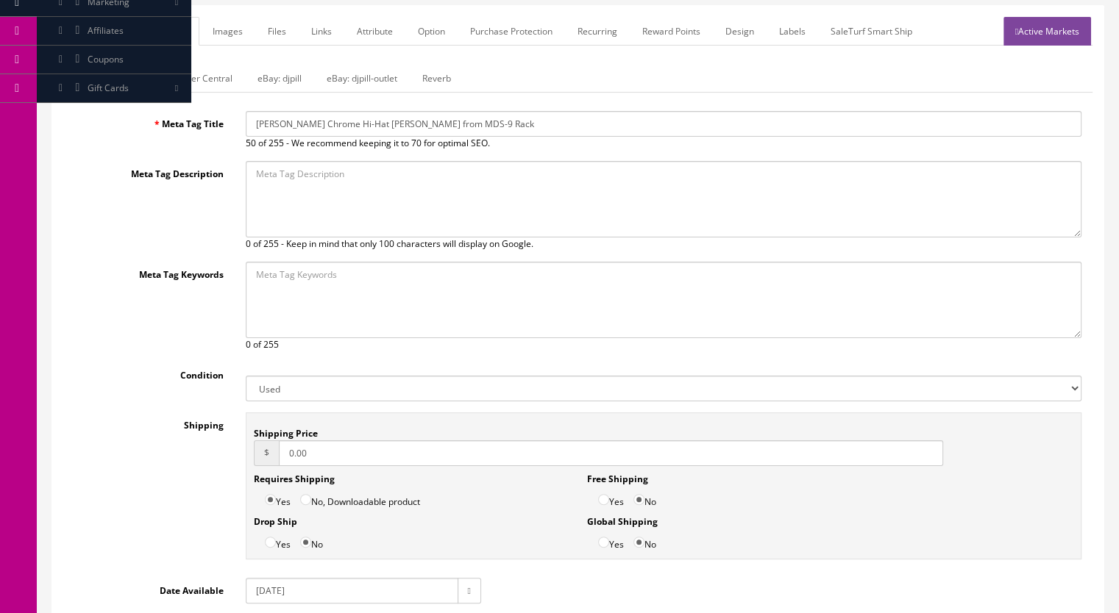
click at [249, 24] on link "Images" at bounding box center [228, 31] width 54 height 29
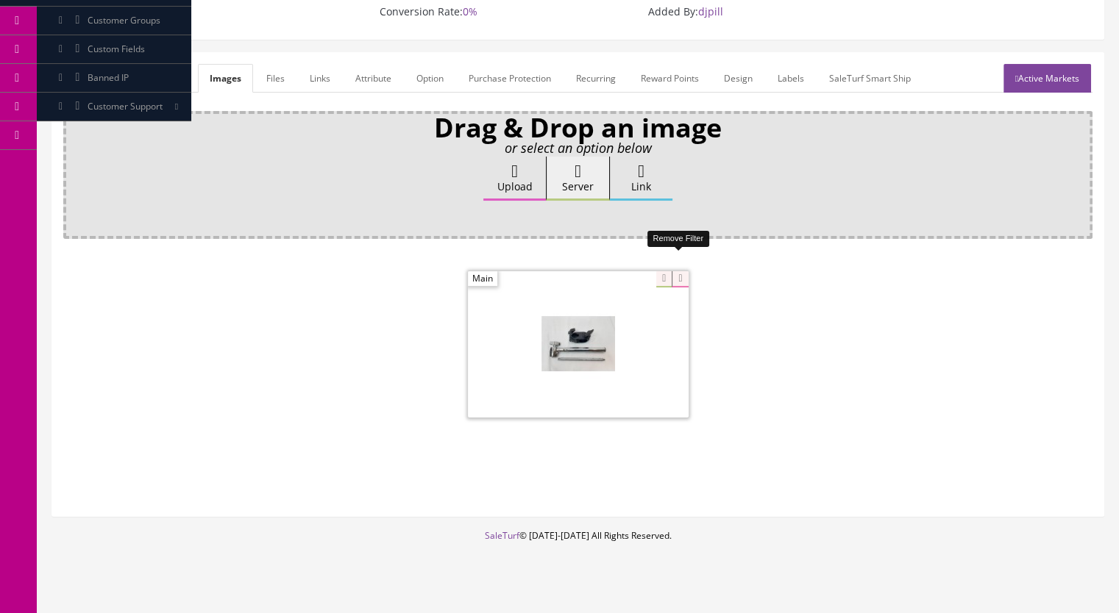
click at [682, 271] on icon at bounding box center [679, 279] width 16 height 16
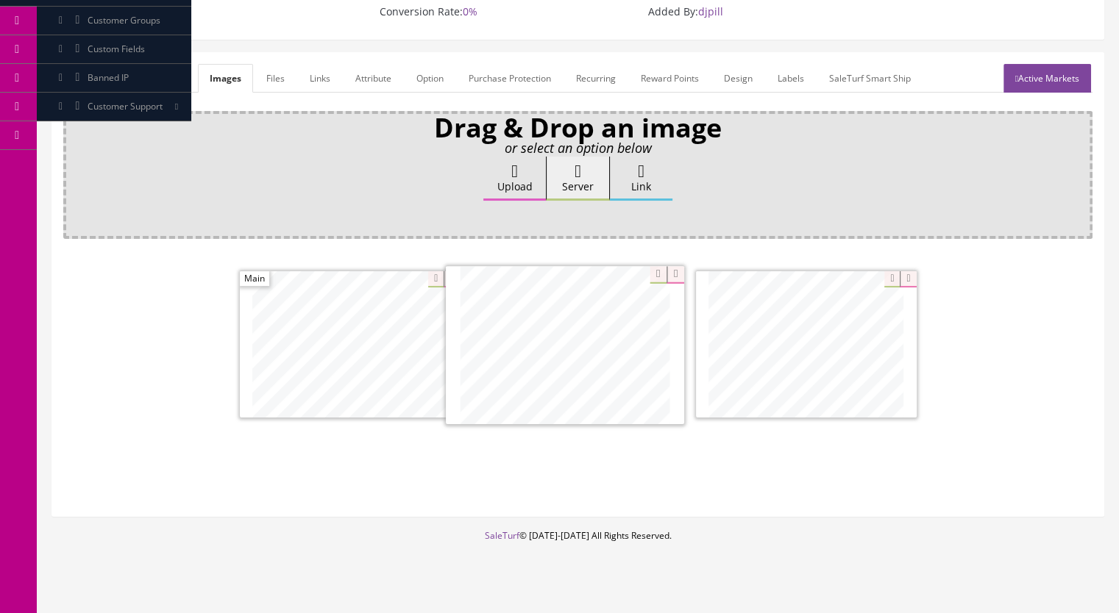
drag, startPoint x: 865, startPoint y: 378, endPoint x: 624, endPoint y: 380, distance: 241.2
click at [161, 64] on link "Marketplace" at bounding box center [158, 78] width 75 height 29
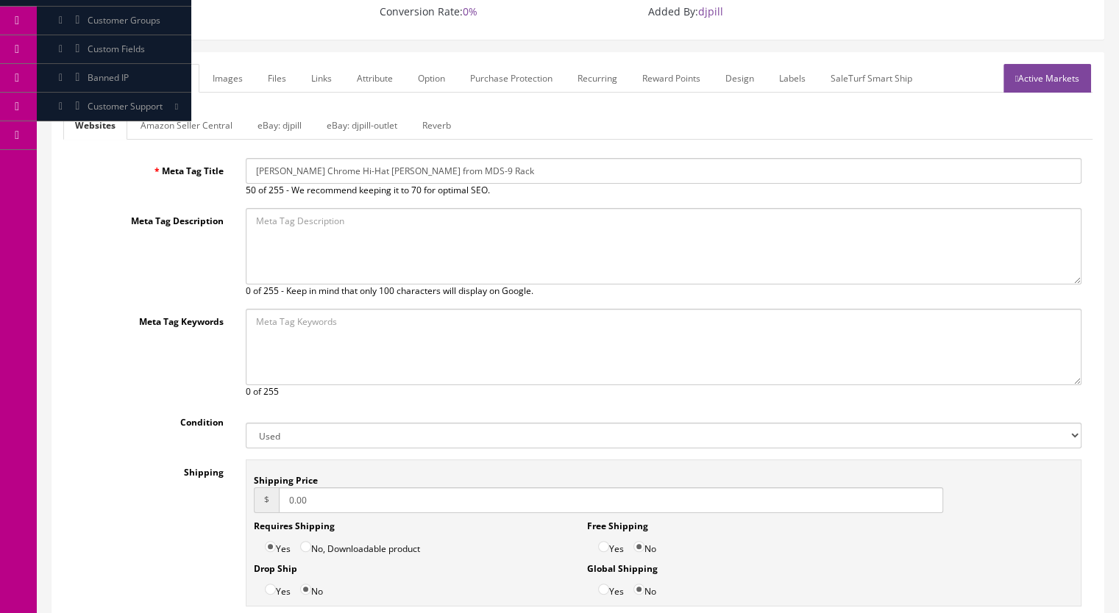
click at [429, 111] on link "Reverb" at bounding box center [436, 125] width 52 height 29
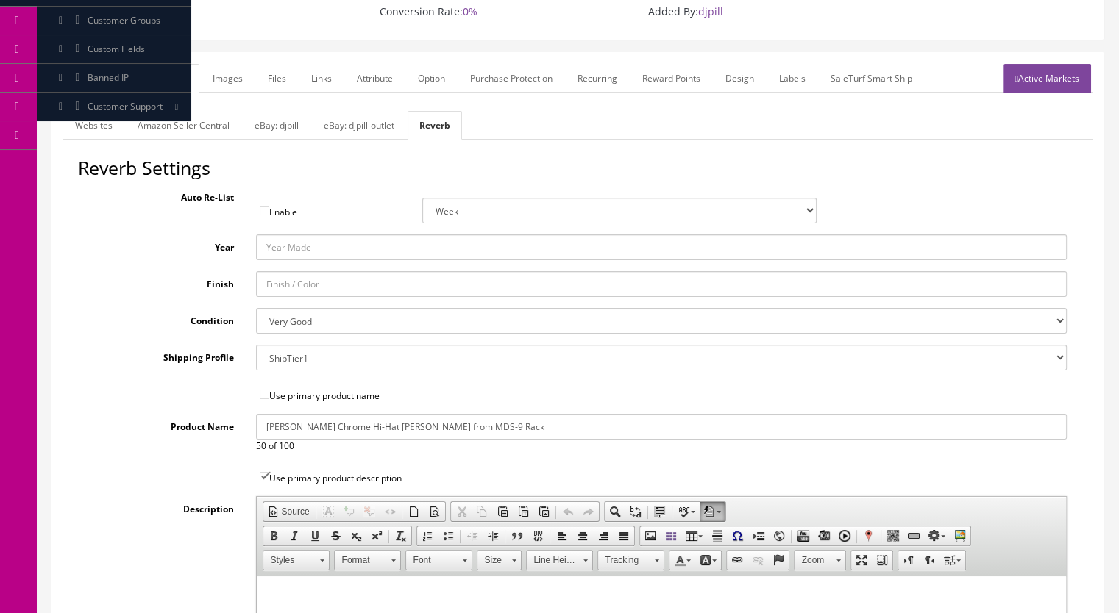
click at [98, 64] on link "General" at bounding box center [91, 78] width 57 height 29
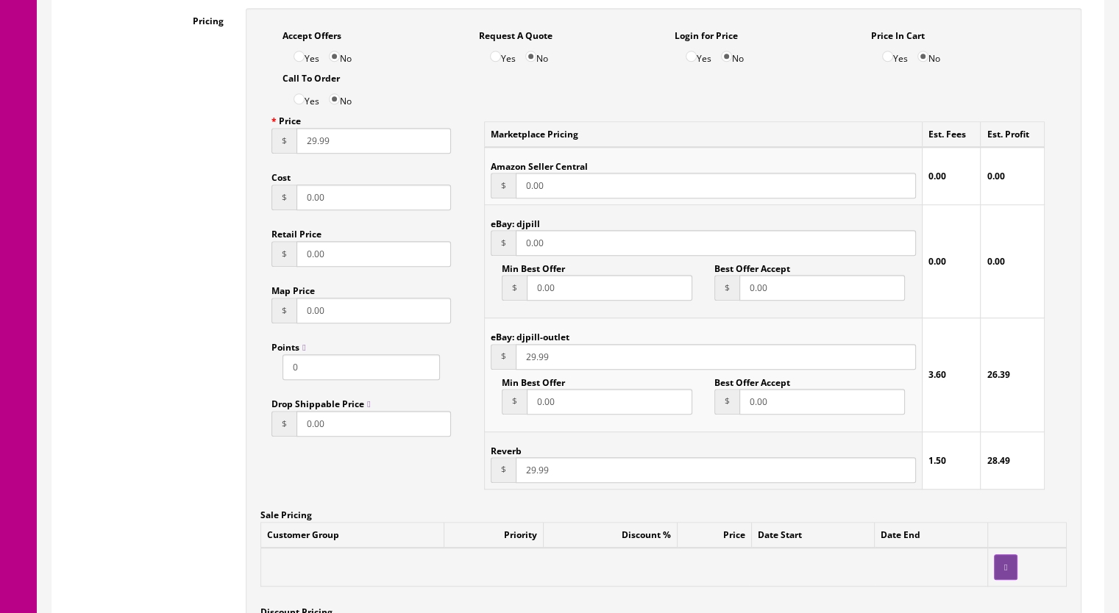
scroll to position [1056, 0]
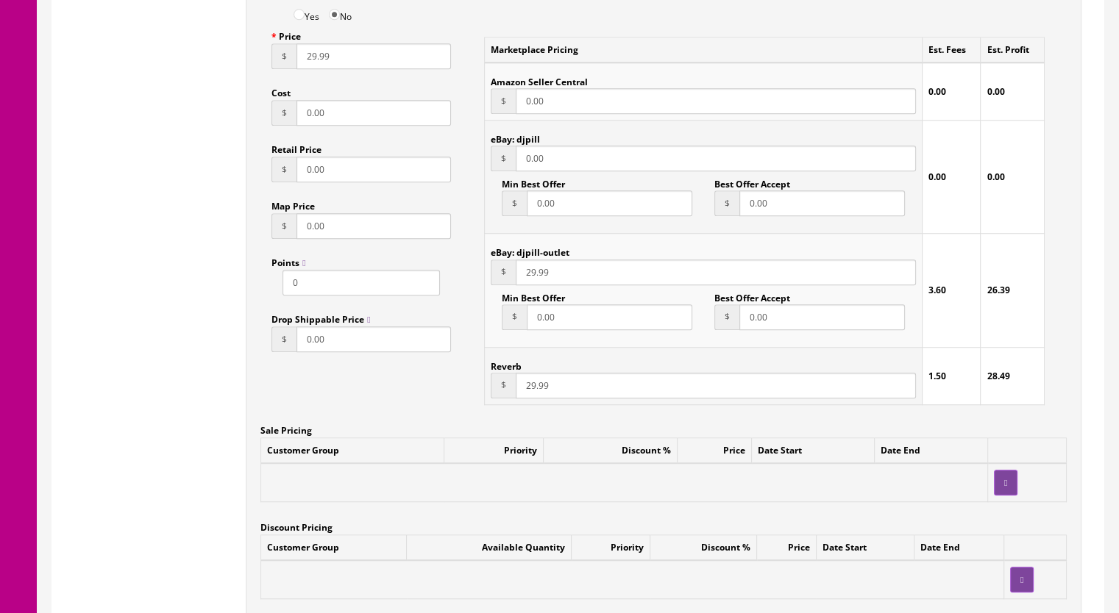
drag, startPoint x: 560, startPoint y: 147, endPoint x: 482, endPoint y: 158, distance: 78.7
click at [482, 158] on div "Marketplace Pricing Est. Fees Est. Profit Amazon Seller Central $ 0.00 0.00 0.0…" at bounding box center [764, 220] width 582 height 393
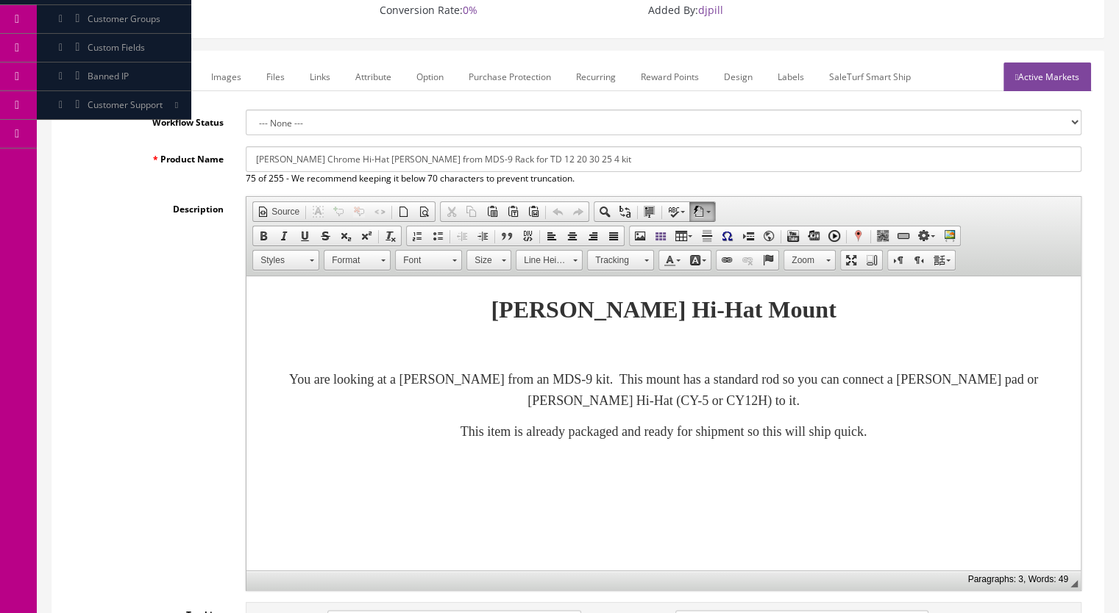
scroll to position [26, 0]
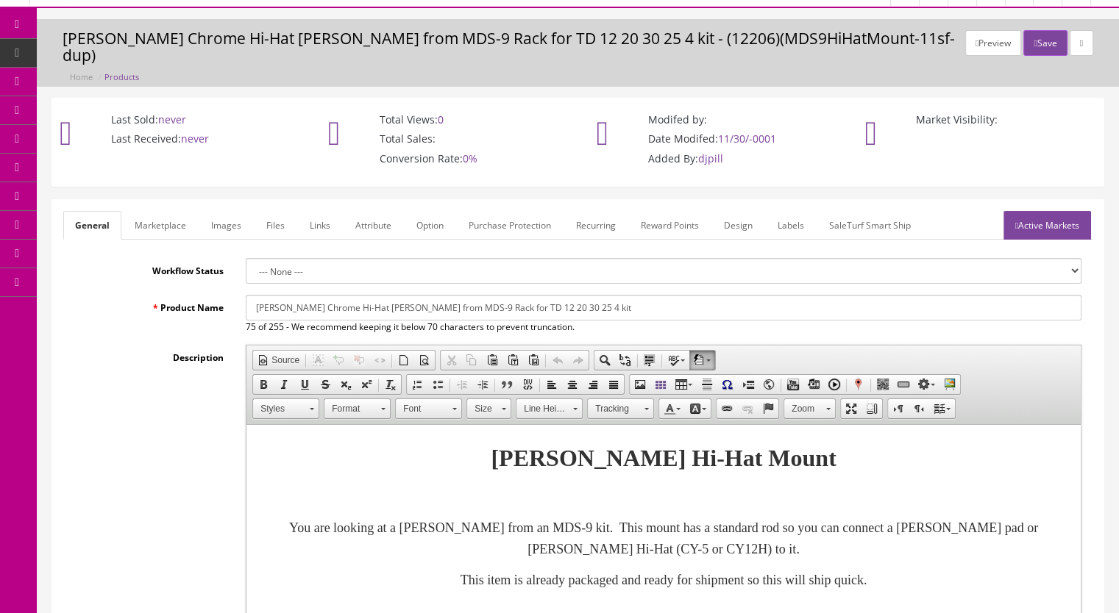
type input "29.99"
click at [165, 213] on link "Marketplace" at bounding box center [160, 225] width 75 height 29
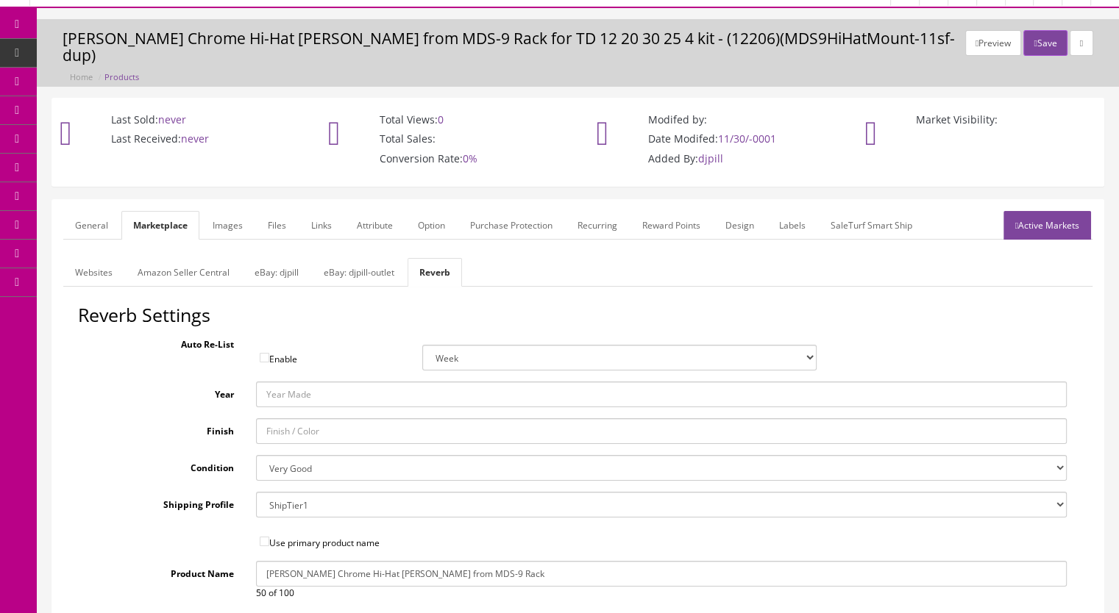
click at [279, 258] on link "eBay: djpill" at bounding box center [277, 272] width 68 height 29
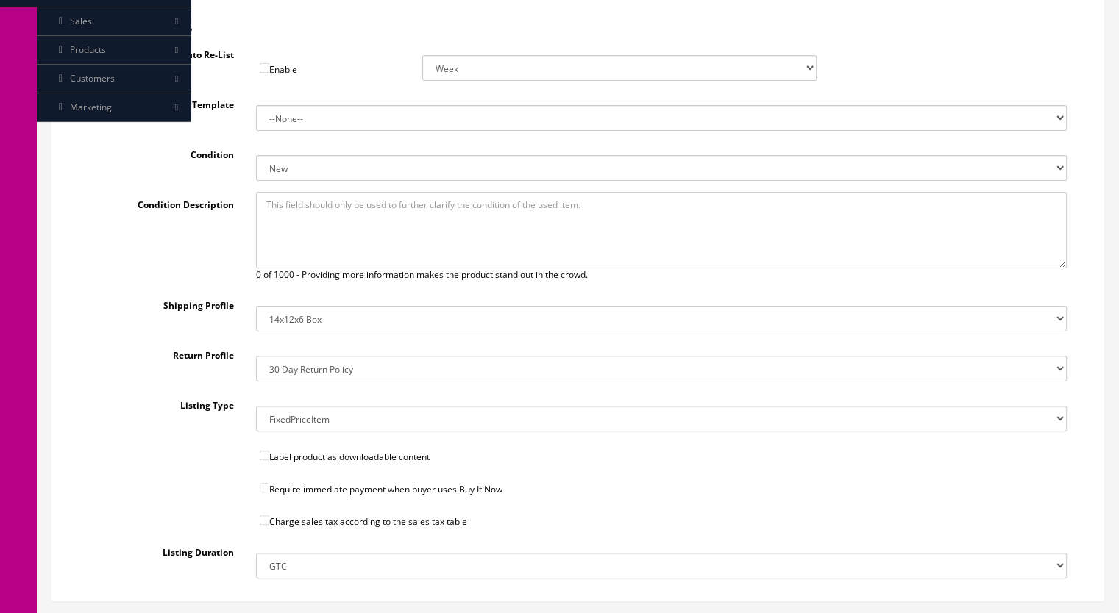
scroll to position [321, 0]
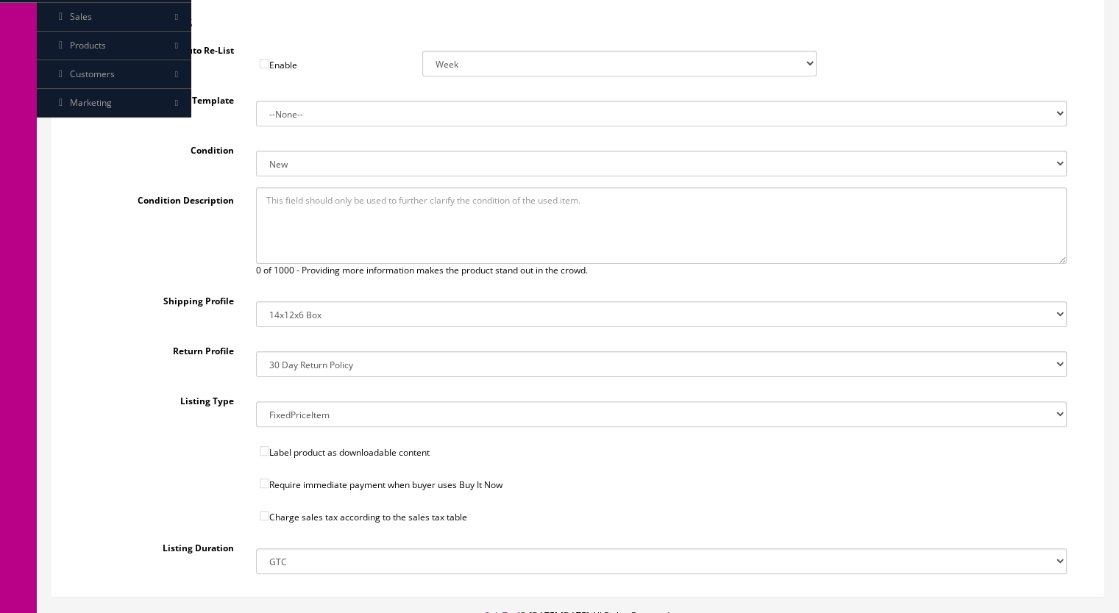
click at [310, 151] on select "New New other New with defects Manufacturer refurbished Seller refurbished Used…" at bounding box center [661, 164] width 811 height 26
select select "3000"
click at [256, 151] on select "New New other New with defects Manufacturer refurbished Seller refurbished Used…" at bounding box center [661, 164] width 811 height 26
click at [267, 479] on input"] "Require immediate payment when buyer uses Buy It Now" at bounding box center [265, 484] width 10 height 10
checkbox input"] "true"
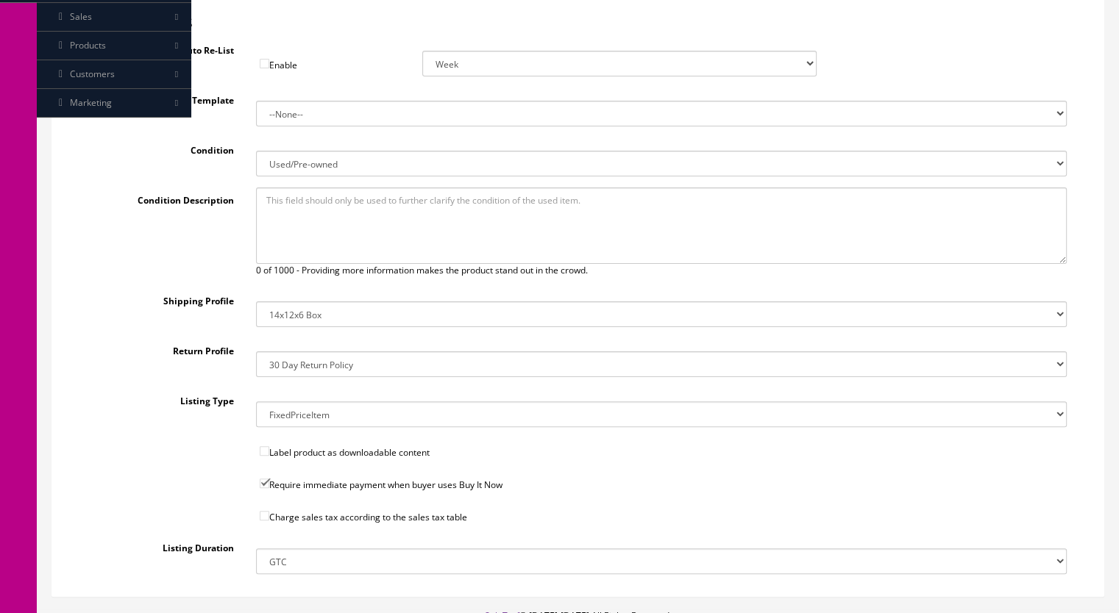
drag, startPoint x: 263, startPoint y: 493, endPoint x: 303, endPoint y: 474, distance: 44.1
click at [263, 511] on input"] "Charge sales tax according to the sales tax table" at bounding box center [265, 516] width 10 height 10
checkbox input"] "true"
click at [309, 302] on select "14x12x6 Box Flat Rate - 19.99 14x14x5 Box 12x12x5 Box 13x13x5 Box 13x13x4 Box 1…" at bounding box center [661, 315] width 811 height 26
click at [256, 302] on select "14x12x6 Box Flat Rate - 19.99 14x14x5 Box 12x12x5 Box 13x13x5 Box 13x13x4 Box 1…" at bounding box center [661, 315] width 811 height 26
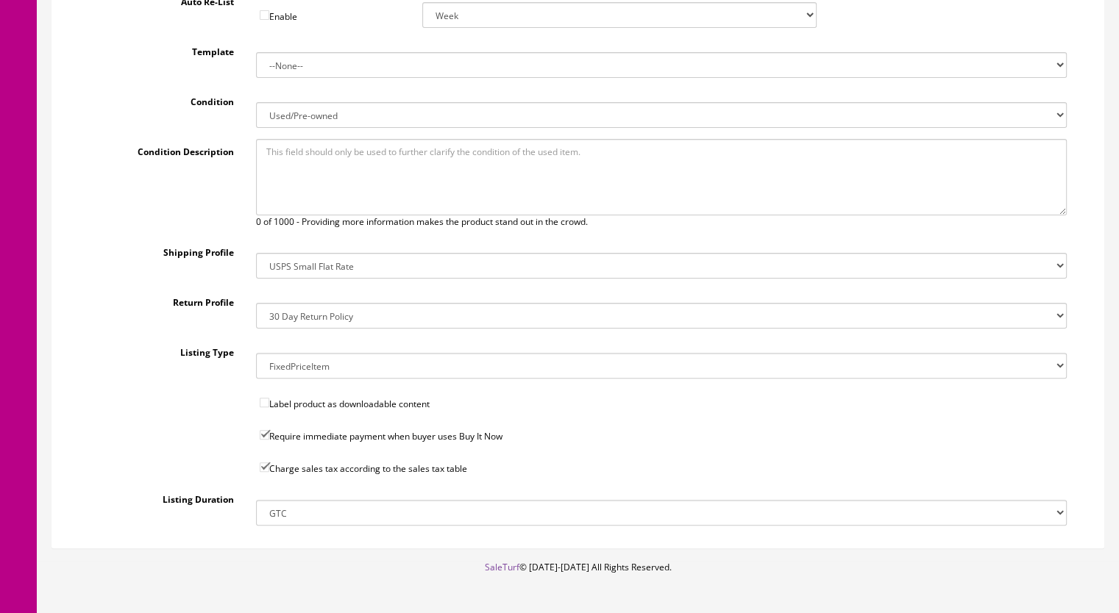
scroll to position [400, 0]
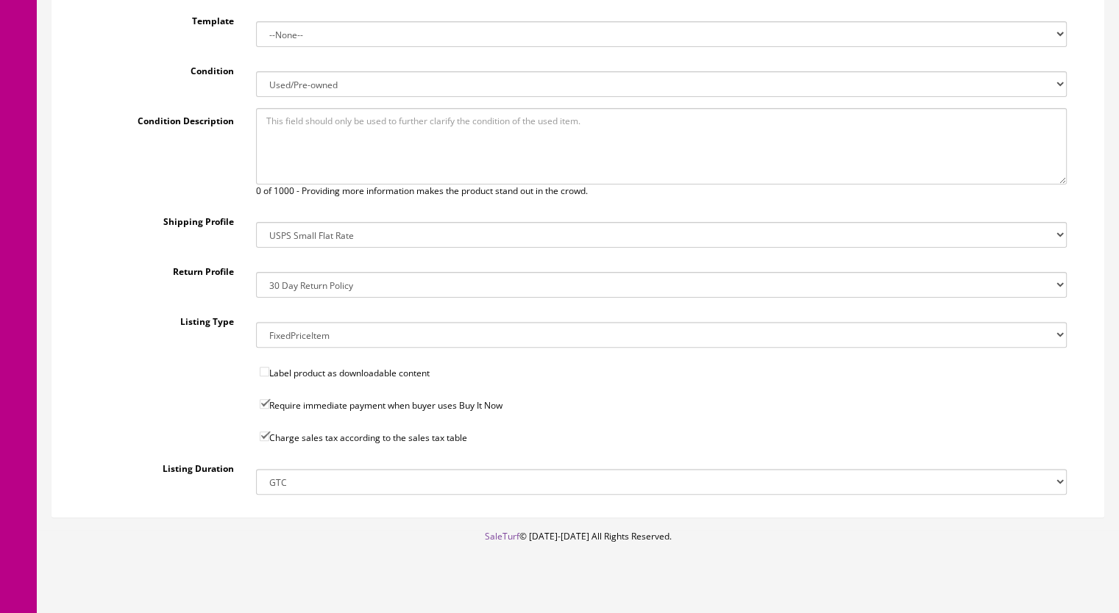
click at [293, 222] on select "14x12x6 Box Flat Rate - 19.99 14x14x5 Box 12x12x5 Box 13x13x5 Box 13x13x4 Box 1…" at bounding box center [661, 235] width 811 height 26
select select "23"
click at [256, 222] on select "14x12x6 Box Flat Rate - 19.99 14x14x5 Box 12x12x5 Box 13x13x5 Box 13x13x4 Box 1…" at bounding box center [661, 235] width 811 height 26
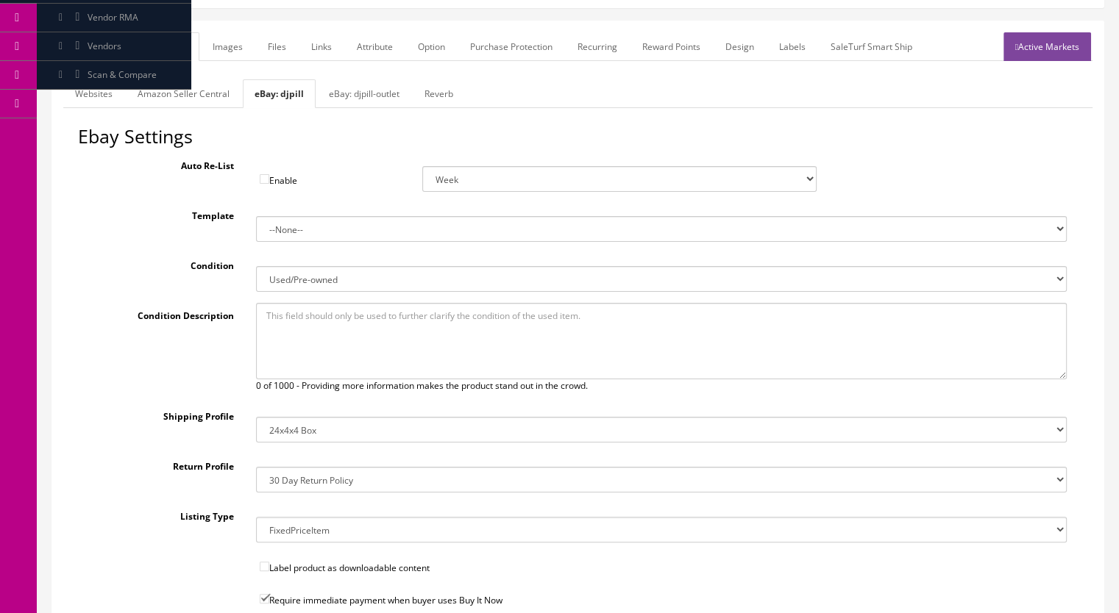
scroll to position [179, 0]
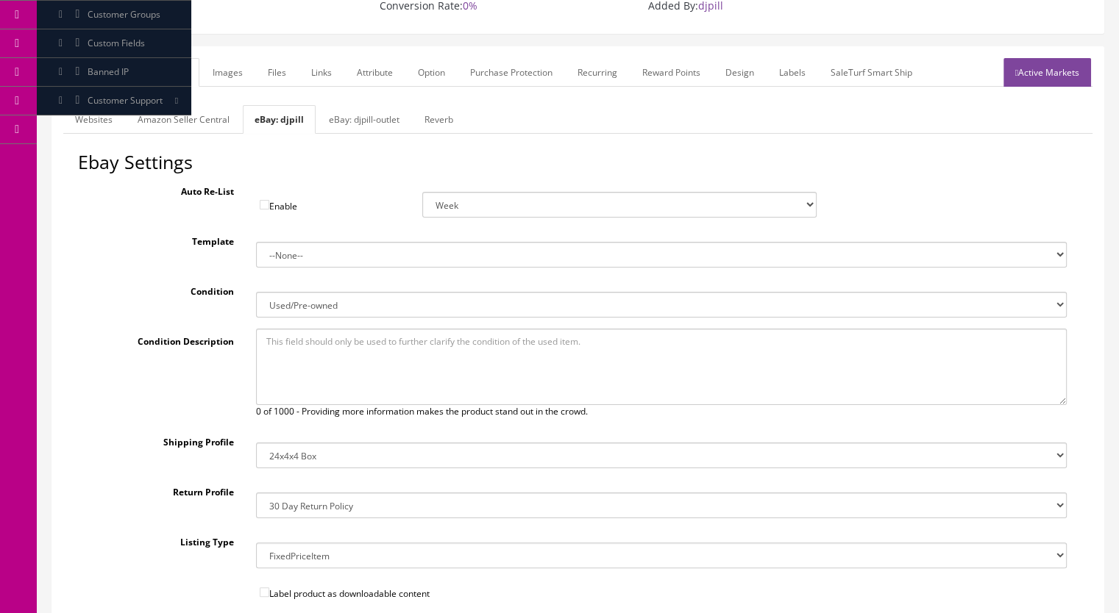
click at [112, 105] on link "Websites" at bounding box center [93, 119] width 61 height 29
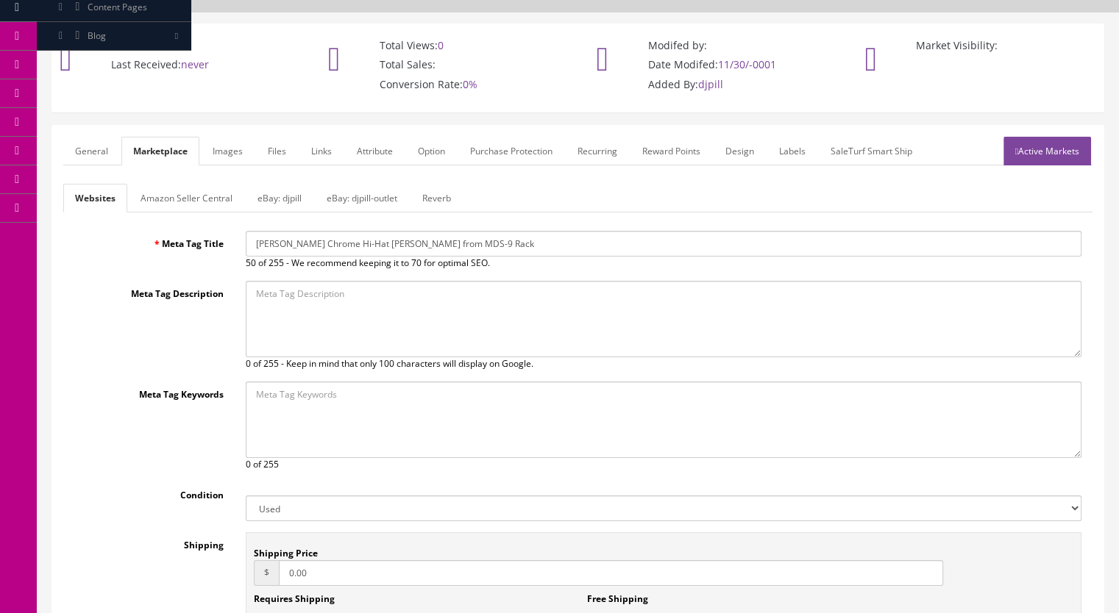
scroll to position [0, 0]
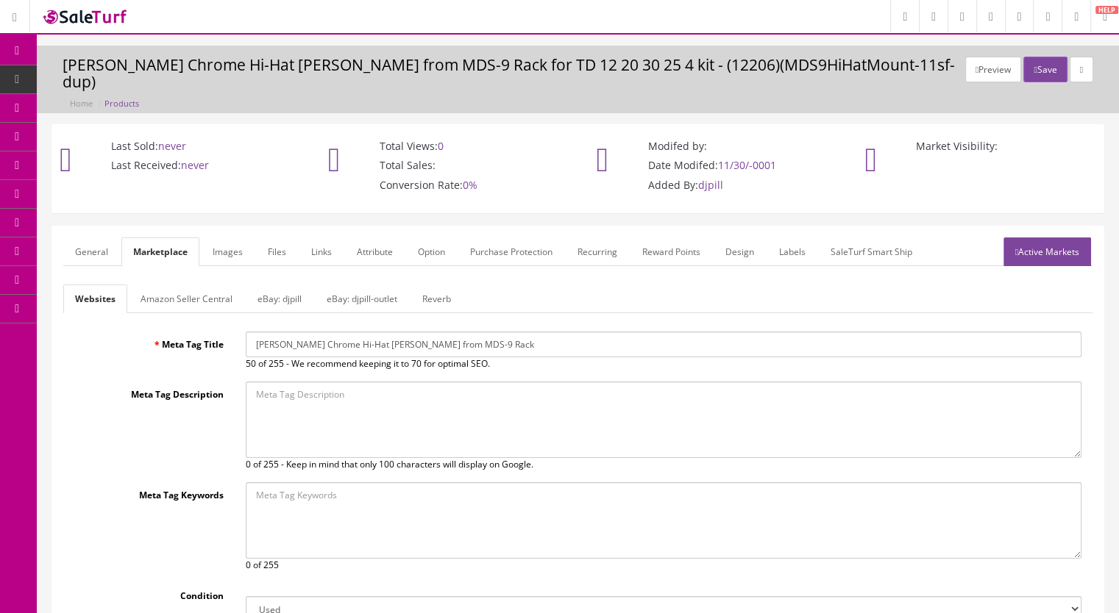
click at [74, 238] on link "General" at bounding box center [91, 252] width 57 height 29
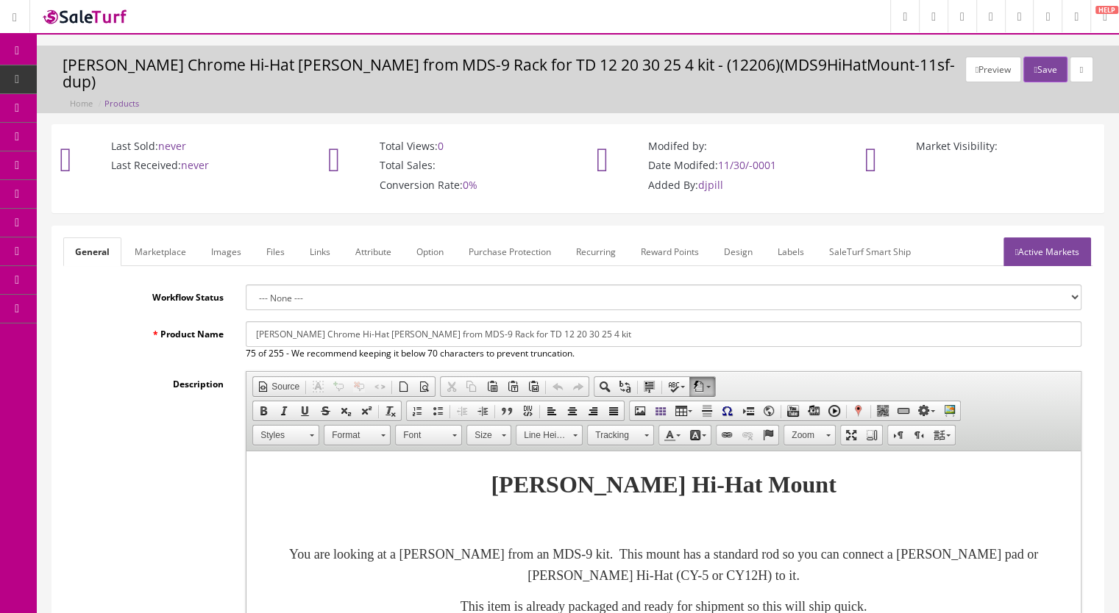
click at [1046, 238] on link "Active Markets" at bounding box center [1047, 252] width 88 height 29
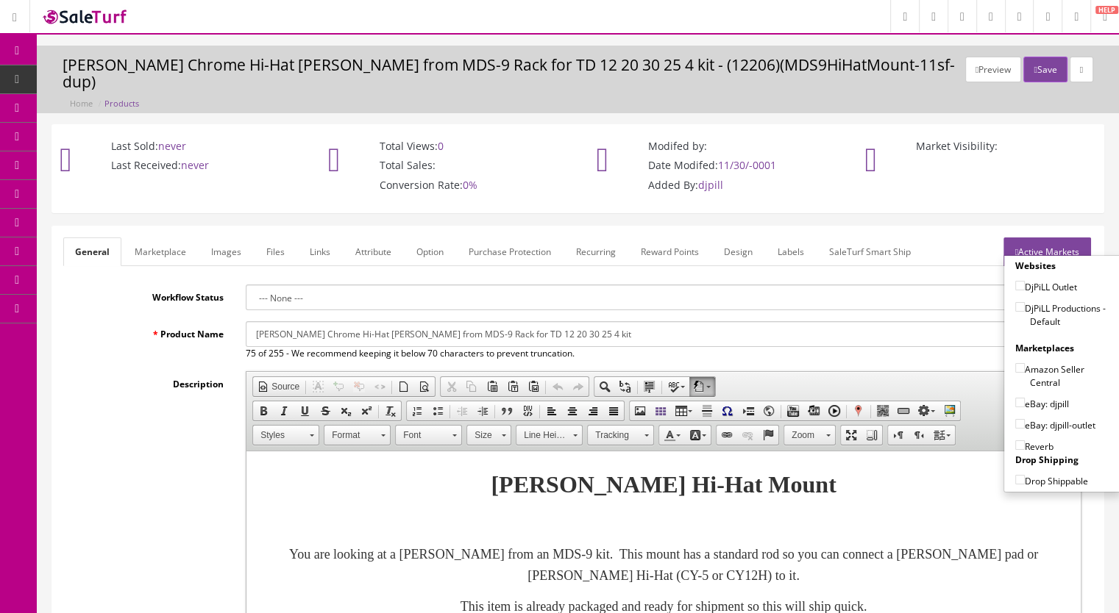
drag, startPoint x: 1016, startPoint y: 289, endPoint x: 1009, endPoint y: 366, distance: 77.5
click at [1016, 302] on input"] "DjPiLL Productions - Default" at bounding box center [1020, 307] width 10 height 10
checkbox input"] "true"
click at [1015, 398] on input"] "eBay: djpill" at bounding box center [1020, 403] width 10 height 10
checkbox input"] "true"
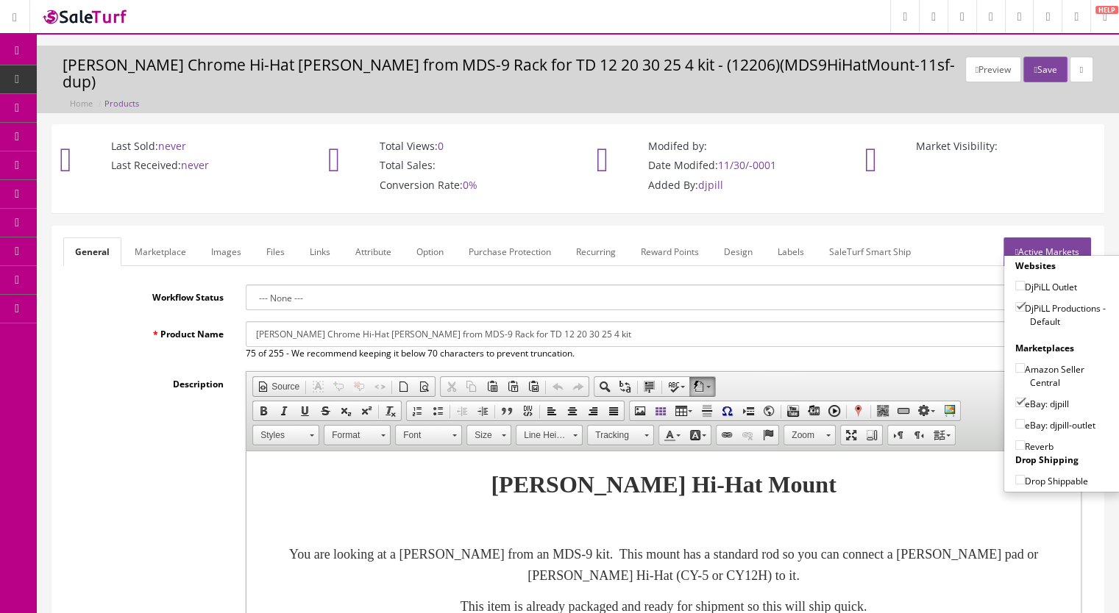
click at [1021, 439] on label "Reverb" at bounding box center [1034, 446] width 38 height 15
click at [1021, 441] on input"] "Reverb" at bounding box center [1020, 446] width 10 height 10
checkbox input"] "true"
click at [1033, 65] on icon "button" at bounding box center [1034, 69] width 3 height 9
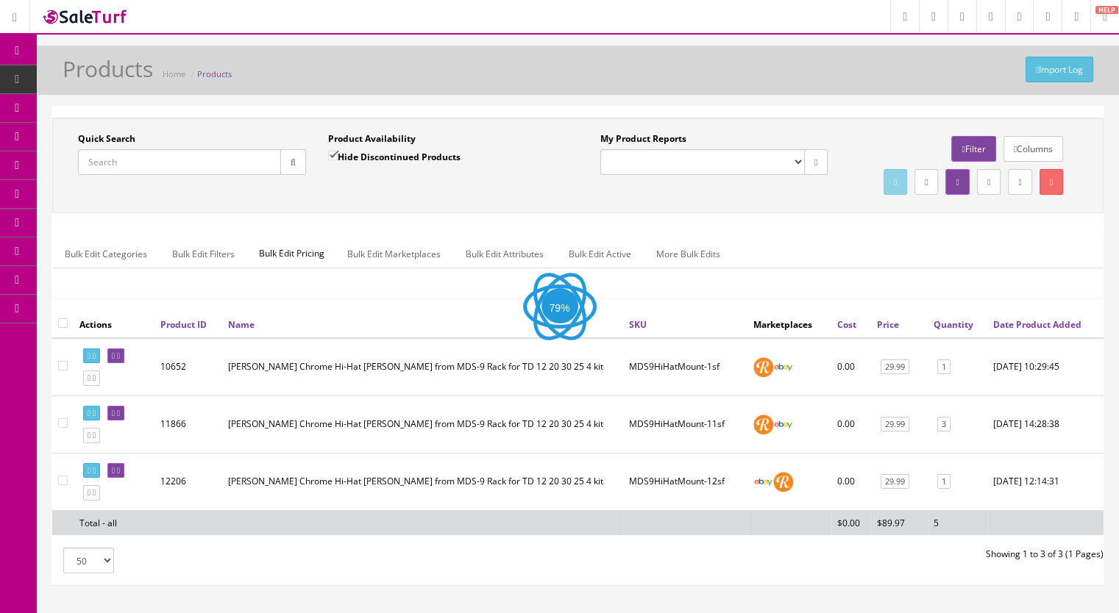
click at [115, 151] on input "Quick Search" at bounding box center [179, 162] width 203 height 26
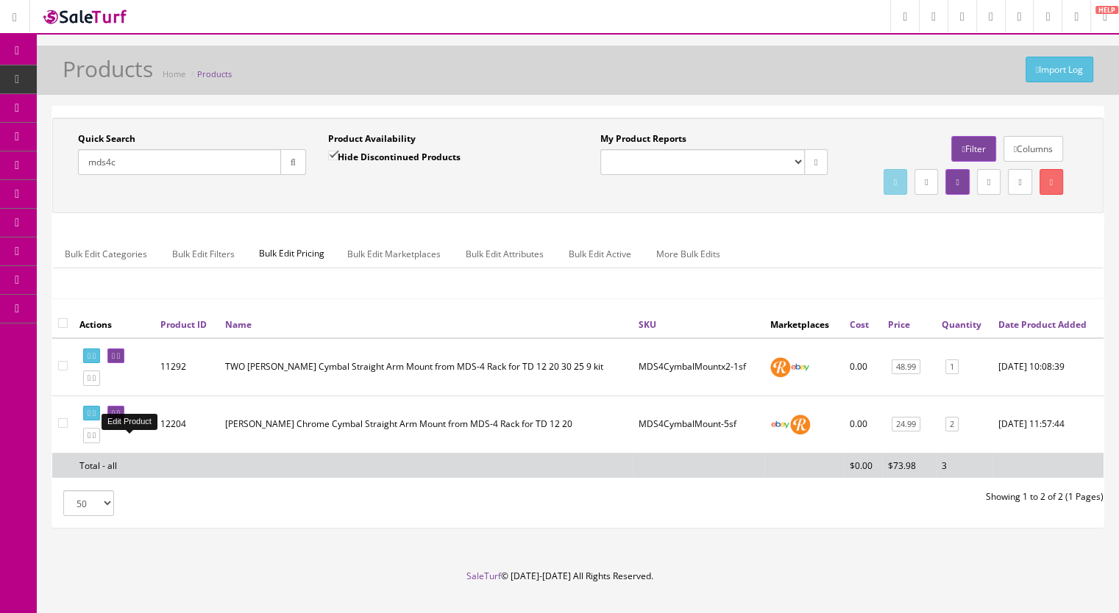
type input "mds4c"
click at [115, 418] on icon at bounding box center [113, 414] width 3 height 8
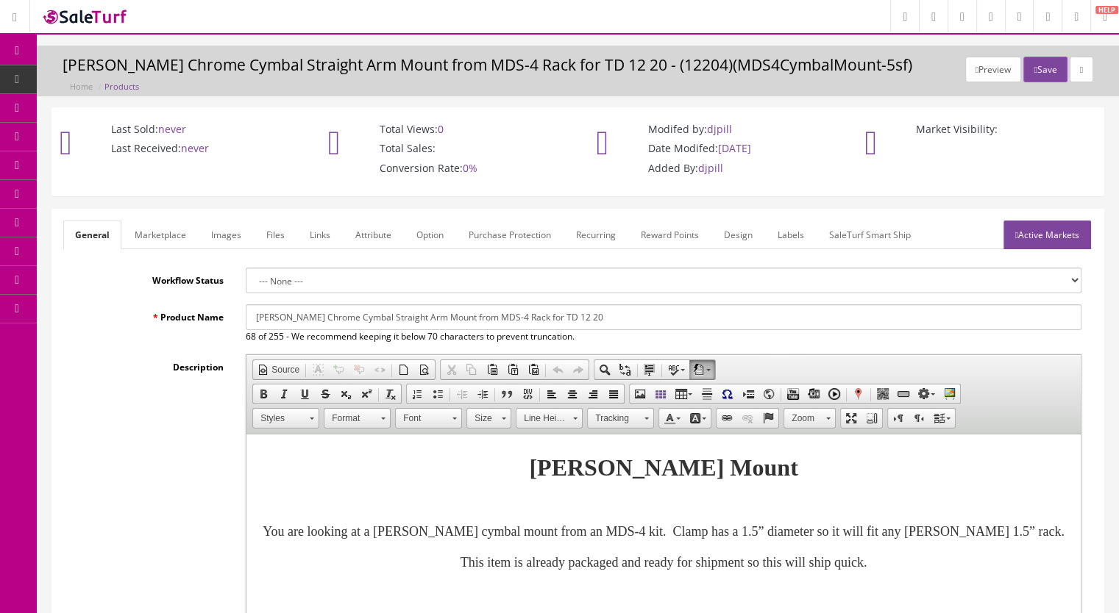
click at [168, 241] on link "Marketplace" at bounding box center [160, 235] width 75 height 29
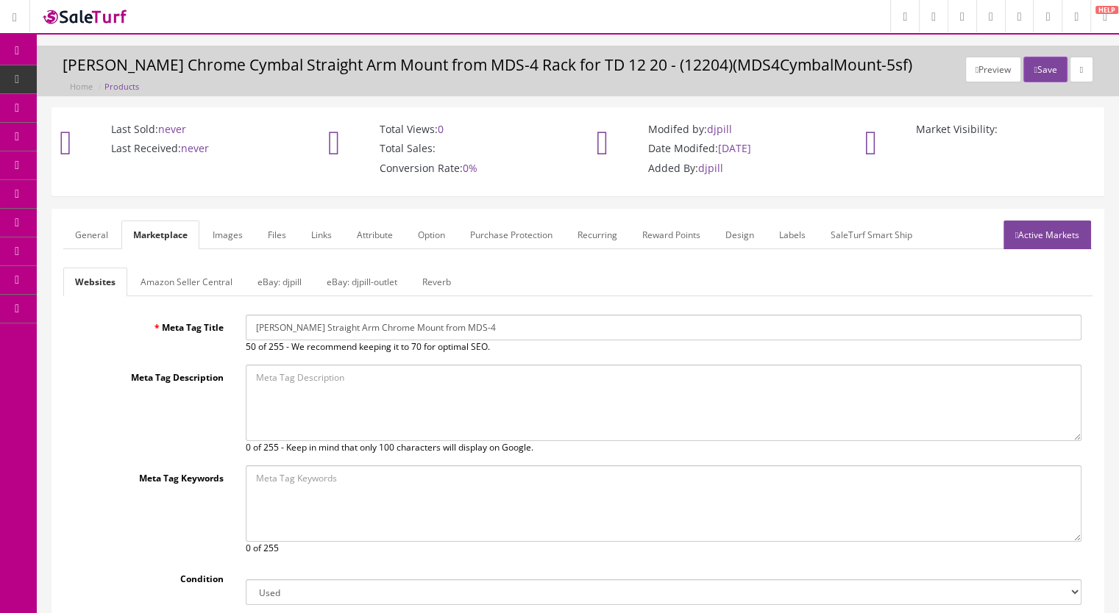
click at [285, 285] on link "eBay: djpill" at bounding box center [280, 282] width 68 height 29
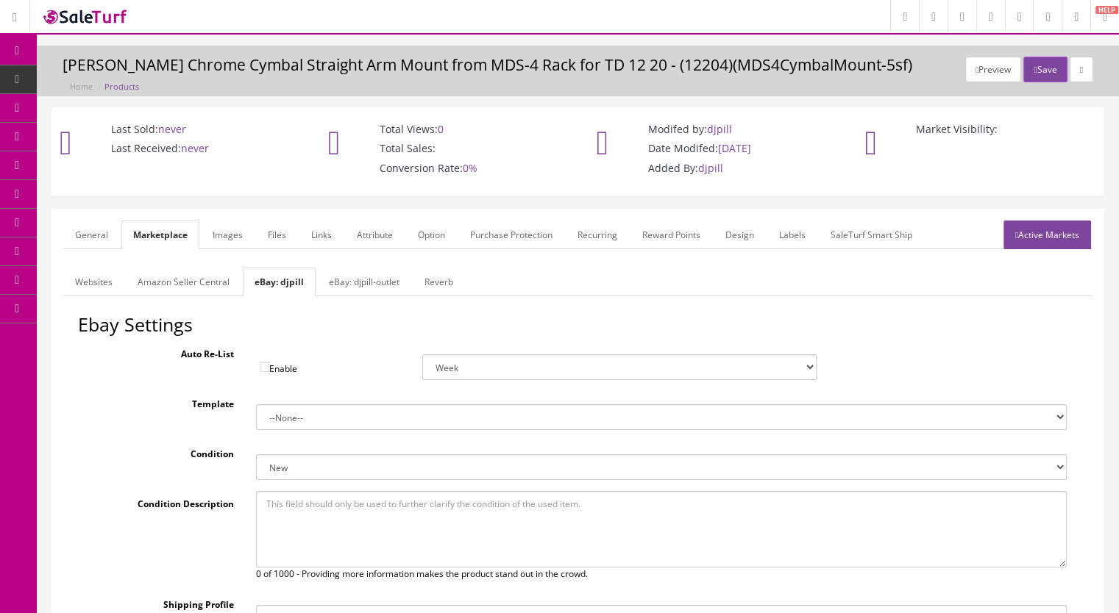
click at [286, 466] on select "New New other New with defects Manufacturer refurbished Seller refurbished Used…" at bounding box center [661, 467] width 811 height 26
select select "3000"
click at [256, 454] on select "New New other New with defects Manufacturer refurbished Seller refurbished Used…" at bounding box center [661, 467] width 811 height 26
drag, startPoint x: 1029, startPoint y: 71, endPoint x: 1003, endPoint y: 72, distance: 25.8
click at [1030, 71] on button "Save" at bounding box center [1044, 70] width 43 height 26
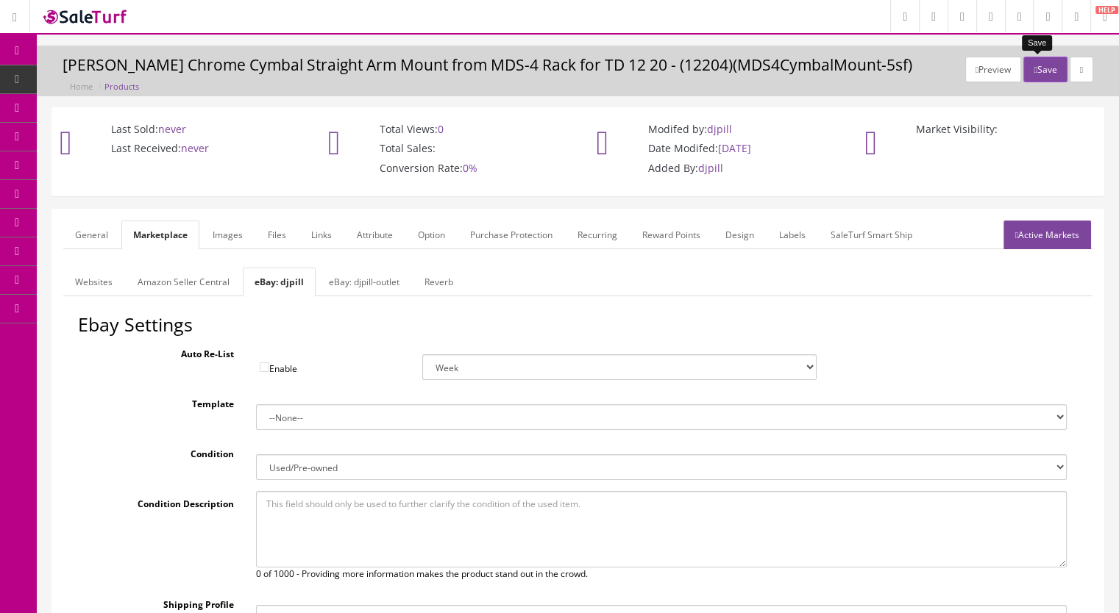
click at [1030, 71] on button "Save" at bounding box center [1044, 70] width 43 height 26
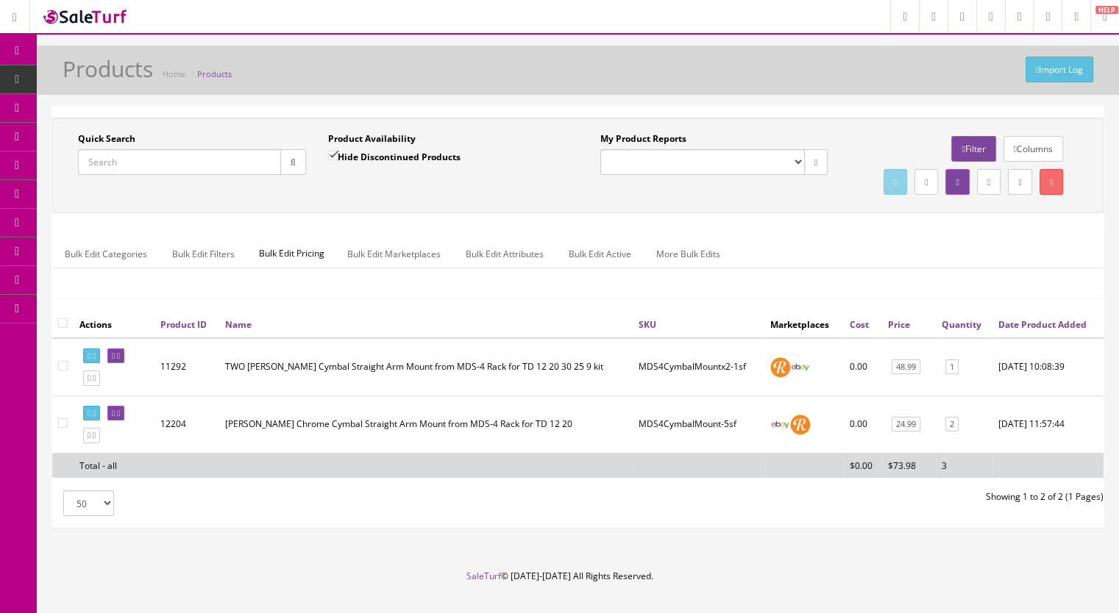
click at [118, 85] on span "Products" at bounding box center [113, 79] width 36 height 13
click at [107, 78] on span "Products" at bounding box center [113, 79] width 36 height 13
click at [190, 158] on input "Quick Search" at bounding box center [179, 162] width 203 height 26
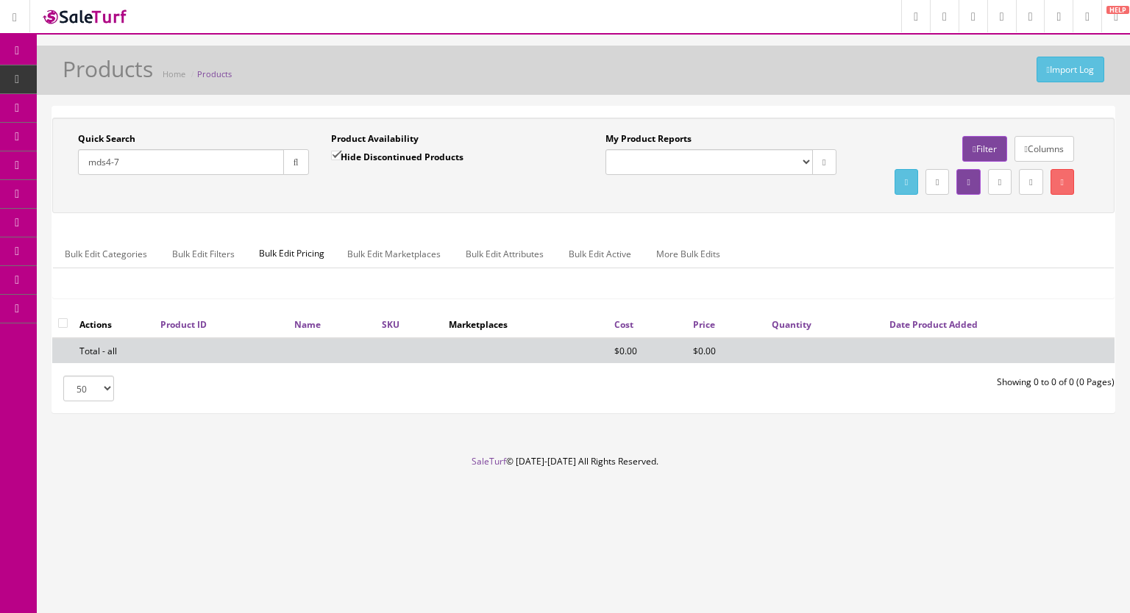
type input "mds4-7"
click at [333, 158] on input "Hide Discontinued Products" at bounding box center [336, 156] width 10 height 10
checkbox input "false"
click at [294, 163] on icon "button" at bounding box center [295, 162] width 5 height 9
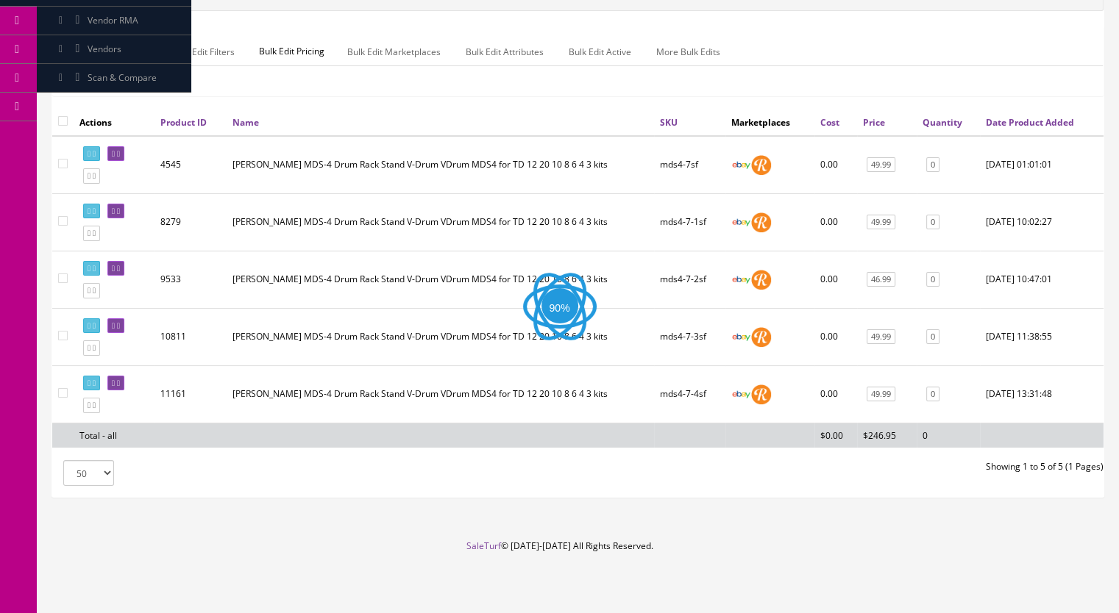
scroll to position [229, 0]
click at [96, 410] on icon at bounding box center [94, 406] width 3 height 8
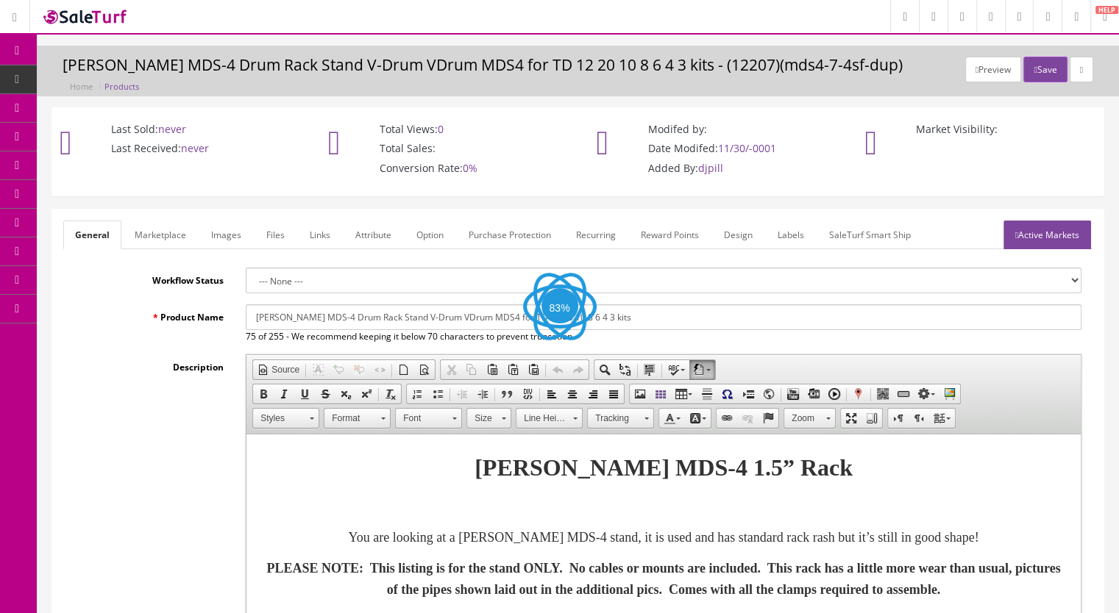
click at [213, 233] on link "Images" at bounding box center [226, 235] width 54 height 29
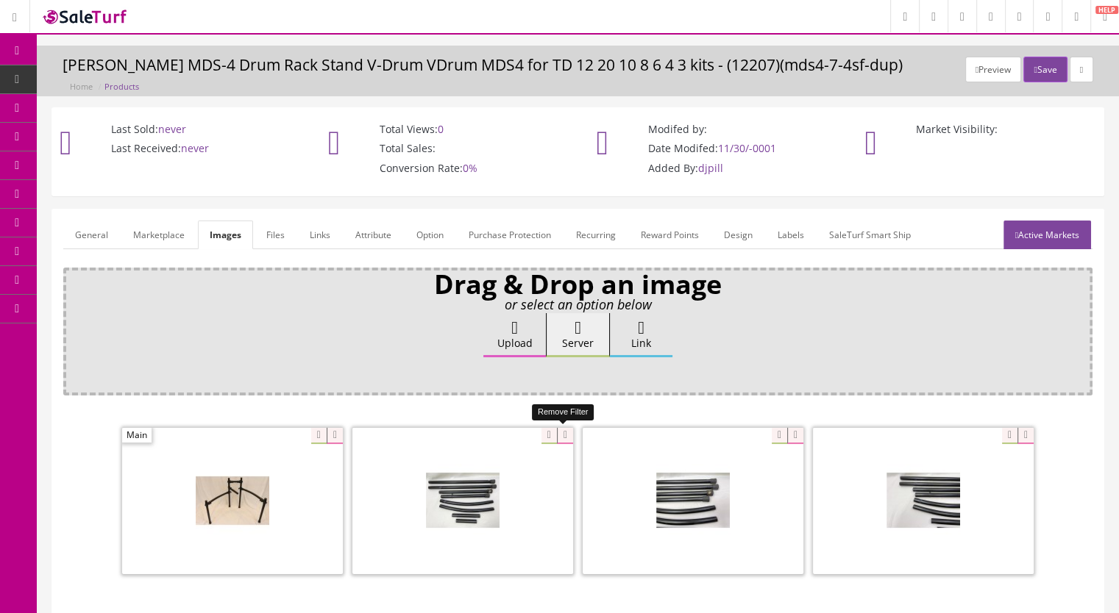
click at [568, 435] on icon at bounding box center [565, 436] width 16 height 16
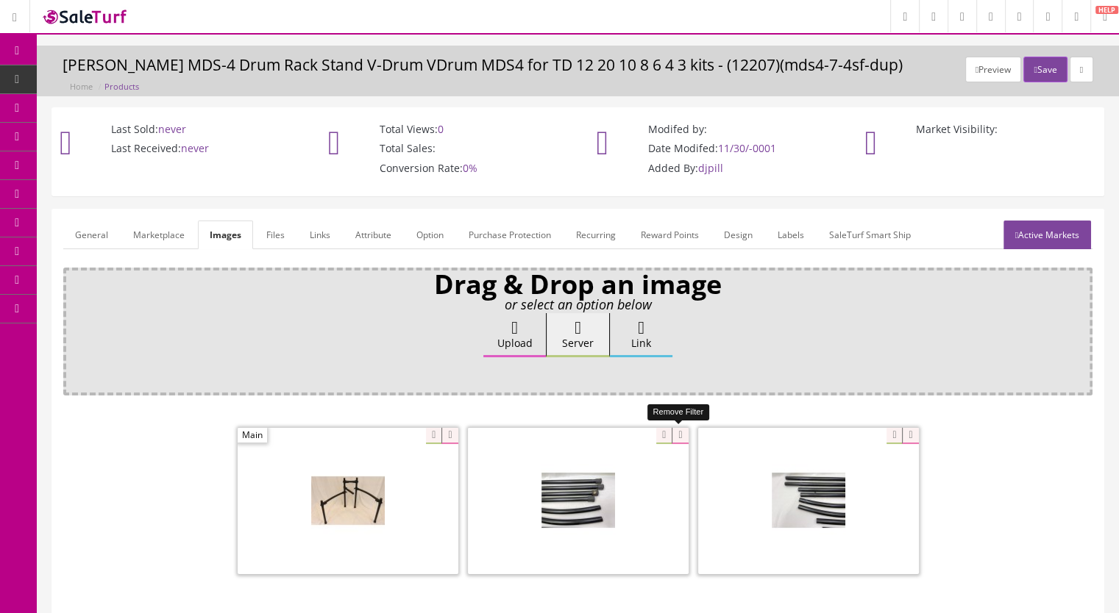
click at [681, 436] on icon at bounding box center [679, 436] width 16 height 16
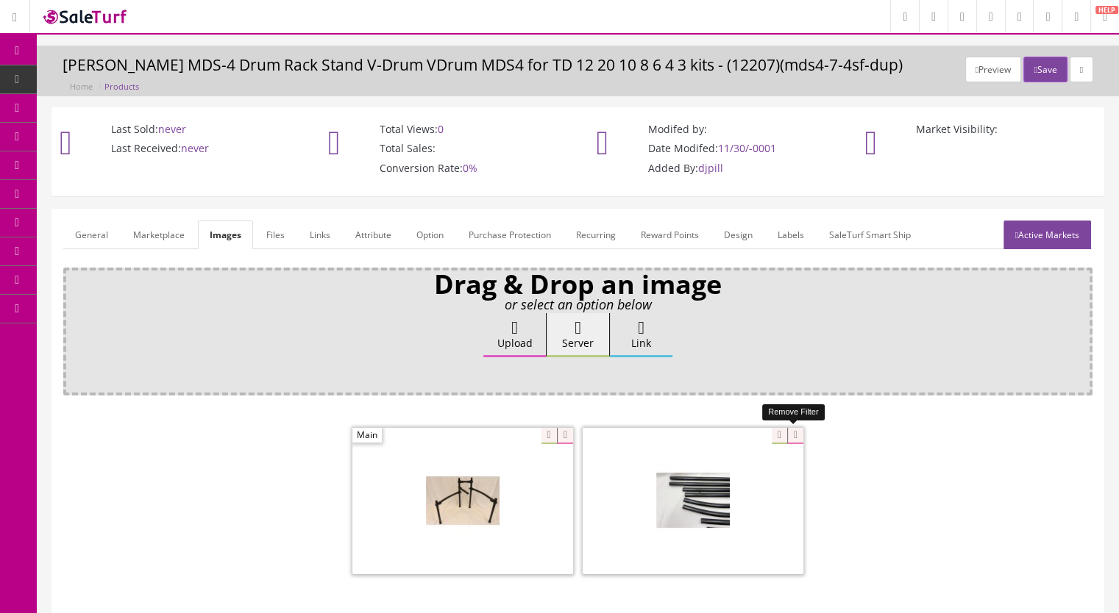
click at [791, 435] on icon at bounding box center [795, 436] width 16 height 16
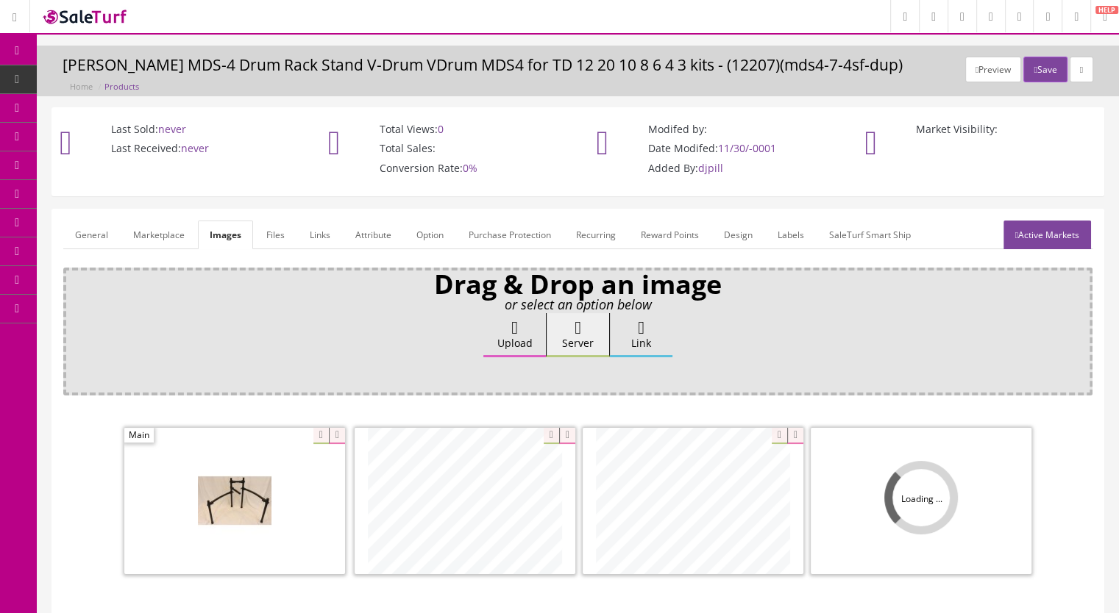
click at [258, 486] on span at bounding box center [234, 501] width 221 height 146
click at [329, 433] on icon at bounding box center [337, 436] width 16 height 16
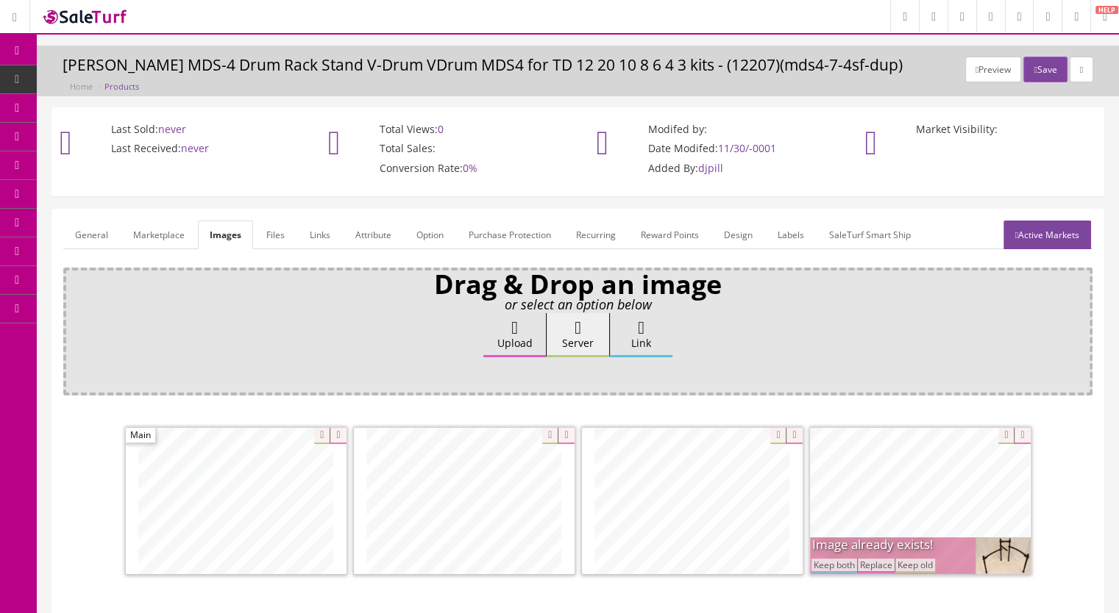
click at [844, 564] on button "Keep both" at bounding box center [834, 566] width 46 height 14
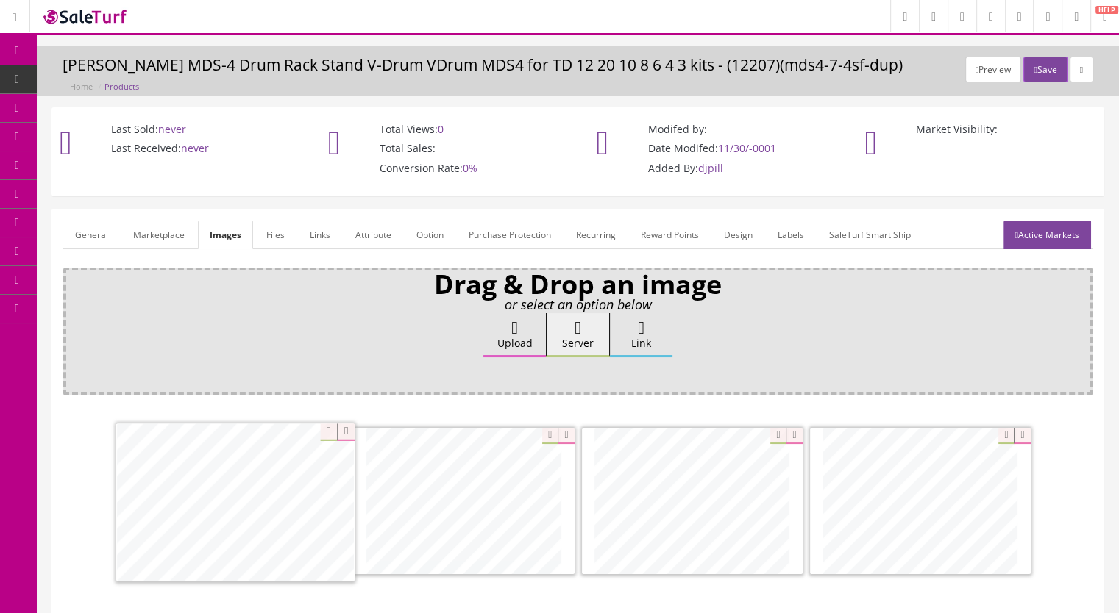
drag, startPoint x: 941, startPoint y: 518, endPoint x: 502, endPoint y: 520, distance: 439.0
drag, startPoint x: 832, startPoint y: 507, endPoint x: 494, endPoint y: 524, distance: 338.0
click at [161, 236] on link "Marketplace" at bounding box center [158, 235] width 75 height 29
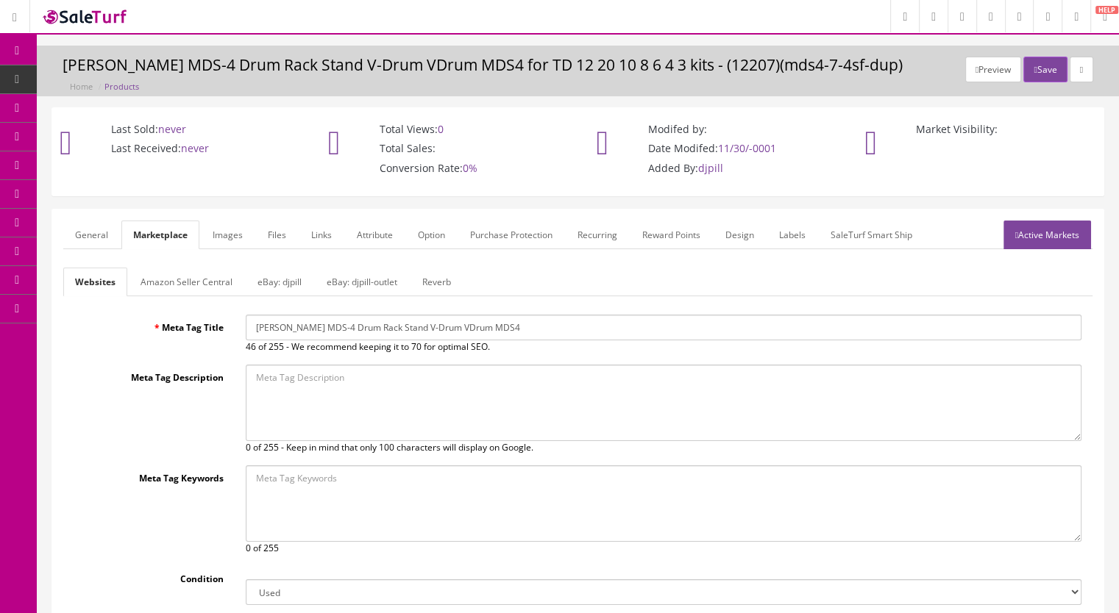
click at [456, 274] on link "Reverb" at bounding box center [436, 282] width 52 height 29
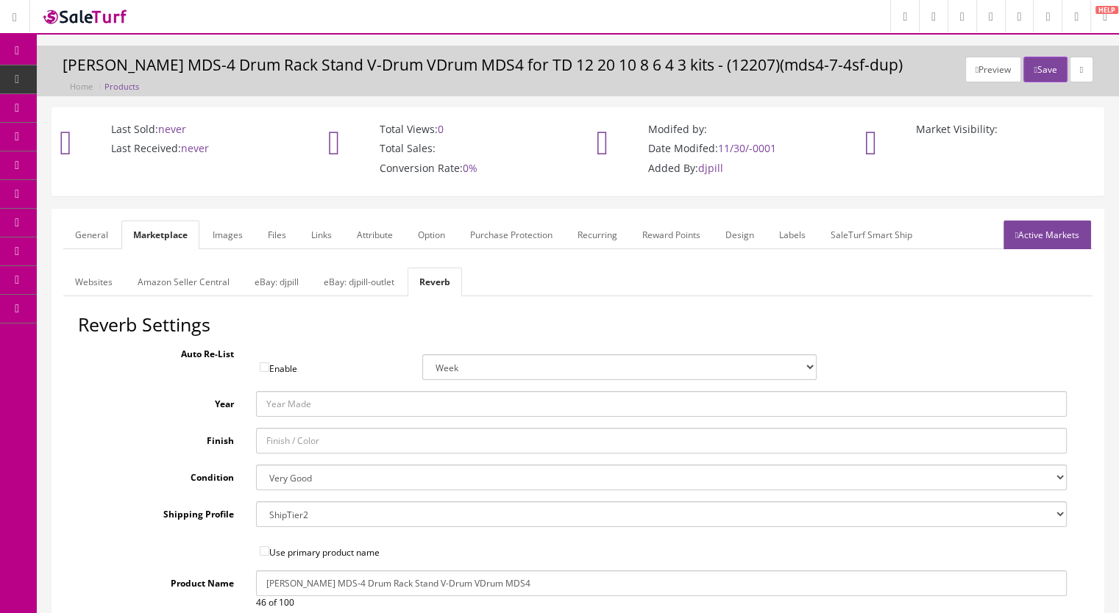
click at [91, 235] on link "General" at bounding box center [91, 235] width 57 height 29
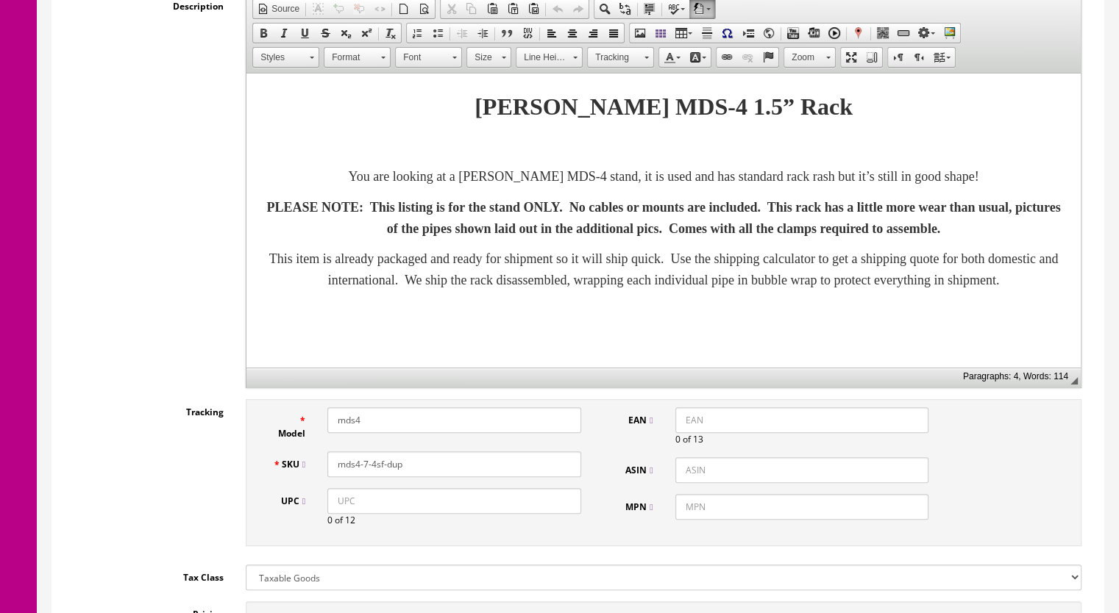
scroll to position [368, 0]
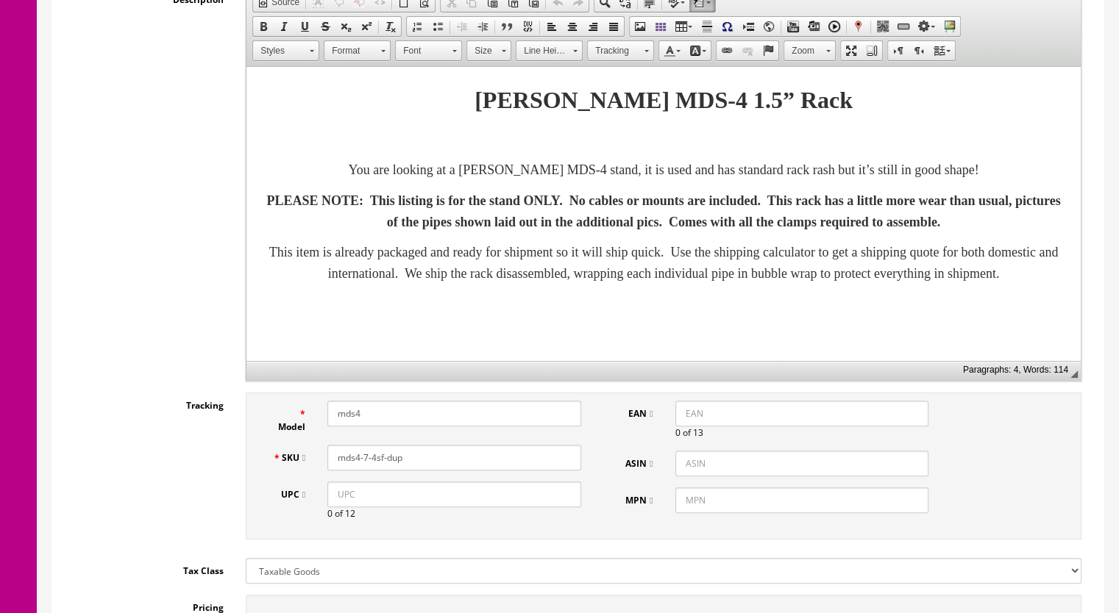
drag, startPoint x: 423, startPoint y: 462, endPoint x: 371, endPoint y: 469, distance: 52.0
click at [371, 469] on div "SKU mds4-7-4sf-dup" at bounding box center [426, 458] width 331 height 26
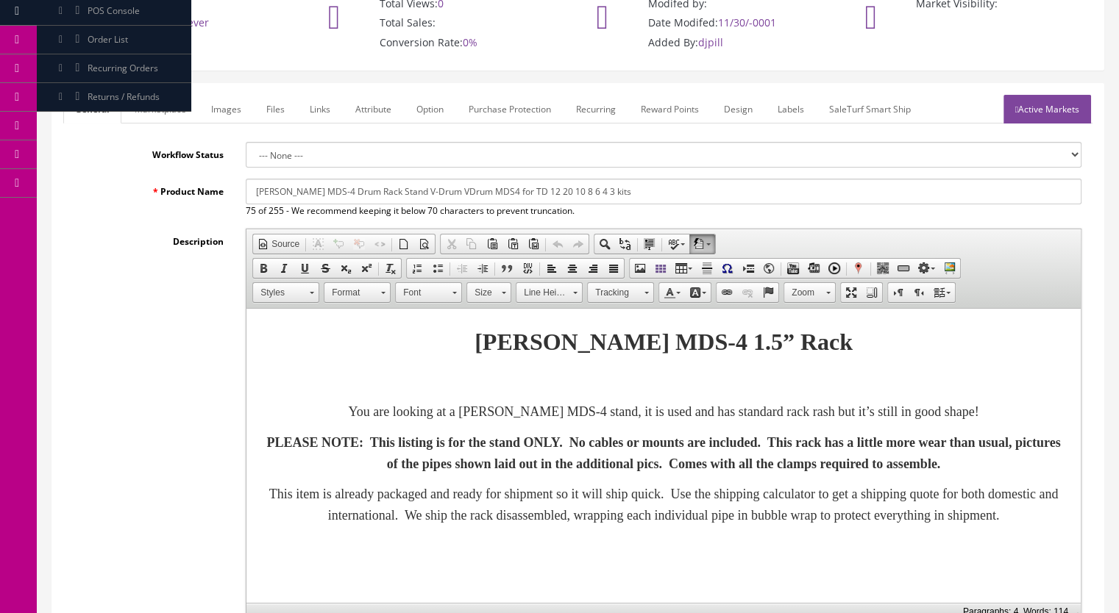
scroll to position [0, 0]
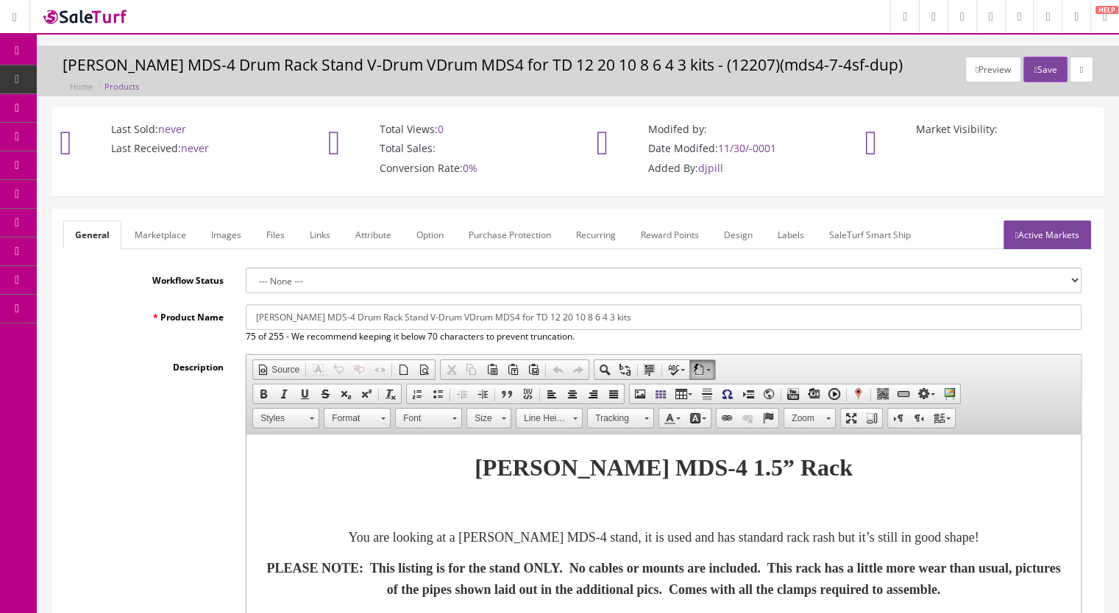
type input "mds4-7-5sf"
click at [1046, 235] on link "Active Markets" at bounding box center [1047, 235] width 88 height 29
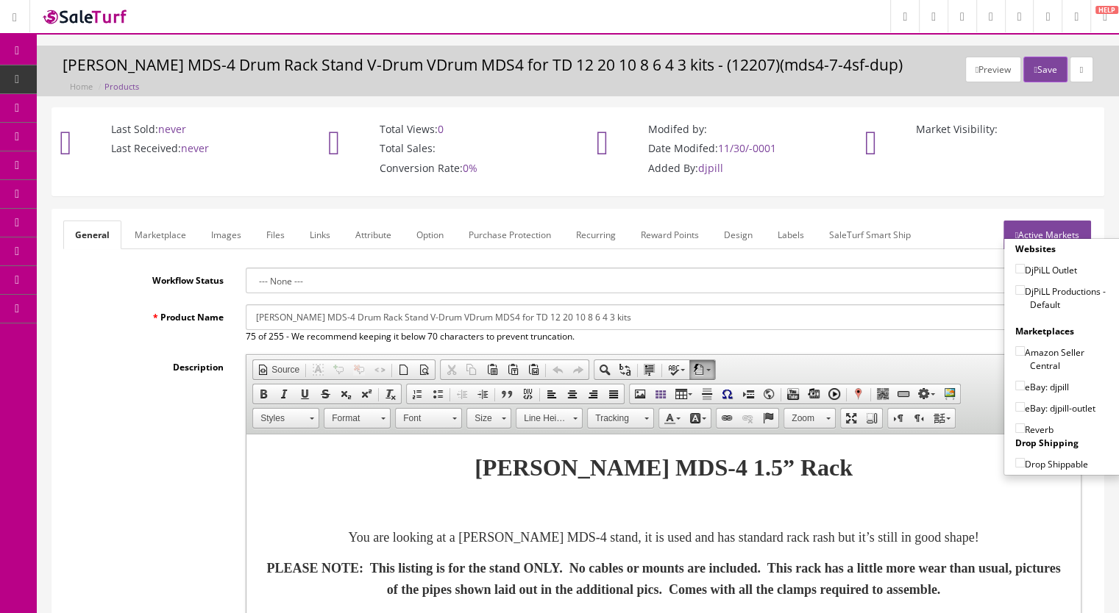
click at [1015, 288] on input"] "DjPiLL Productions - Default" at bounding box center [1020, 290] width 10 height 10
checkbox input"] "true"
click at [1015, 386] on input"] "eBay: djpill" at bounding box center [1020, 386] width 10 height 10
checkbox input"] "true"
click at [1015, 422] on label "Reverb" at bounding box center [1034, 429] width 38 height 15
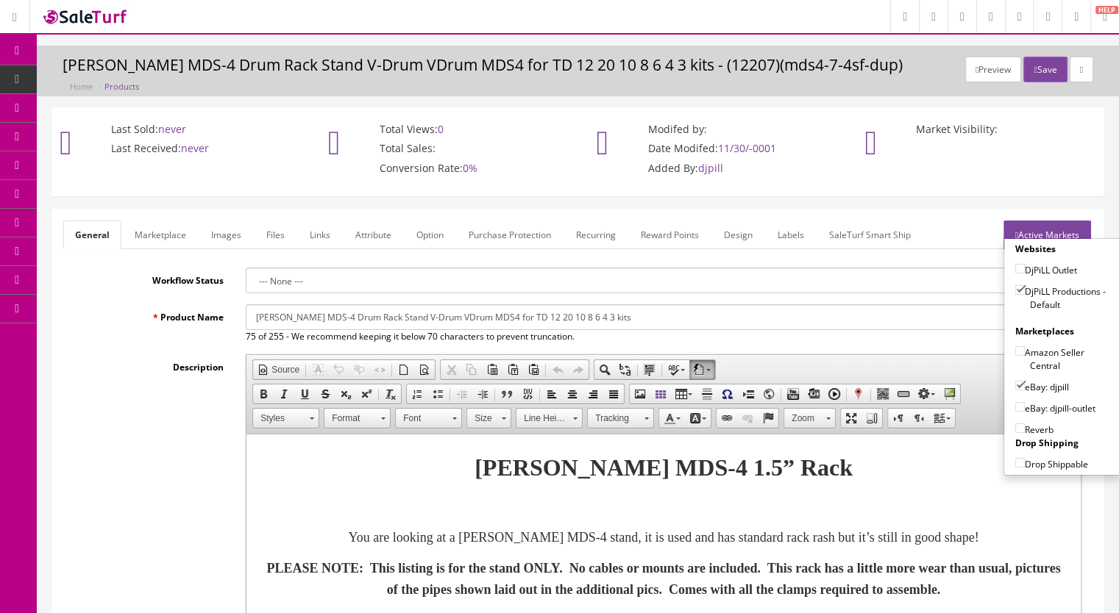
click at [1015, 424] on input"] "Reverb" at bounding box center [1020, 429] width 10 height 10
checkbox input"] "true"
click at [1046, 68] on button "Save" at bounding box center [1044, 70] width 43 height 26
